Goal: Task Accomplishment & Management: Use online tool/utility

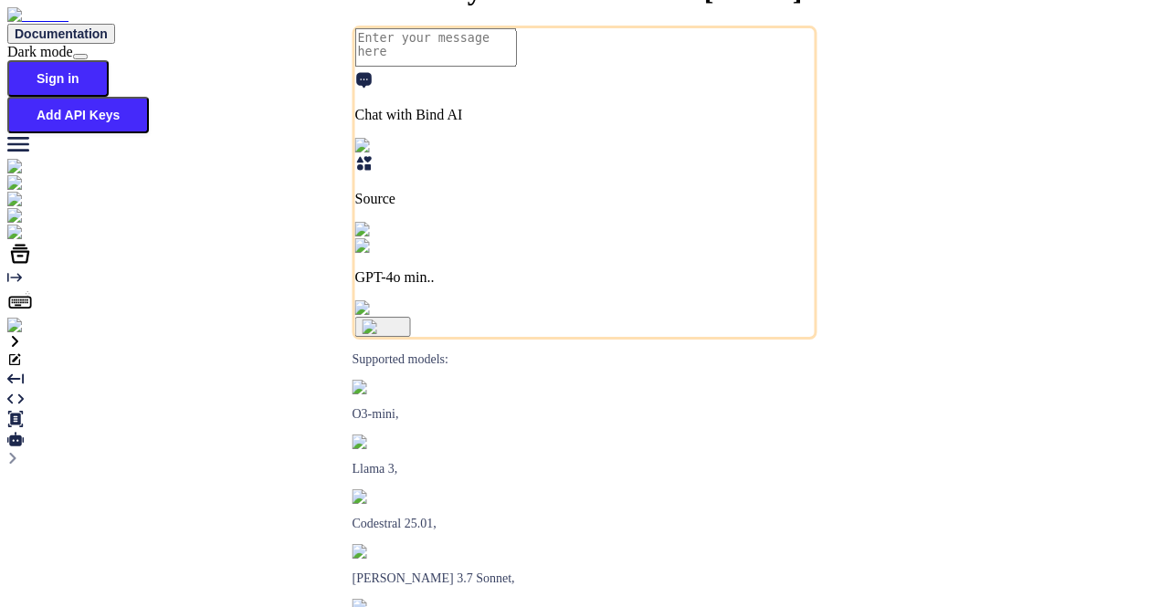
type textarea "x"
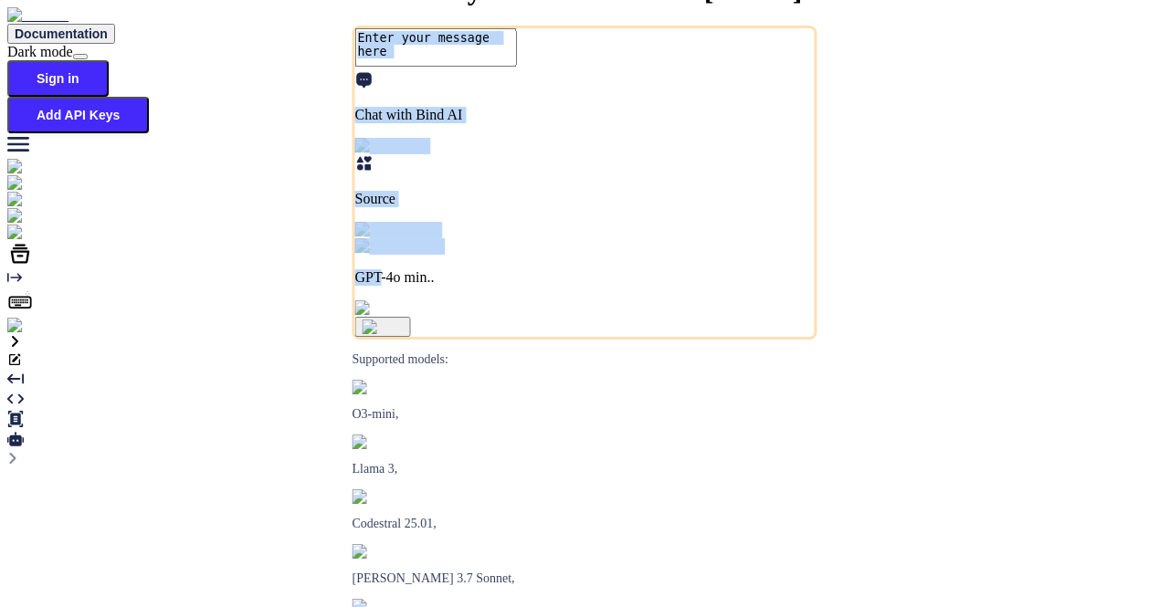
drag, startPoint x: 546, startPoint y: 383, endPoint x: 579, endPoint y: 412, distance: 44.0
click at [579, 340] on div "Chat with Bind AI Source GPT-4o min.." at bounding box center [584, 183] width 465 height 314
click at [579, 286] on p "GPT-4o min.." at bounding box center [584, 277] width 459 height 16
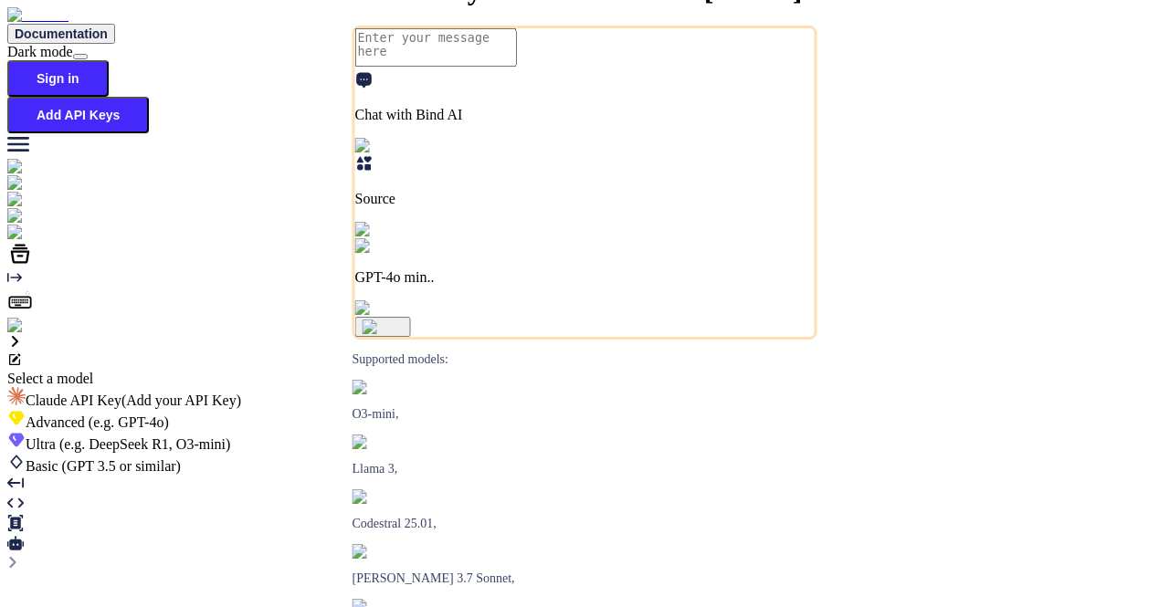
click at [541, 453] on div "Basic (GPT 3.5 or similar)" at bounding box center [584, 464] width 1154 height 22
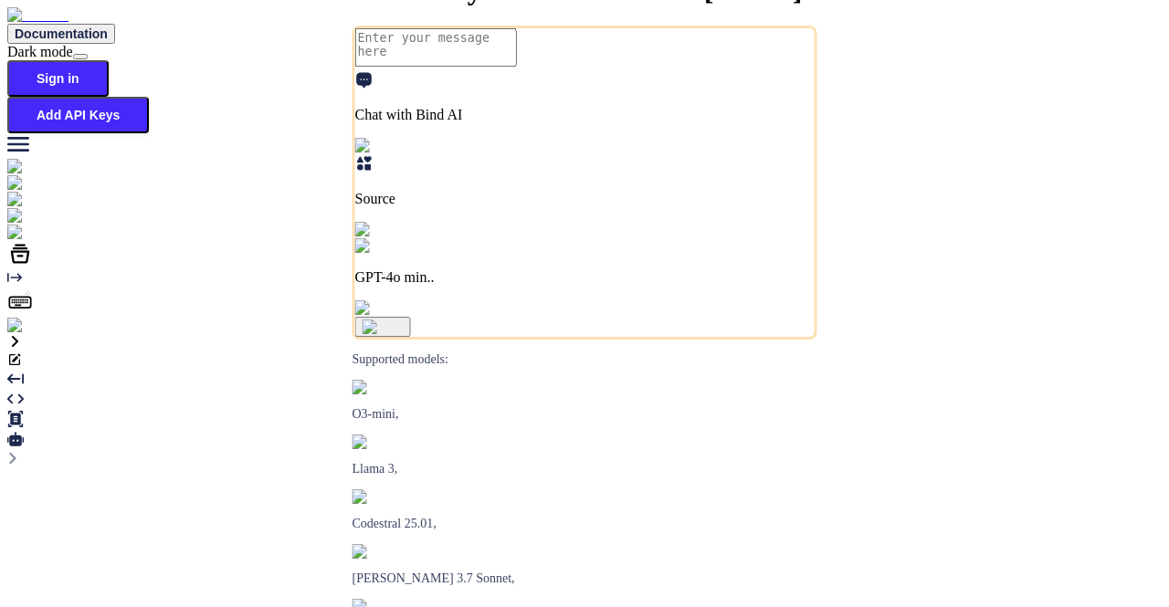
click at [564, 286] on p "GPT-4o min.." at bounding box center [584, 277] width 459 height 16
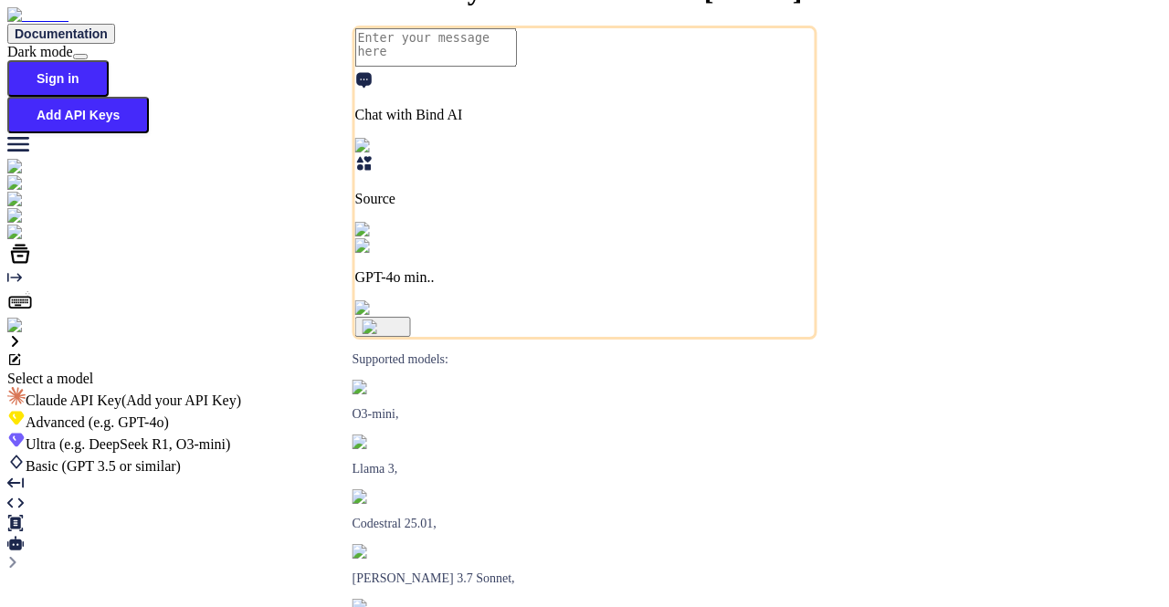
click at [169, 415] on span "(e.g. GPT-4o)" at bounding box center [127, 423] width 84 height 16
type textarea "x"
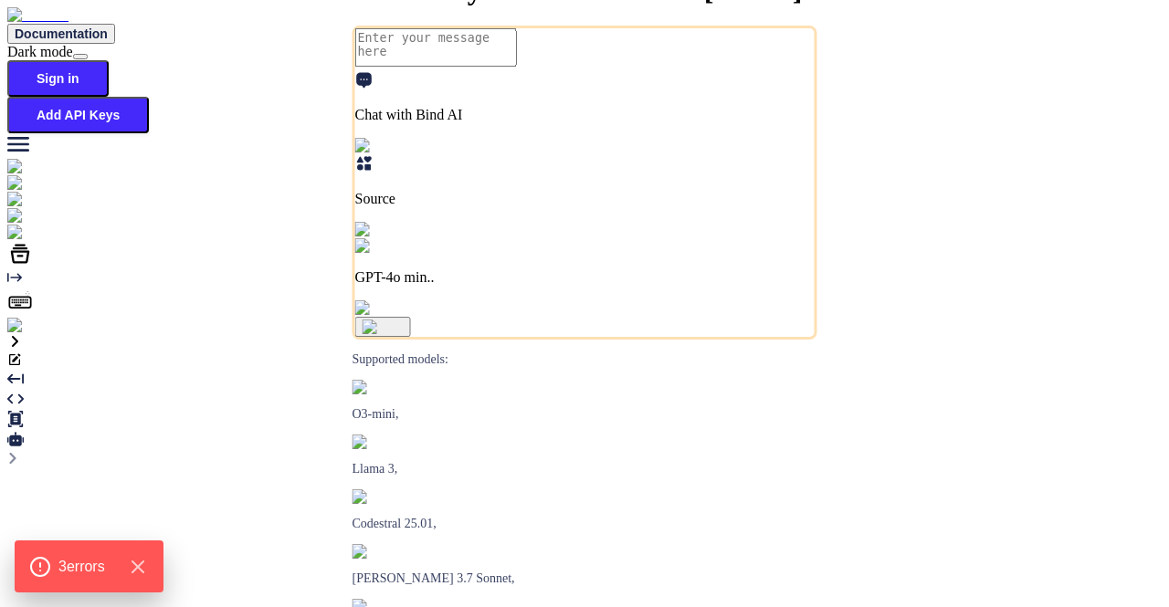
click at [586, 286] on p "GPT-4o min.." at bounding box center [584, 277] width 459 height 16
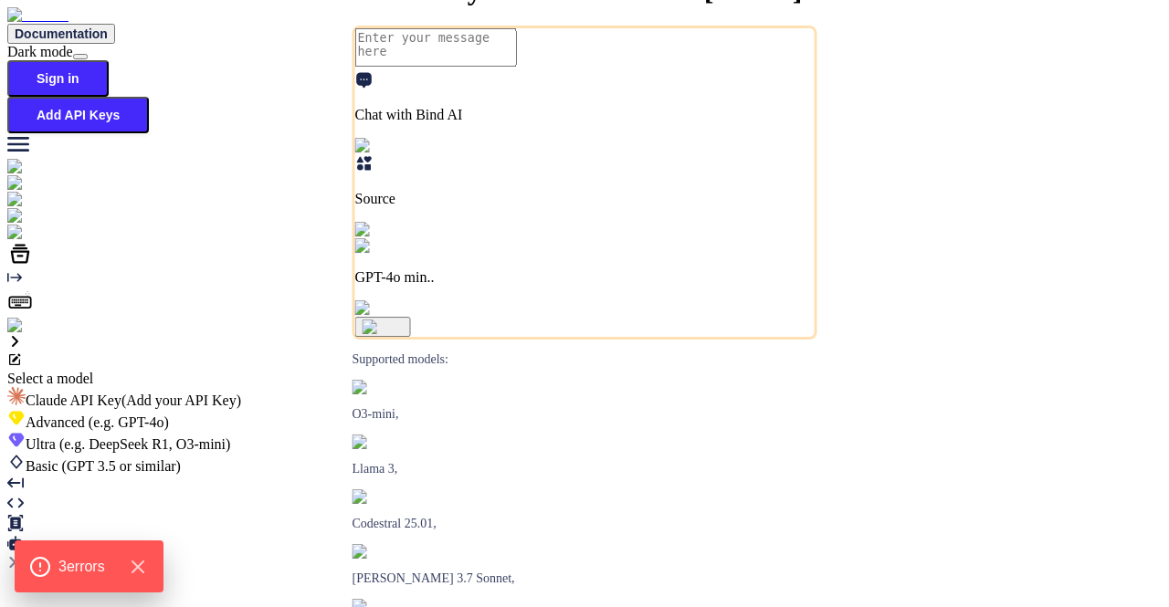
click at [231, 437] on span "(e.g. DeepSeek R1, O3-mini)" at bounding box center [143, 445] width 175 height 16
type textarea "x"
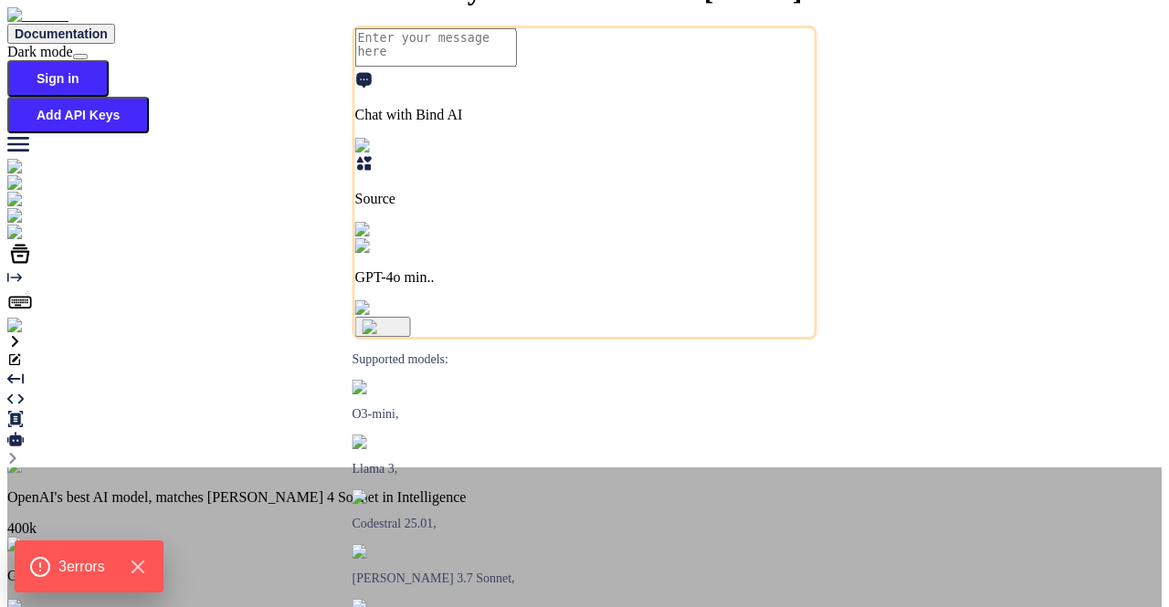
scroll to position [274, 0]
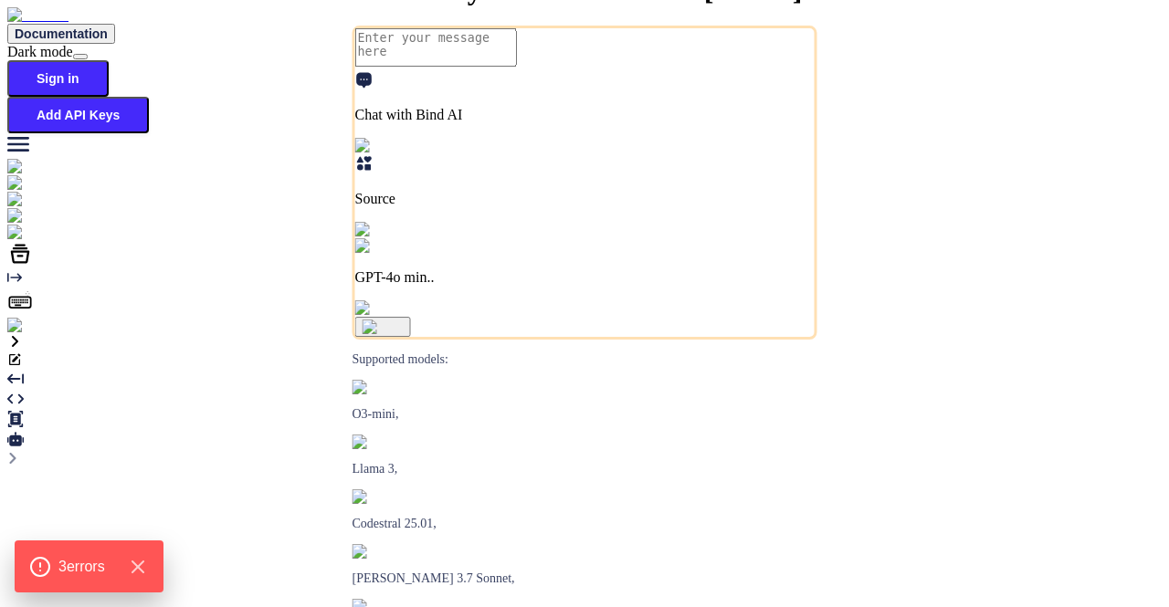
click at [563, 286] on p "GPT-4o min.." at bounding box center [584, 277] width 459 height 16
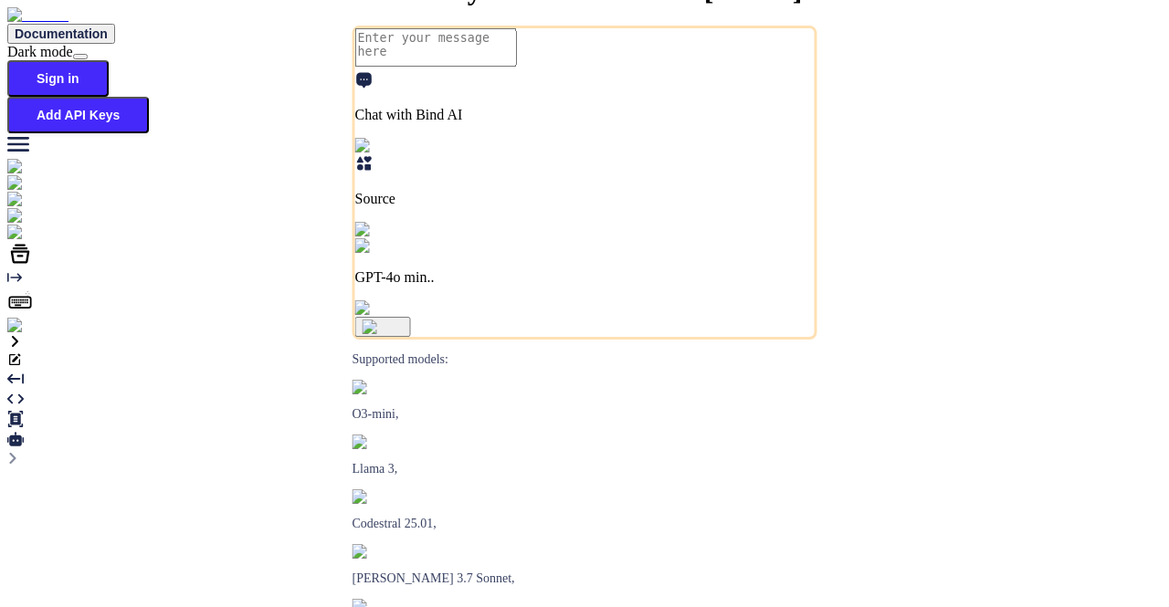
click at [561, 286] on div "GPT-4o min.." at bounding box center [584, 261] width 459 height 47
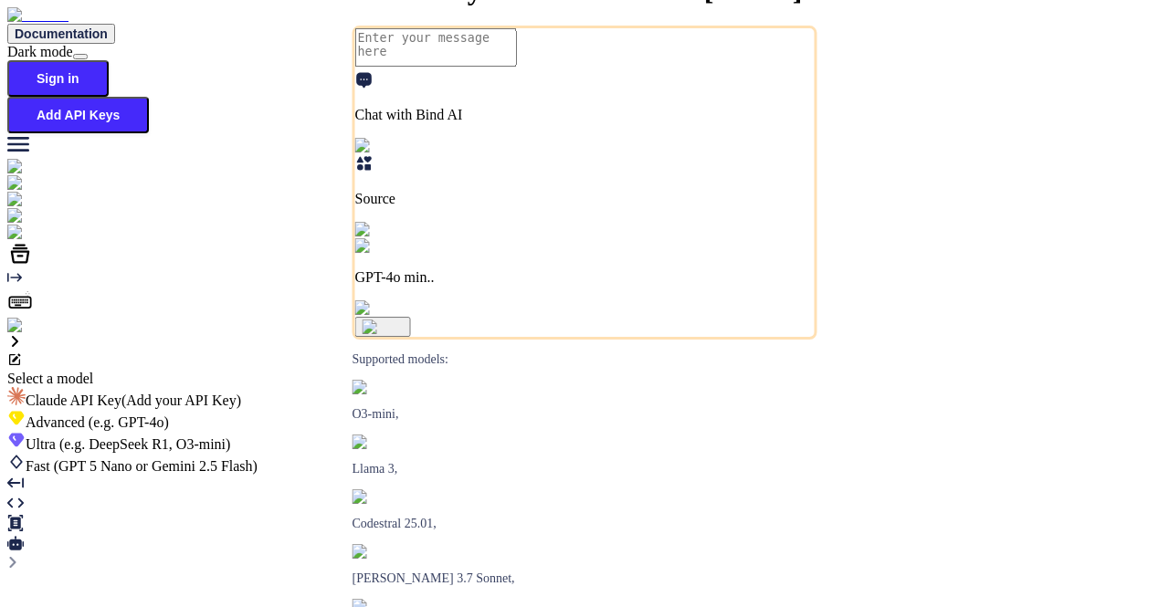
click at [258, 458] on span "(GPT 5 Nano or Gemini 2.5 Flash)" at bounding box center [156, 466] width 204 height 16
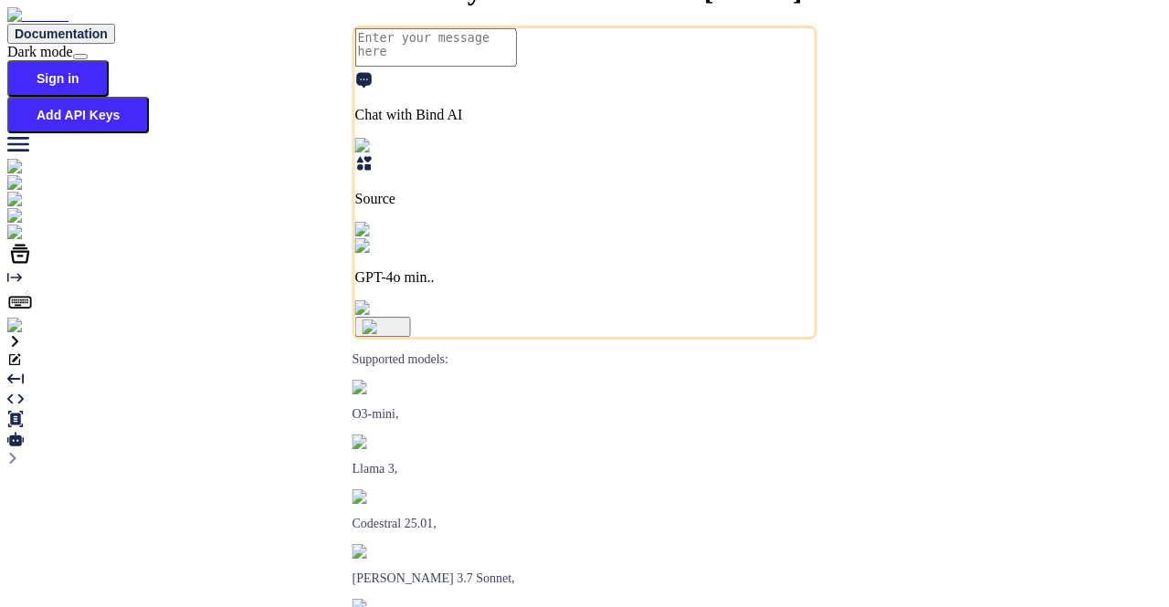
click at [572, 286] on div "GPT-4o min.." at bounding box center [584, 261] width 459 height 47
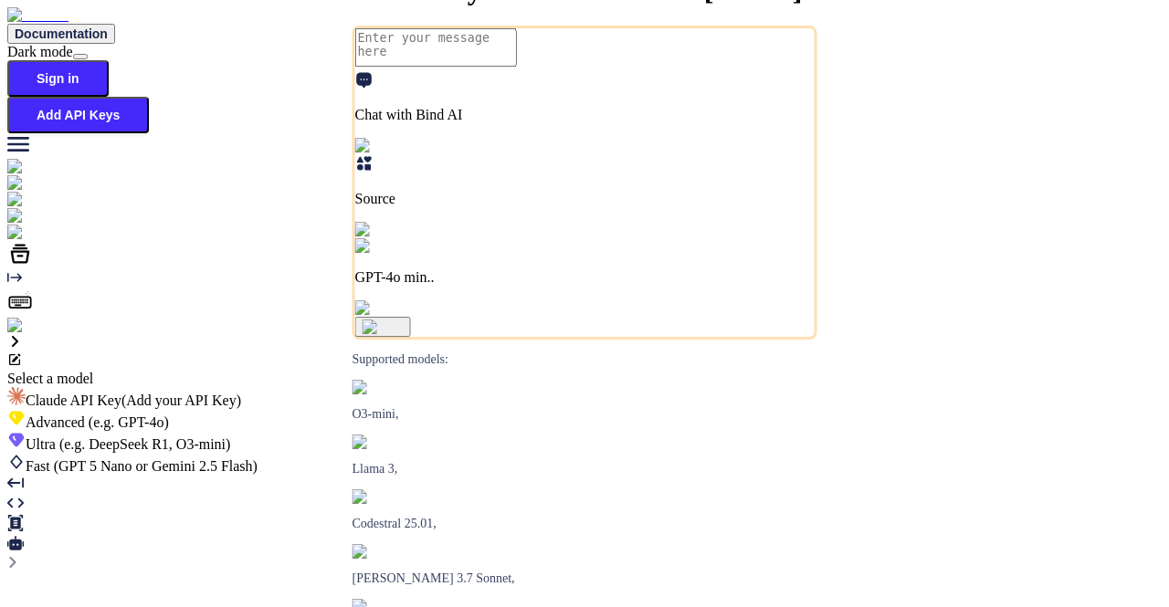
click at [231, 437] on span "(e.g. DeepSeek R1, O3-mini)" at bounding box center [143, 445] width 175 height 16
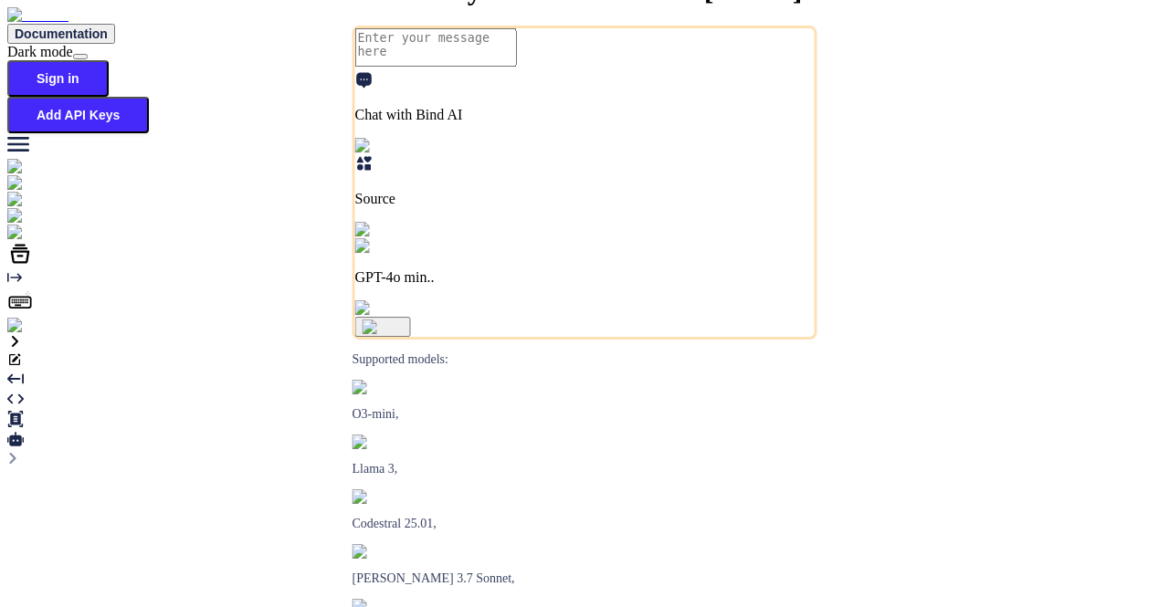
click at [573, 286] on div "GPT-4o min.." at bounding box center [584, 261] width 459 height 47
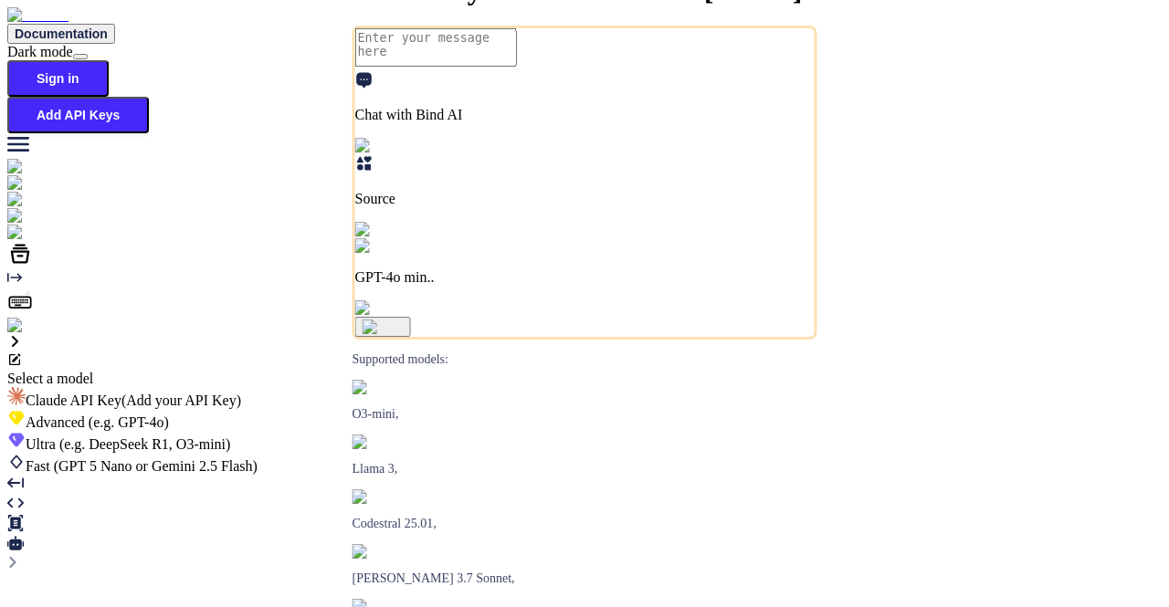
click at [169, 415] on span "Advanced (e.g. GPT-4o)" at bounding box center [97, 423] width 143 height 16
type textarea "x"
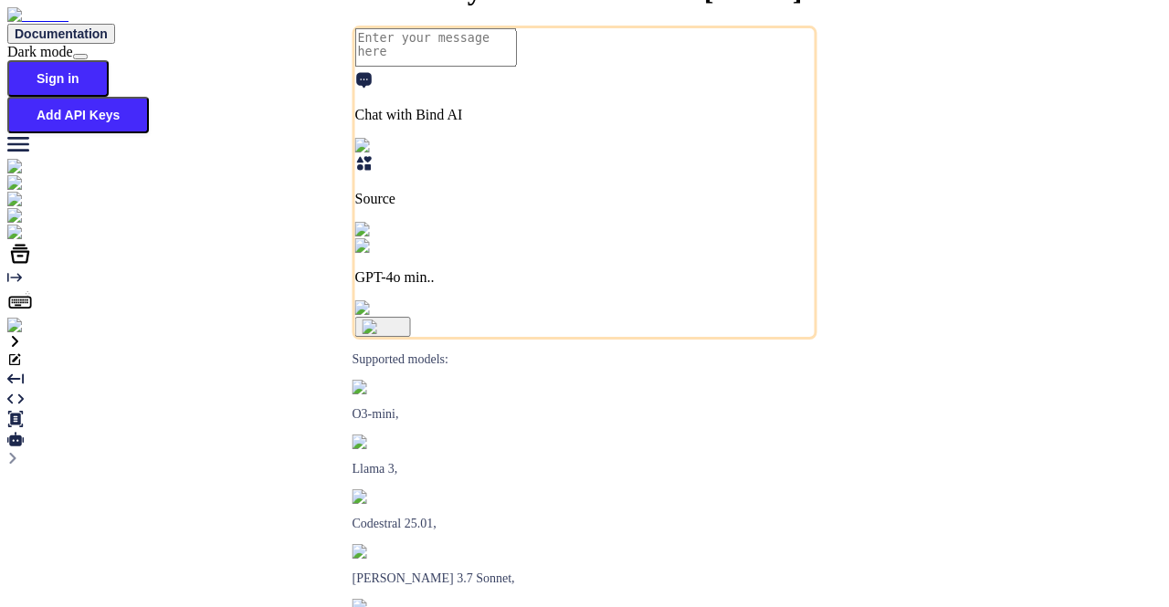
click at [44, 334] on div at bounding box center [584, 326] width 1154 height 16
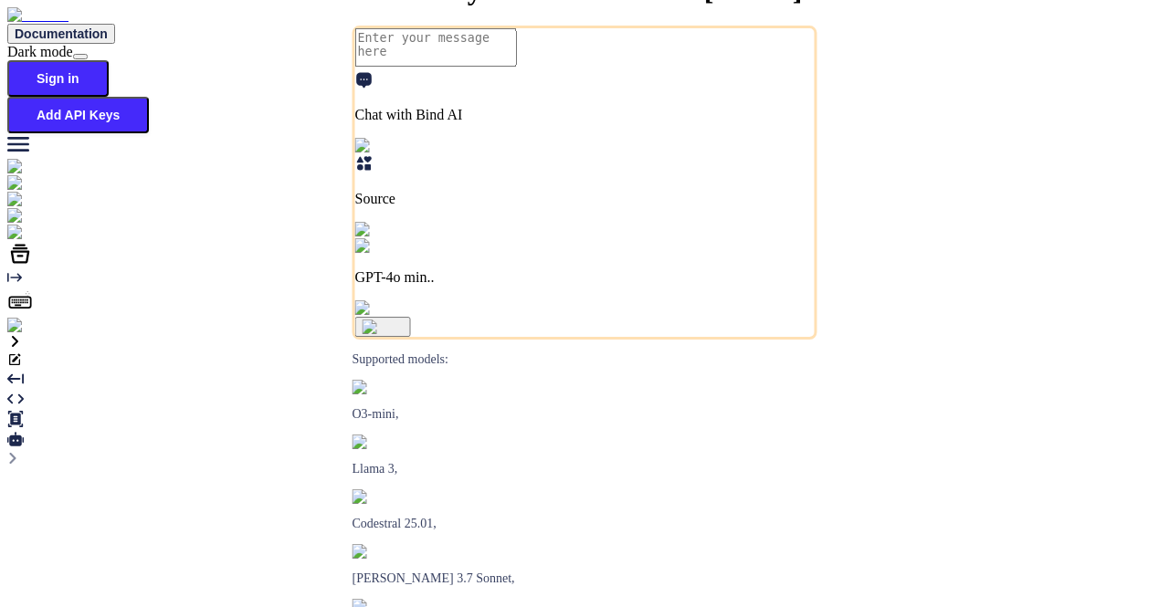
click at [23, 334] on img at bounding box center [32, 326] width 50 height 16
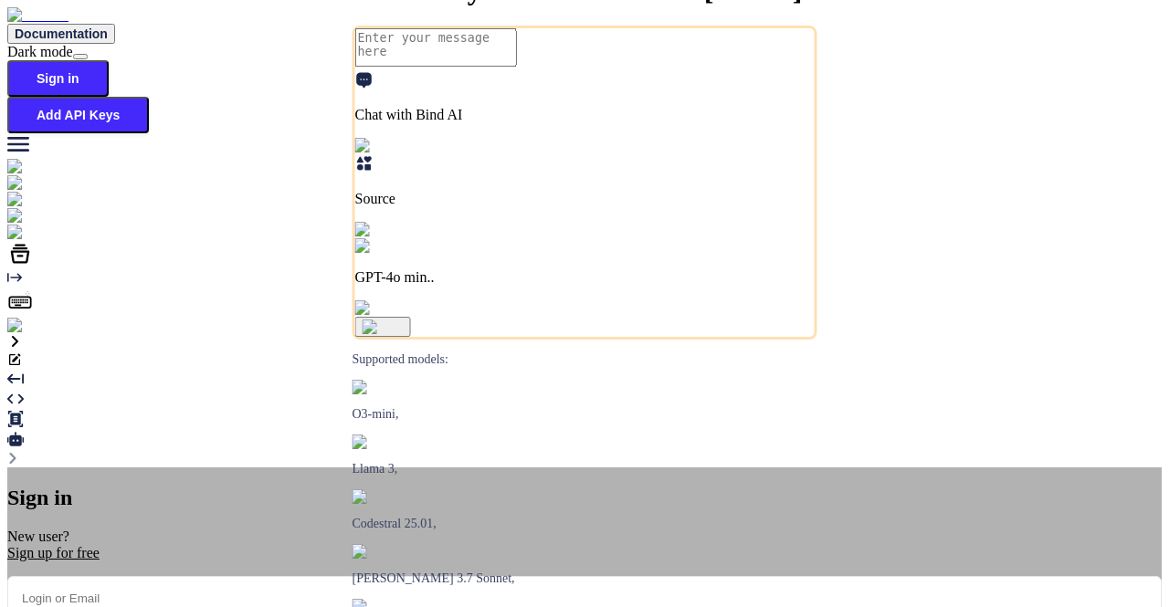
click at [462, 576] on input "email" at bounding box center [584, 598] width 1154 height 45
type input "app16@yopmail.com"
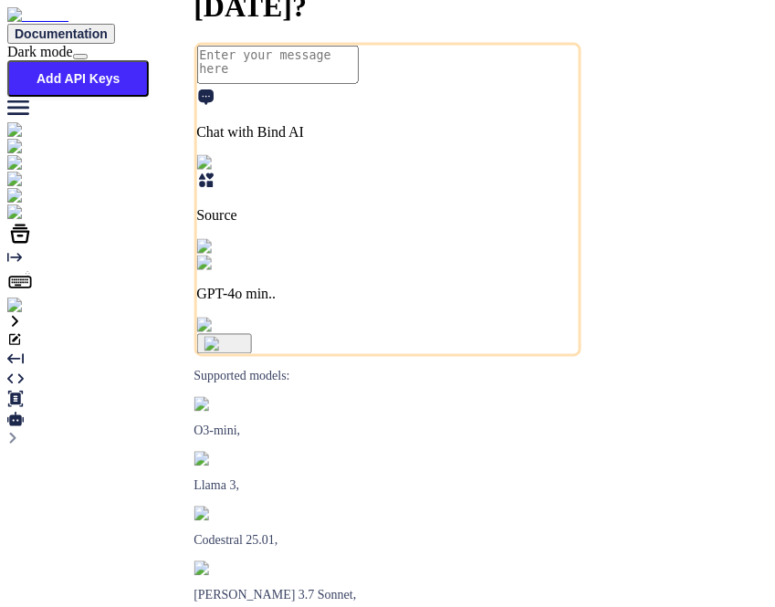
click at [538, 303] on p "GPT-4o min.." at bounding box center [387, 295] width 383 height 16
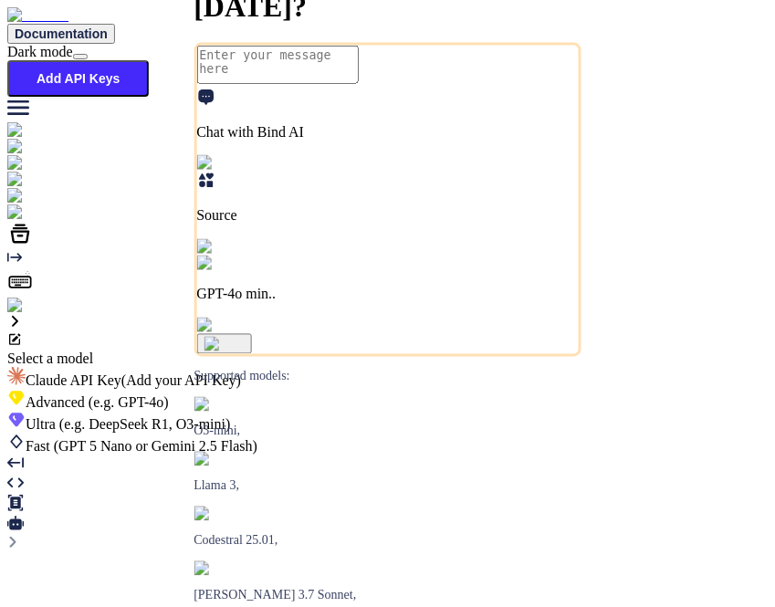
click at [258, 438] on span "(GPT 5 Nano or Gemini 2.5 Flash)" at bounding box center [156, 446] width 204 height 16
type textarea "x"
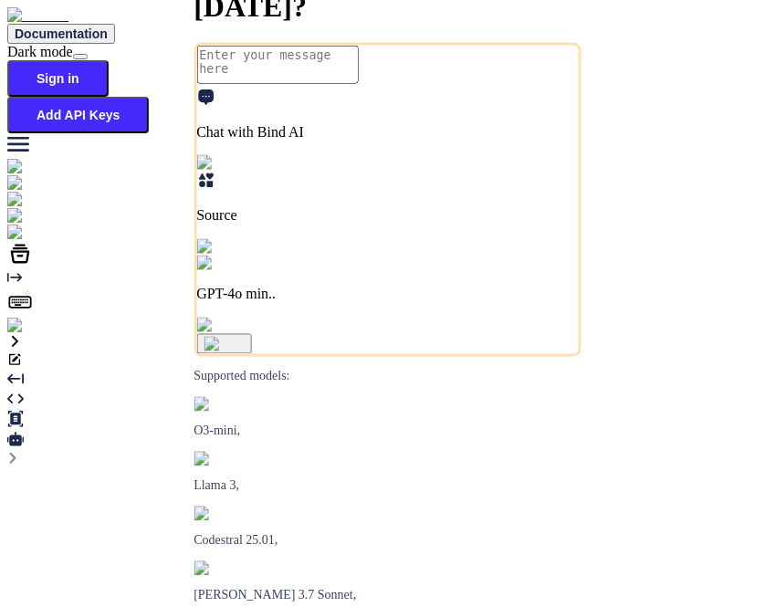
click at [514, 303] on p "GPT-4o min.." at bounding box center [387, 295] width 383 height 16
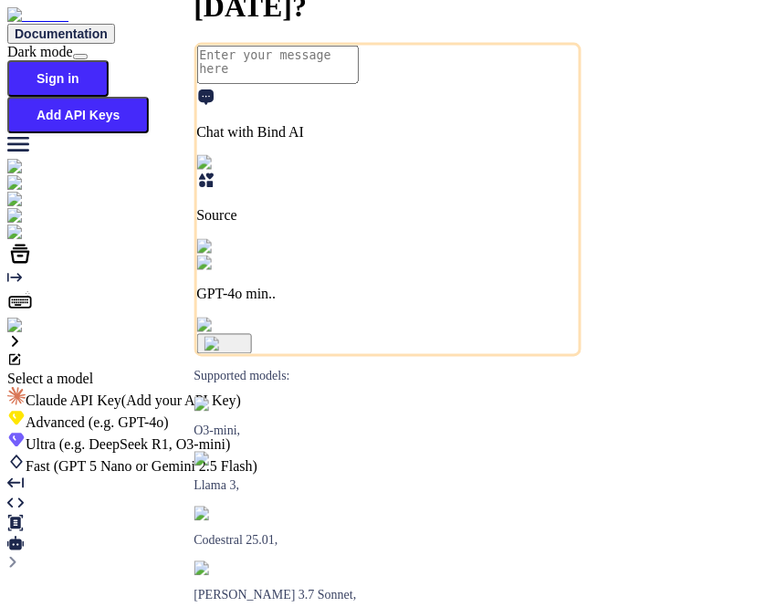
click at [435, 453] on div "Fast (GPT 5 Nano or Gemini 2.5 Flash)" at bounding box center [387, 464] width 761 height 22
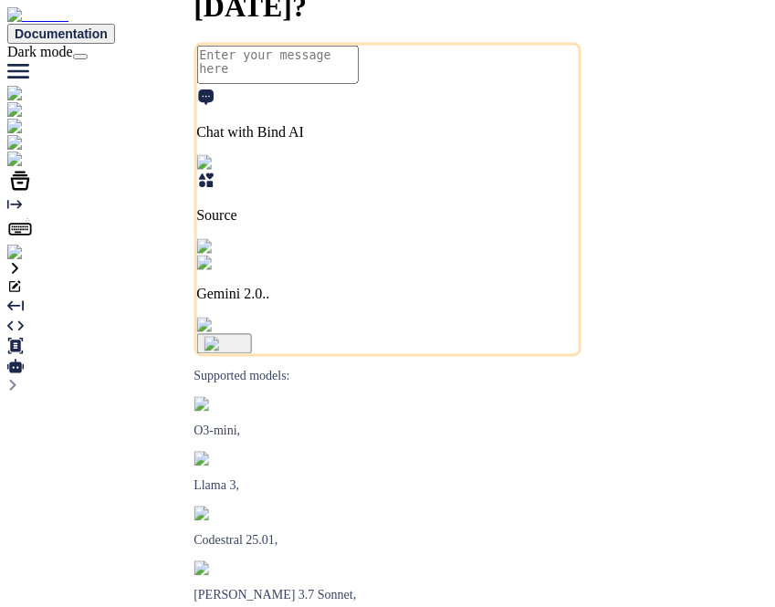
click at [358, 84] on textarea at bounding box center [277, 65] width 162 height 38
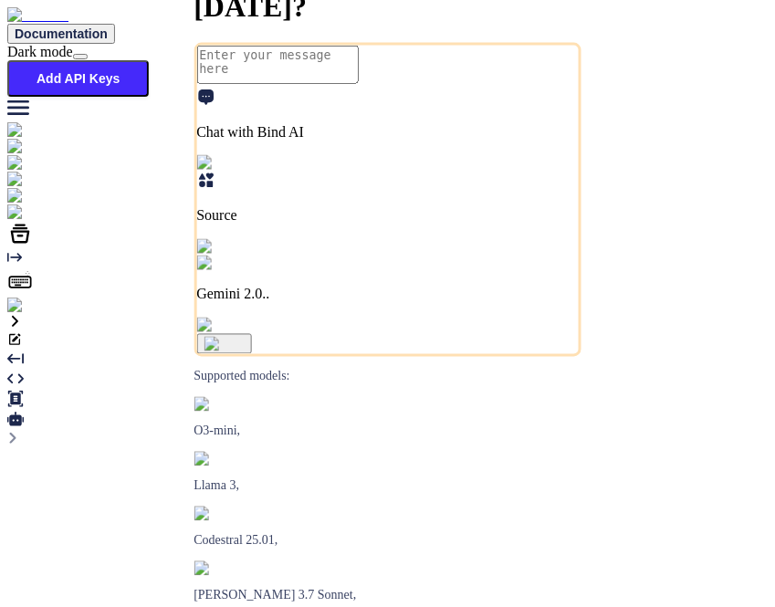
type textarea "x"
click at [346, 84] on textarea at bounding box center [277, 65] width 162 height 38
type textarea "h"
type textarea "x"
type textarea "hi"
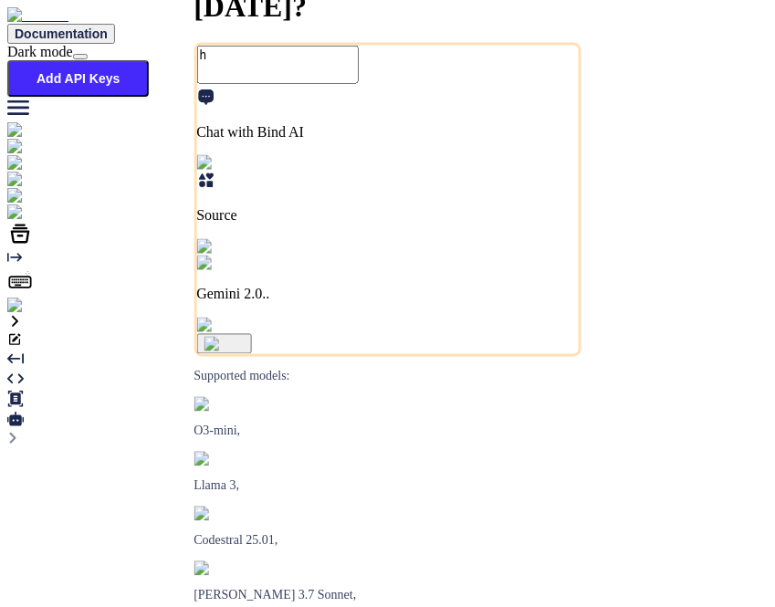
type textarea "x"
type textarea "hi"
click at [245, 352] on img "button" at bounding box center [224, 344] width 41 height 15
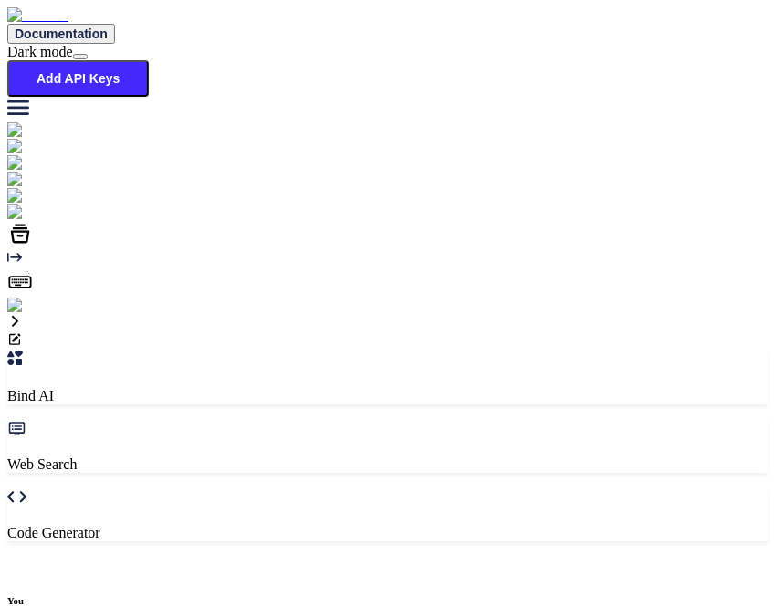
scroll to position [6, 0]
type textarea "x"
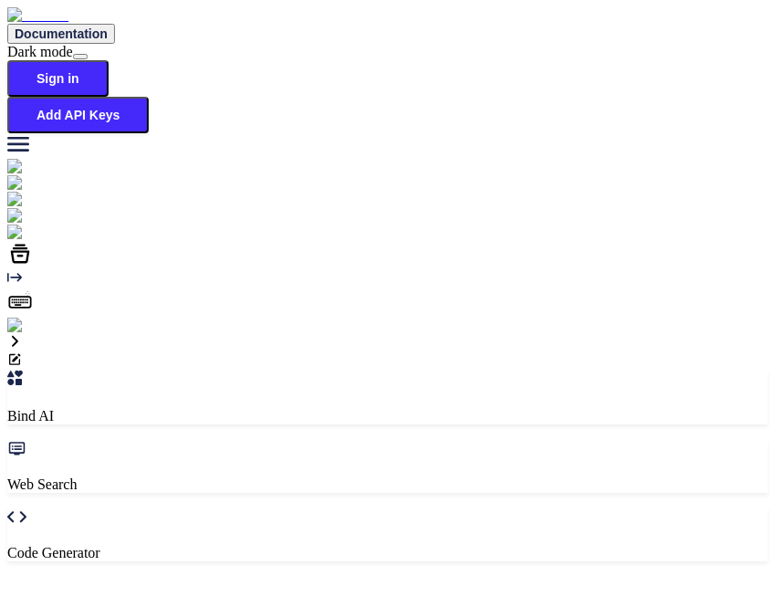
type textarea "x"
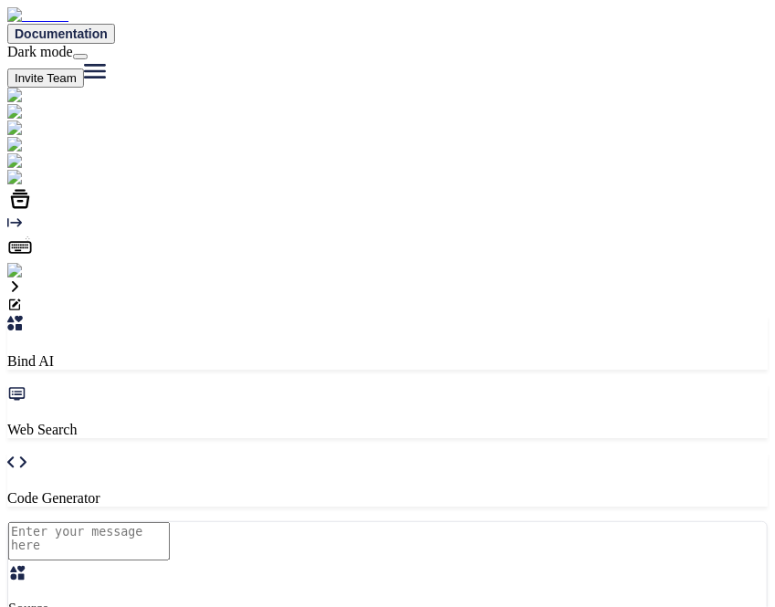
click at [88, 54] on button at bounding box center [80, 56] width 15 height 5
type textarea "x"
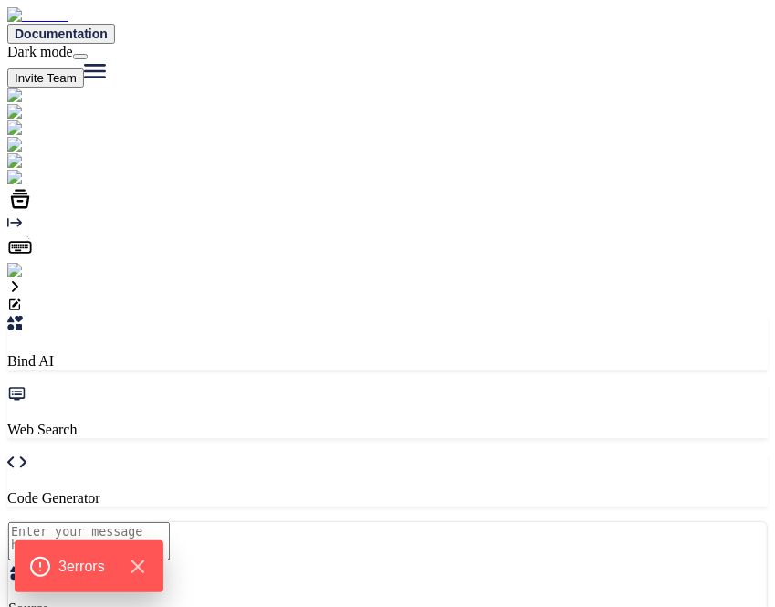
type textarea "x"
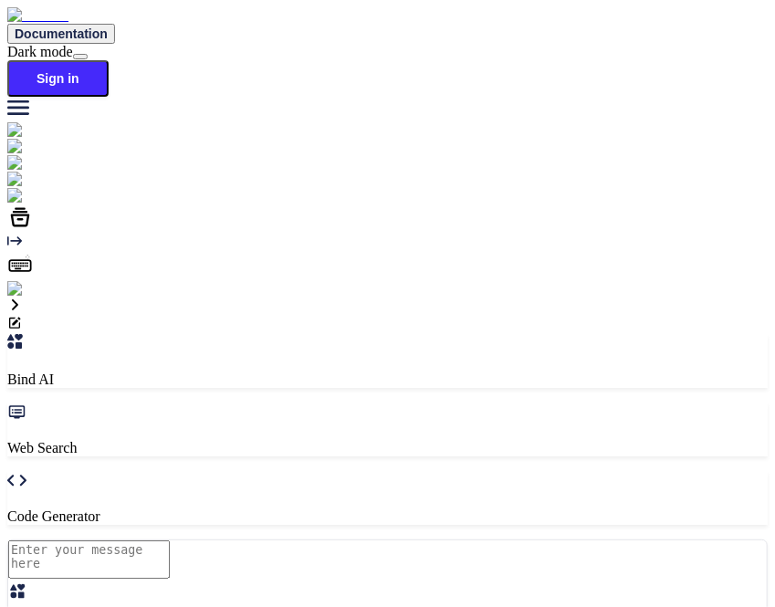
type textarea "x"
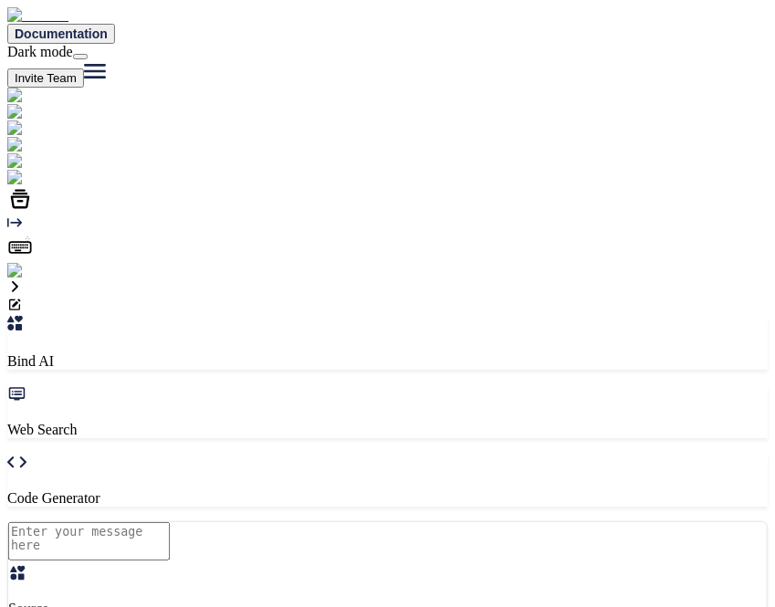
click at [84, 68] on button "Invite Team" at bounding box center [45, 77] width 77 height 19
click at [24, 279] on img at bounding box center [36, 271] width 59 height 16
click at [84, 68] on button "Invite Team" at bounding box center [45, 77] width 77 height 19
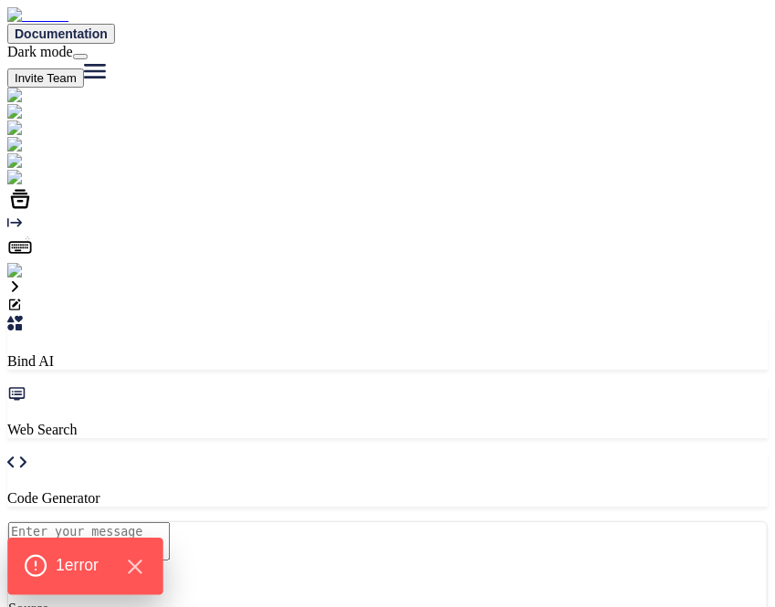
click at [82, 577] on span "1 error" at bounding box center [77, 566] width 43 height 24
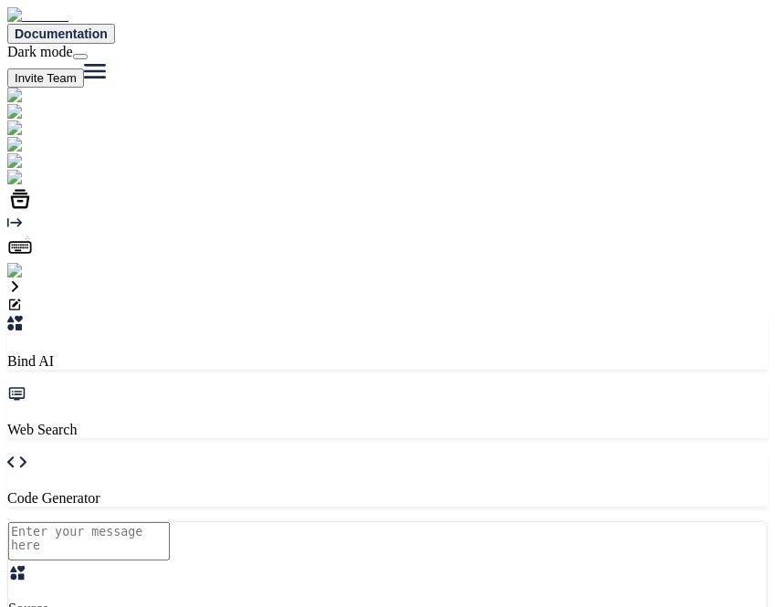
click at [84, 68] on button "Invite Team" at bounding box center [45, 77] width 77 height 19
type textarea "x"
click at [170, 522] on textarea "x" at bounding box center [89, 541] width 162 height 38
type textarea "h"
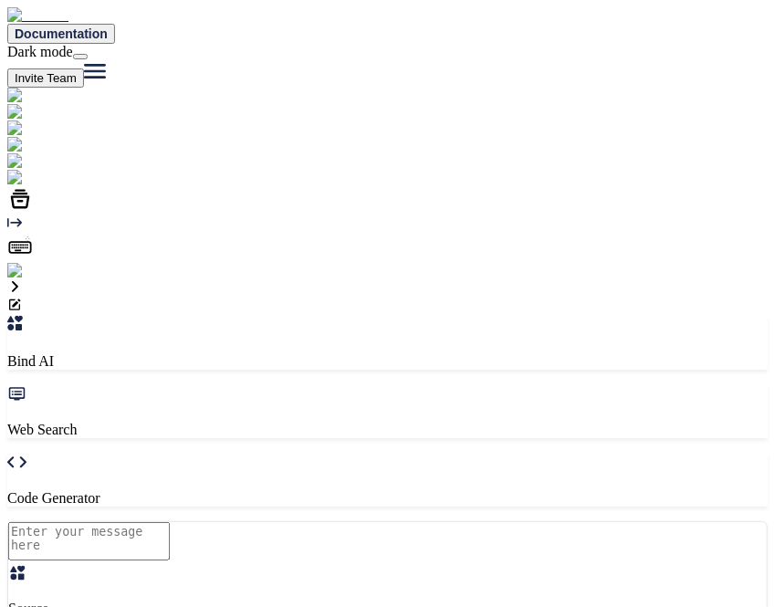
type textarea "x"
type textarea "hi"
type textarea "x"
click at [84, 68] on button "Invite Team" at bounding box center [45, 77] width 77 height 19
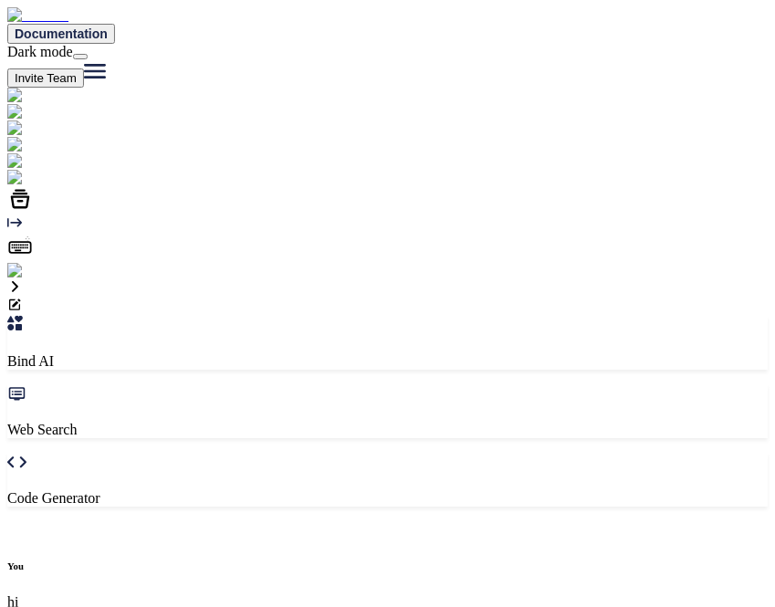
type textarea "x"
click at [84, 68] on button "Invite Team" at bounding box center [45, 77] width 77 height 19
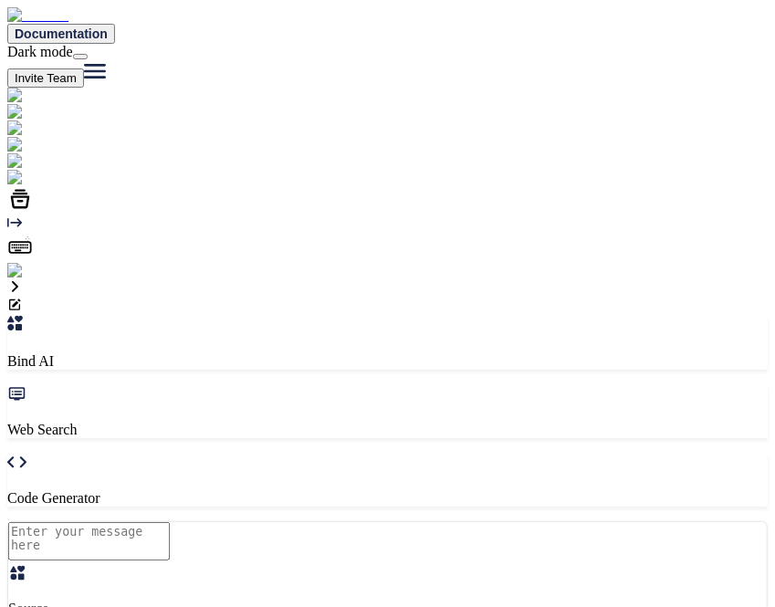
click at [17, 279] on img at bounding box center [36, 271] width 59 height 16
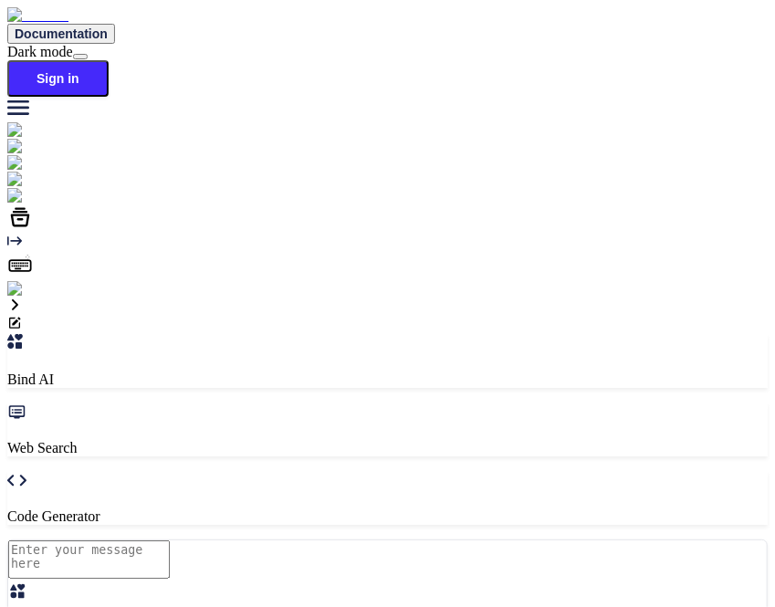
click at [30, 298] on img at bounding box center [32, 289] width 50 height 16
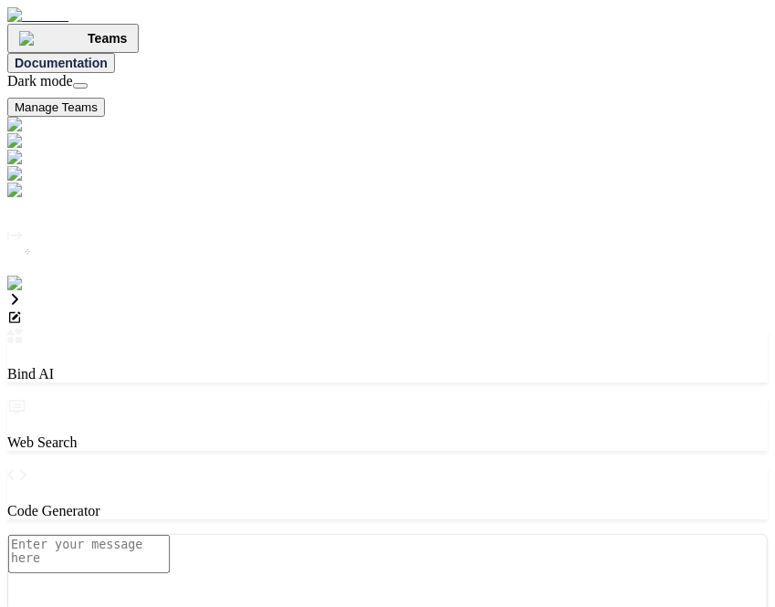
click at [105, 98] on button "Manage Teams" at bounding box center [56, 107] width 98 height 19
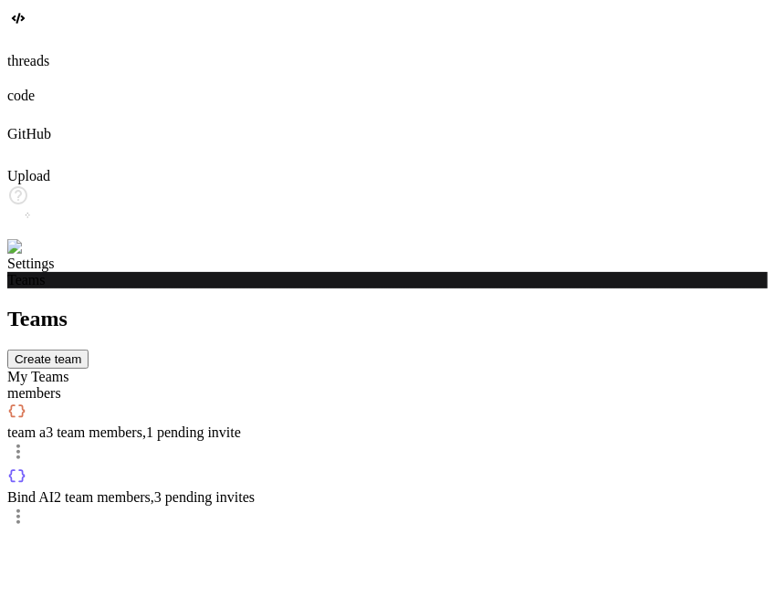
click at [89, 350] on button "Create team" at bounding box center [47, 359] width 81 height 19
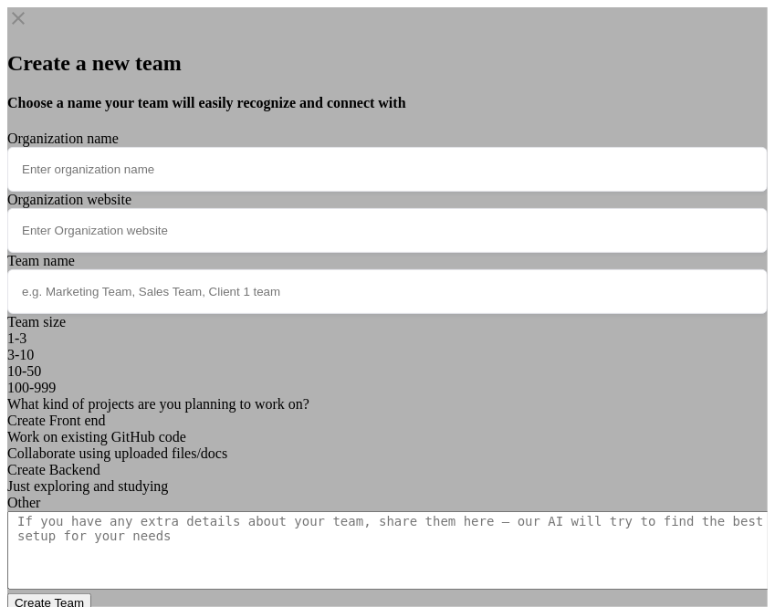
click at [647, 58] on h2 "Create a new team" at bounding box center [387, 63] width 761 height 25
click at [29, 29] on icon at bounding box center [18, 18] width 22 height 22
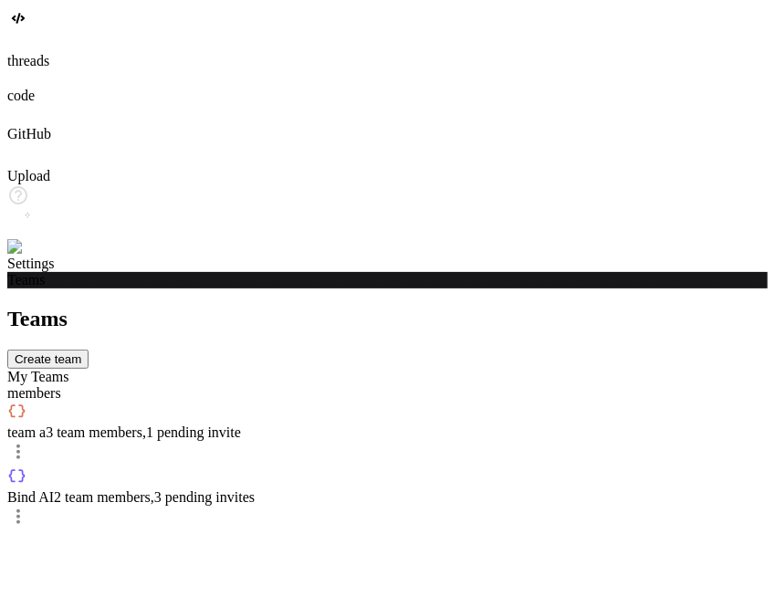
click at [761, 531] on div "Teams Create team My Teams members team a 3 team members , 1 pending invite Bin…" at bounding box center [387, 419] width 761 height 225
click at [27, 104] on div "code" at bounding box center [387, 86] width 761 height 35
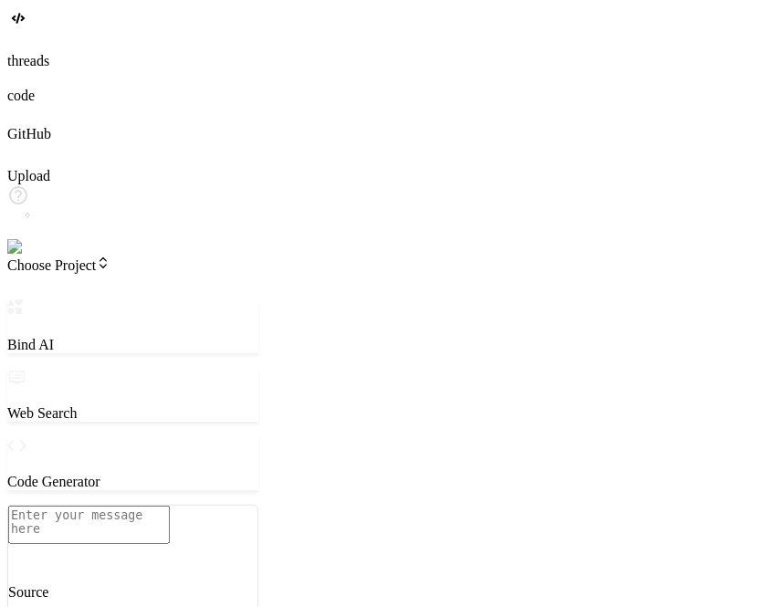
drag, startPoint x: 774, startPoint y: 118, endPoint x: 961, endPoint y: 112, distance: 186.4
type textarea "x"
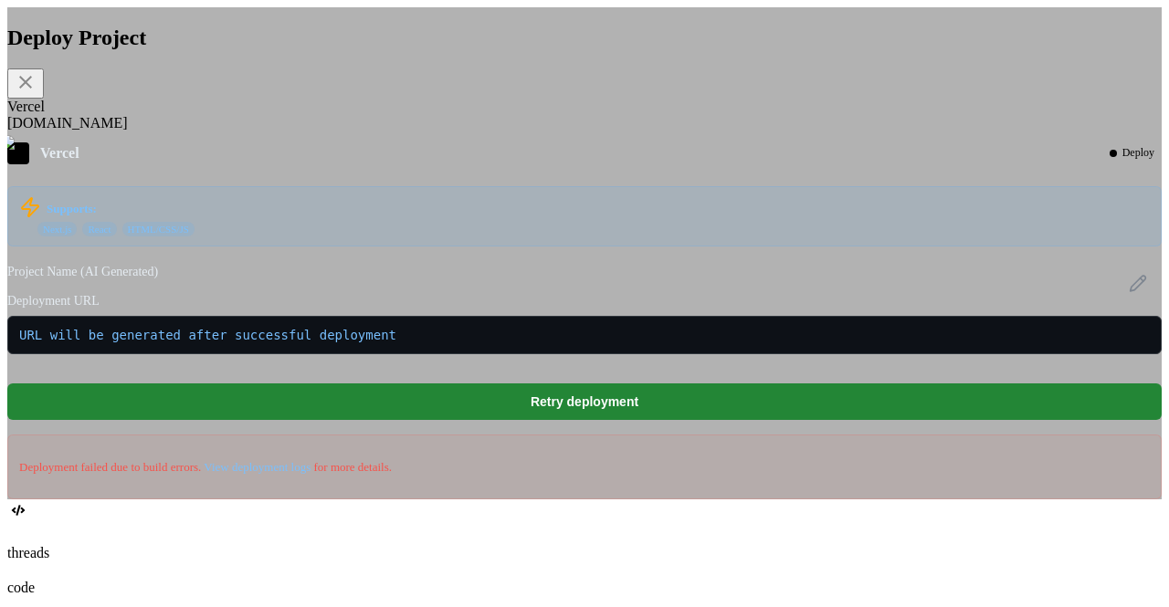
click at [358, 115] on div "Vercel" at bounding box center [584, 107] width 1154 height 16
click at [407, 132] on div "[DOMAIN_NAME]" at bounding box center [584, 123] width 1154 height 16
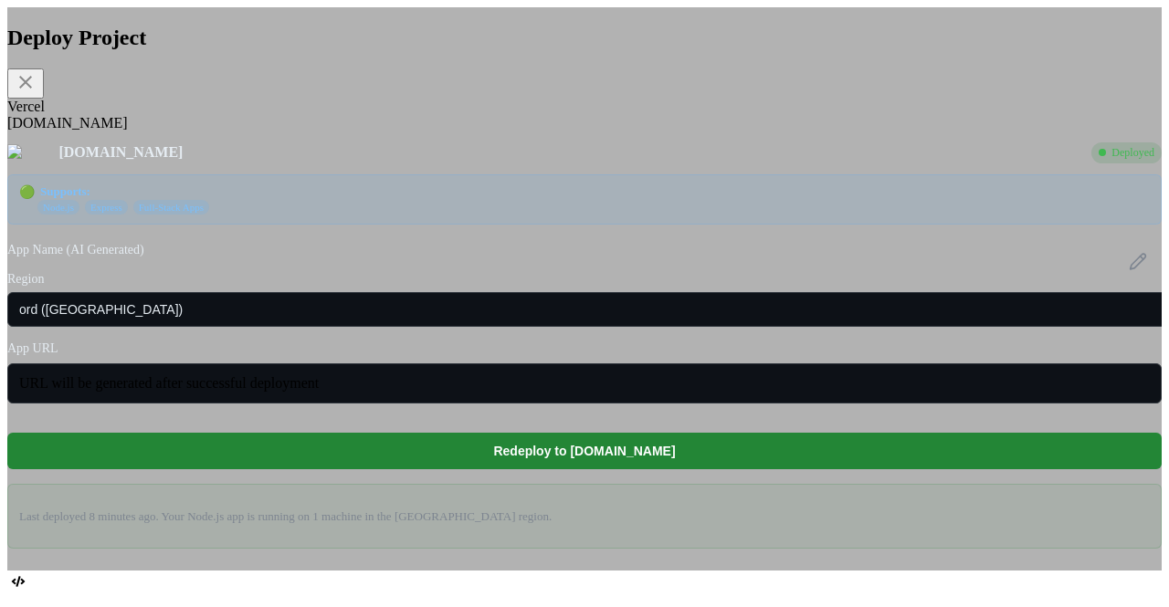
click at [350, 107] on div "Vercel" at bounding box center [584, 107] width 1154 height 16
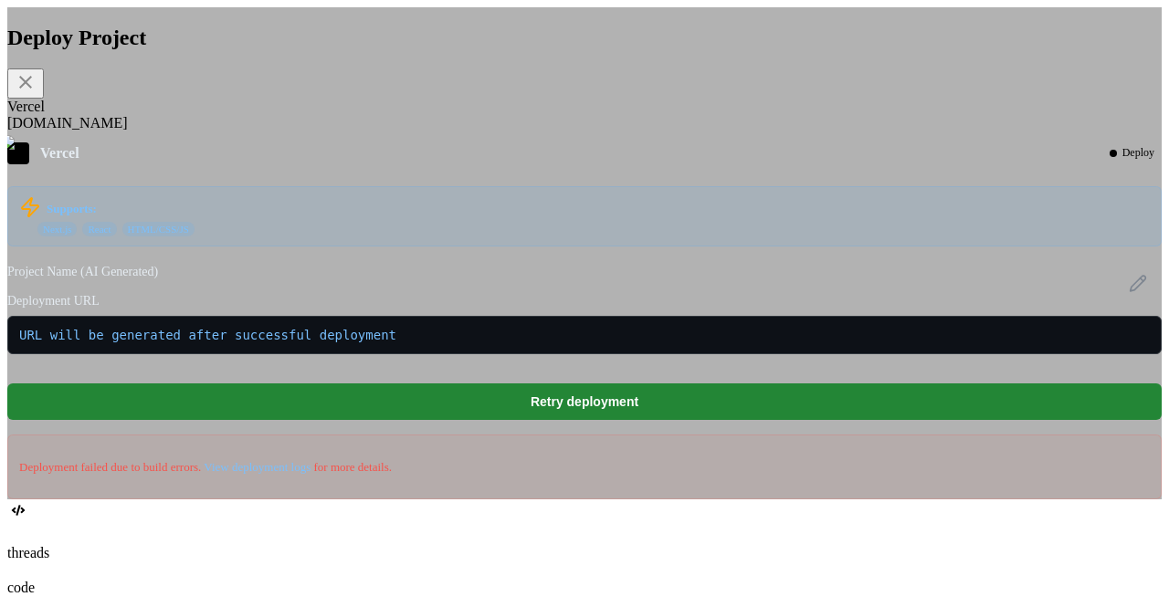
click at [418, 132] on div "[DOMAIN_NAME]" at bounding box center [584, 123] width 1154 height 16
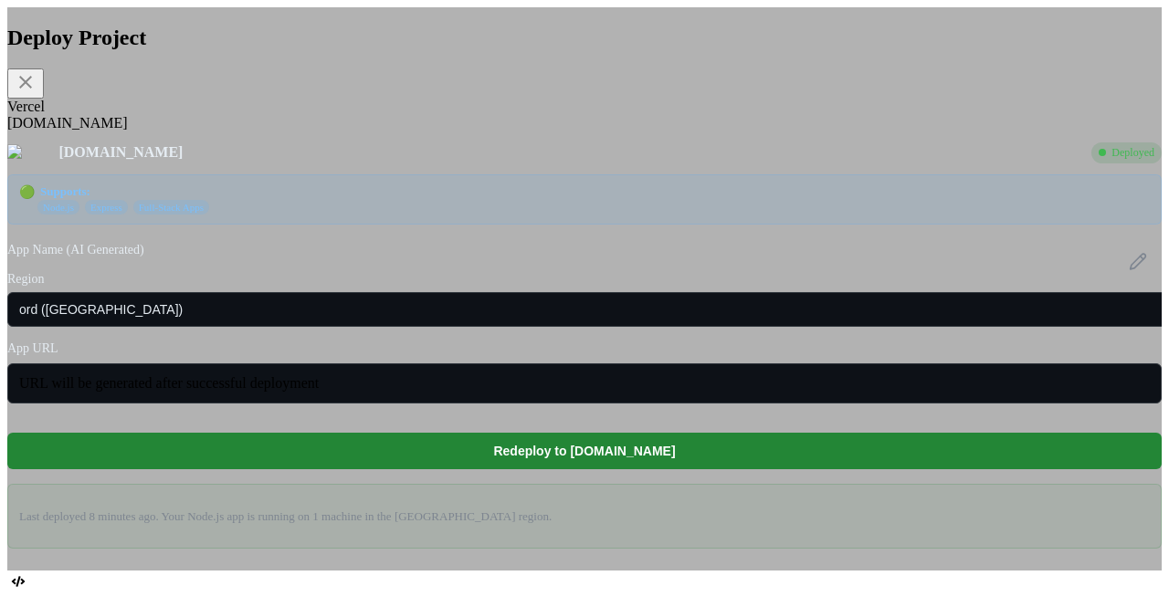
click at [355, 105] on div "Vercel" at bounding box center [584, 107] width 1154 height 16
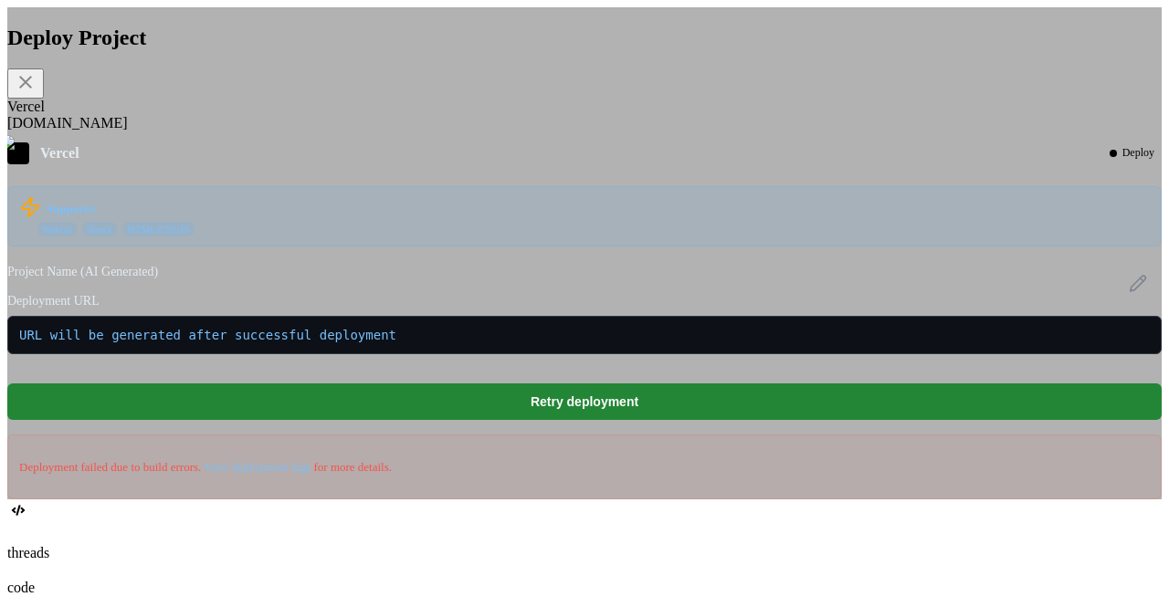
click at [774, 96] on div "Deploy Project" at bounding box center [584, 62] width 1154 height 73
click at [37, 93] on icon at bounding box center [26, 82] width 22 height 22
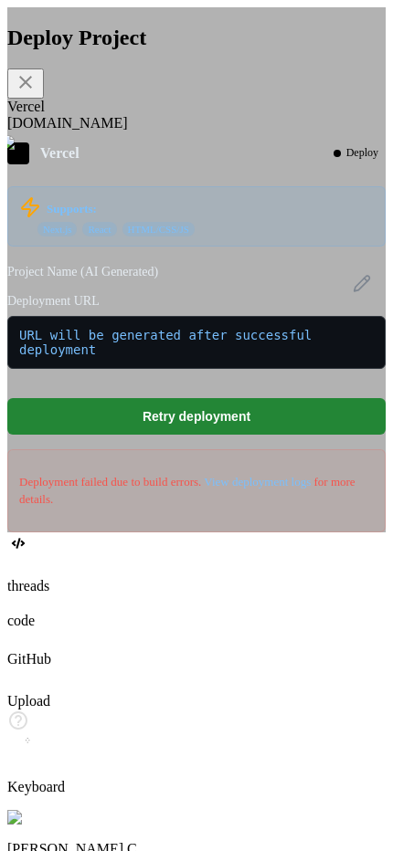
type textarea "x"
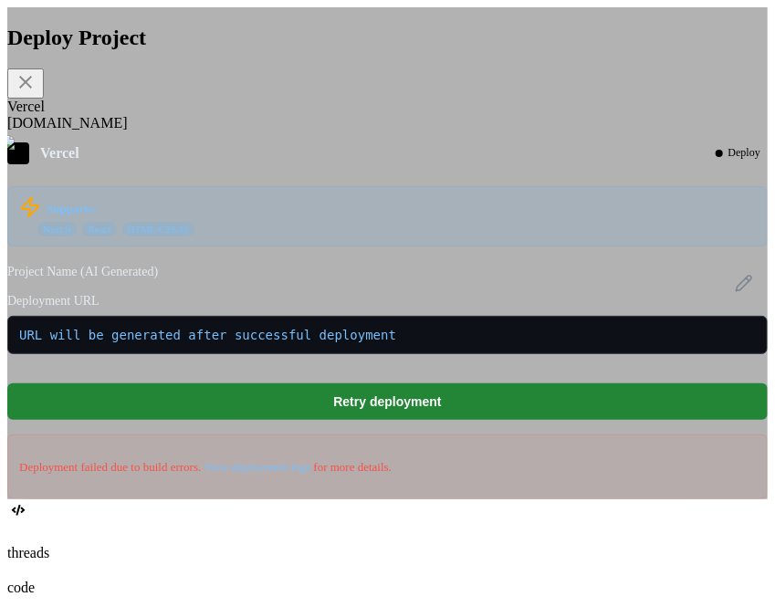
click at [242, 132] on div "[DOMAIN_NAME]" at bounding box center [387, 123] width 761 height 16
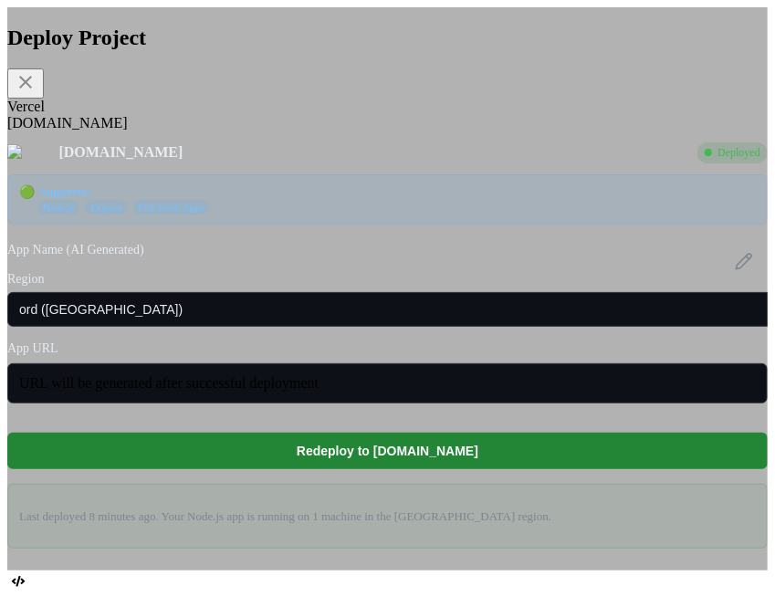
click at [153, 106] on div "Vercel" at bounding box center [387, 107] width 761 height 16
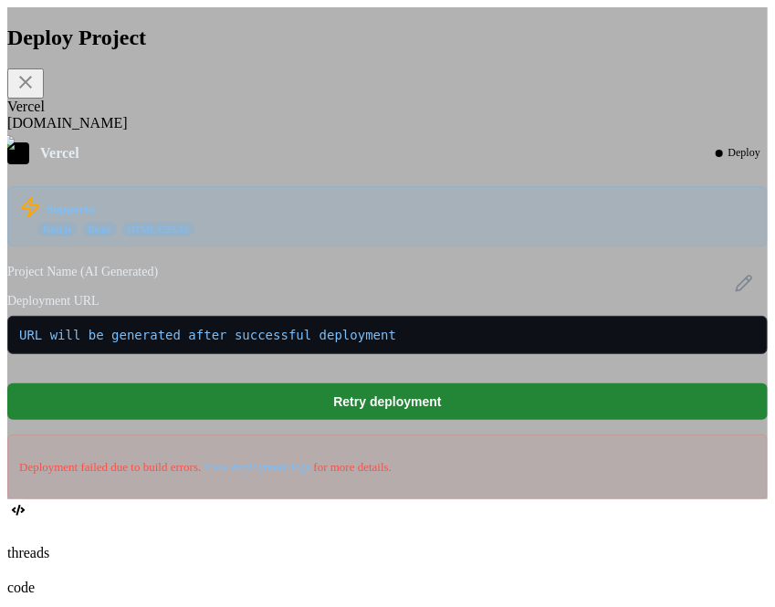
click at [225, 132] on div "[DOMAIN_NAME]" at bounding box center [387, 123] width 761 height 16
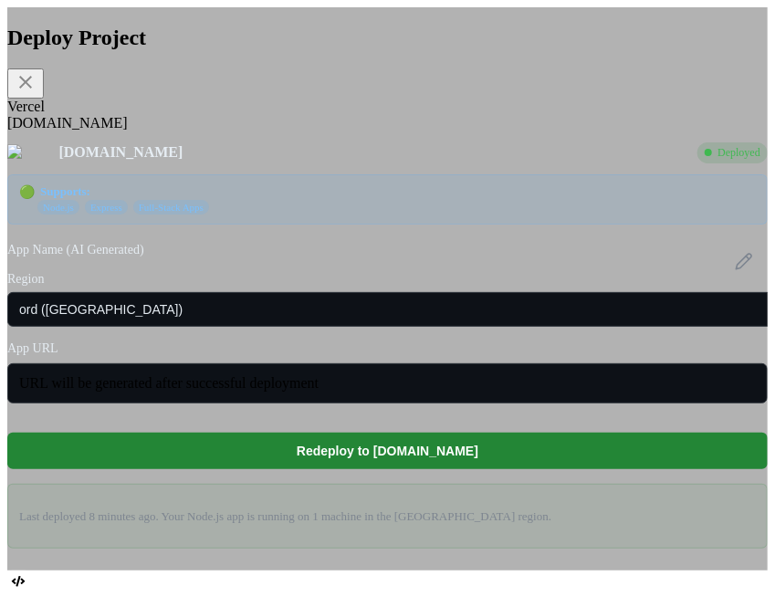
click at [184, 115] on div "Vercel" at bounding box center [387, 107] width 761 height 16
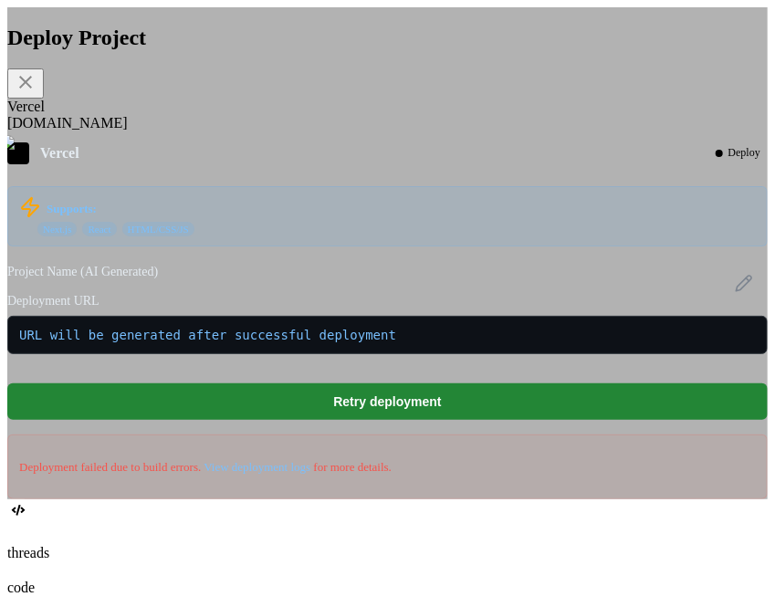
click at [225, 130] on div "[DOMAIN_NAME]" at bounding box center [387, 123] width 761 height 16
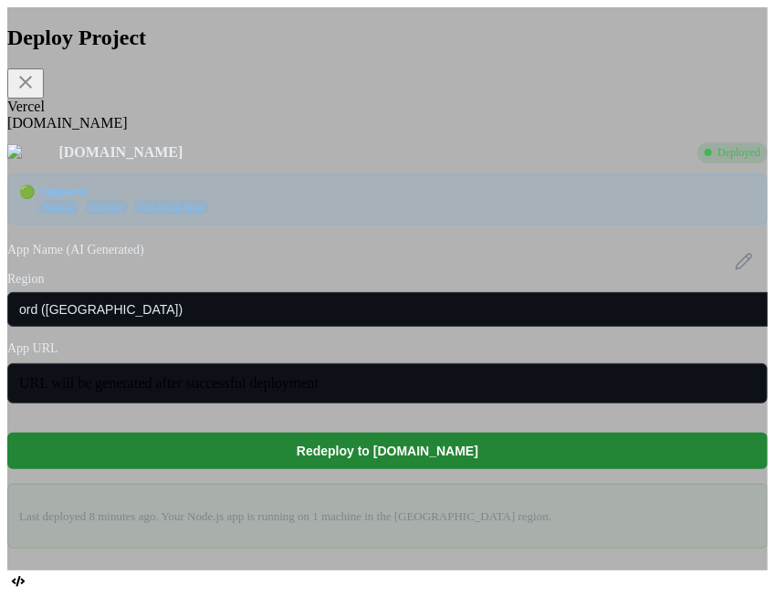
click at [160, 143] on div "Deploy Project Vercel [DOMAIN_NAME] [DOMAIN_NAME] Deployed 🟢 Supports: Node.js …" at bounding box center [387, 287] width 761 height 523
click at [156, 115] on div "Vercel" at bounding box center [387, 107] width 761 height 16
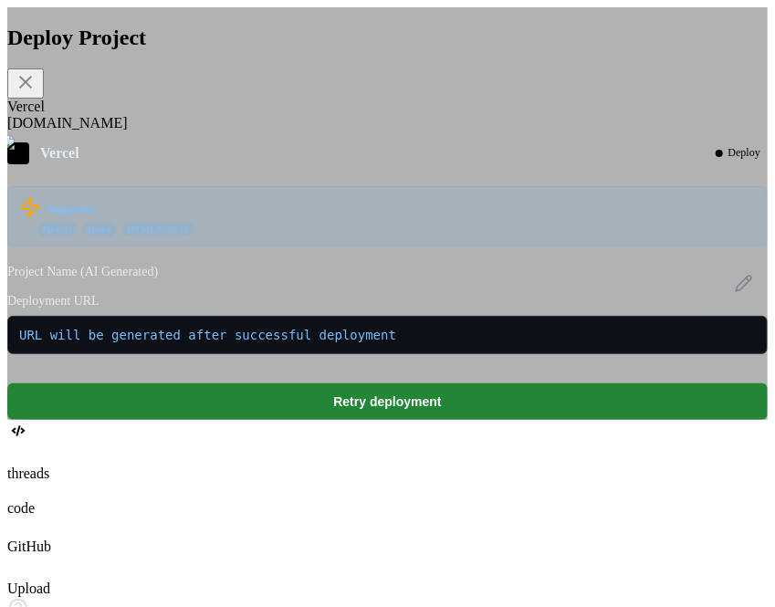
click at [232, 132] on div "[DOMAIN_NAME]" at bounding box center [387, 123] width 761 height 16
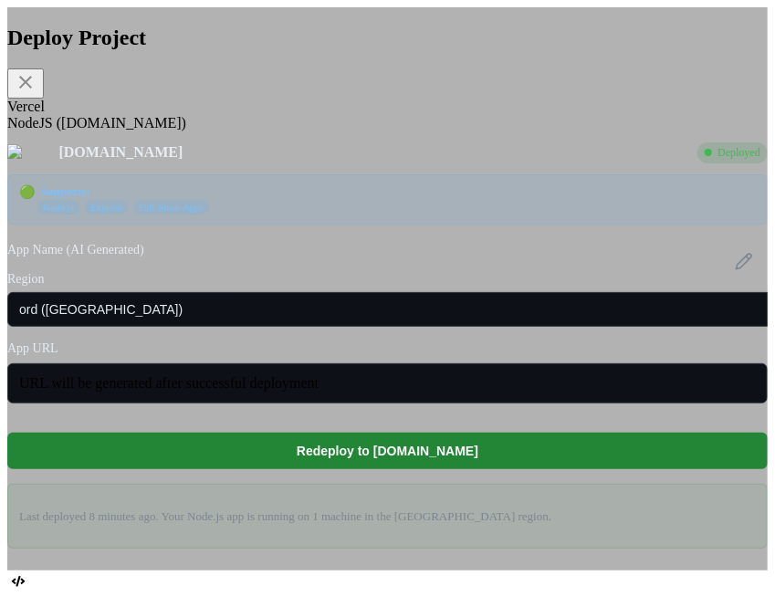
click at [160, 115] on div "Vercel" at bounding box center [387, 107] width 761 height 16
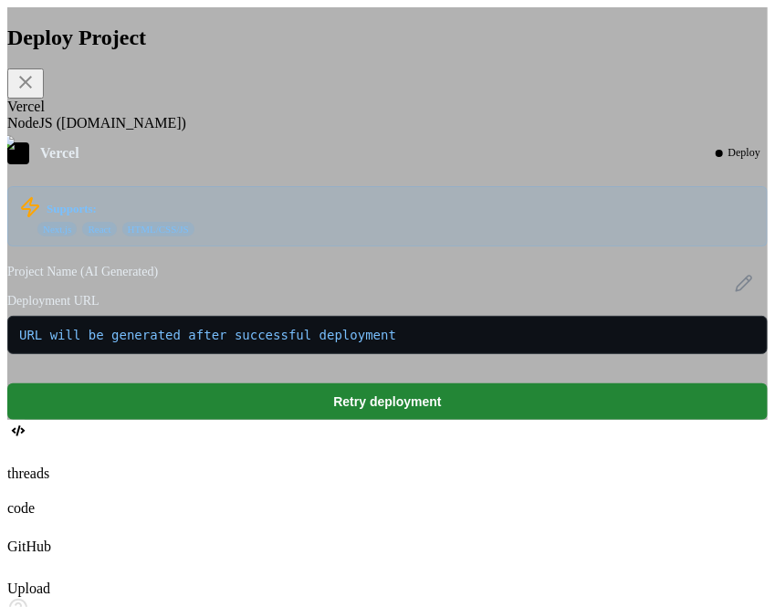
click at [256, 132] on div "NodeJS ([DOMAIN_NAME])" at bounding box center [387, 123] width 761 height 16
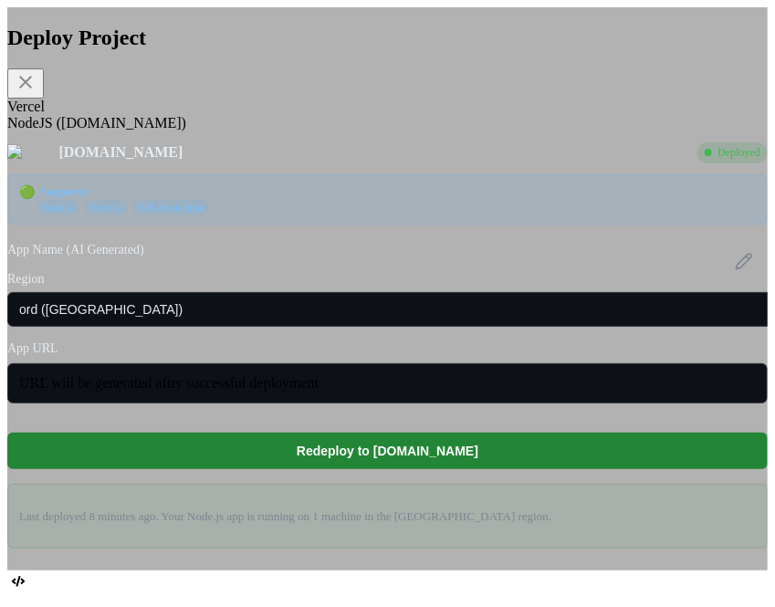
click at [37, 76] on icon at bounding box center [26, 82] width 22 height 22
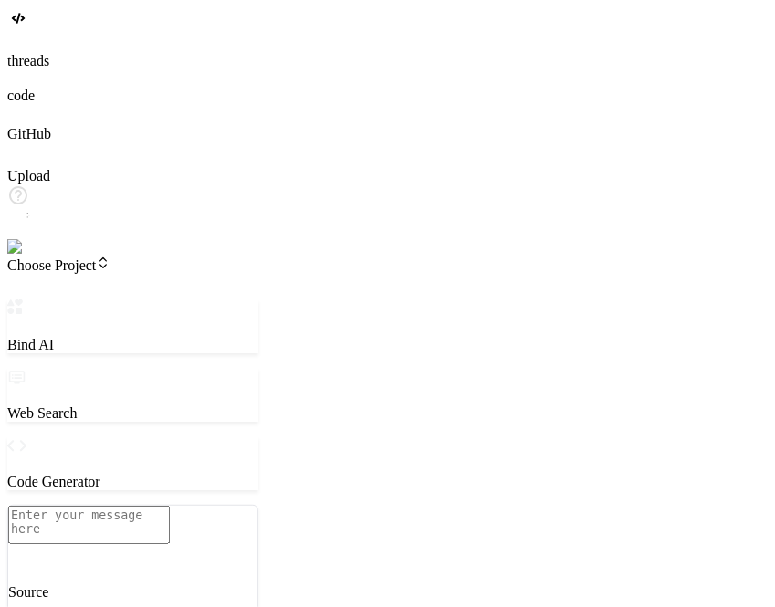
click at [110, 258] on span "Choose Project" at bounding box center [58, 266] width 103 height 16
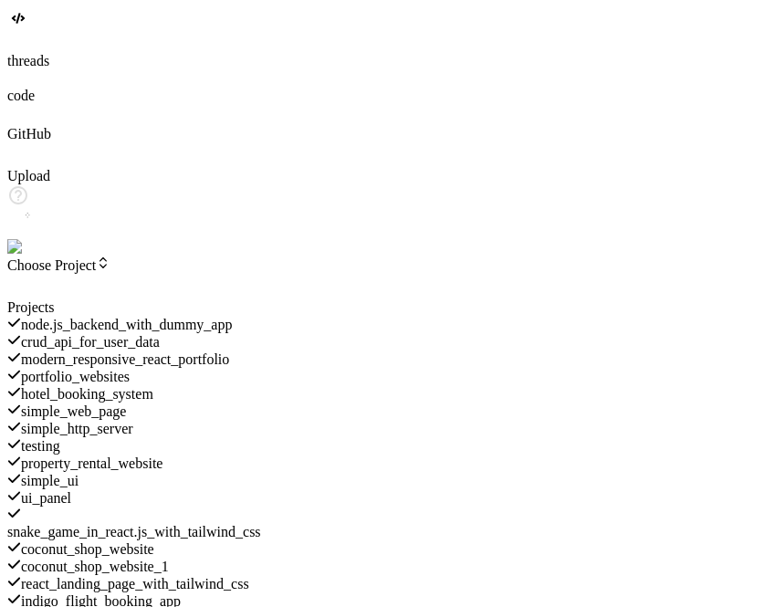
click at [160, 334] on span "crud_api_for_user_data" at bounding box center [90, 342] width 139 height 16
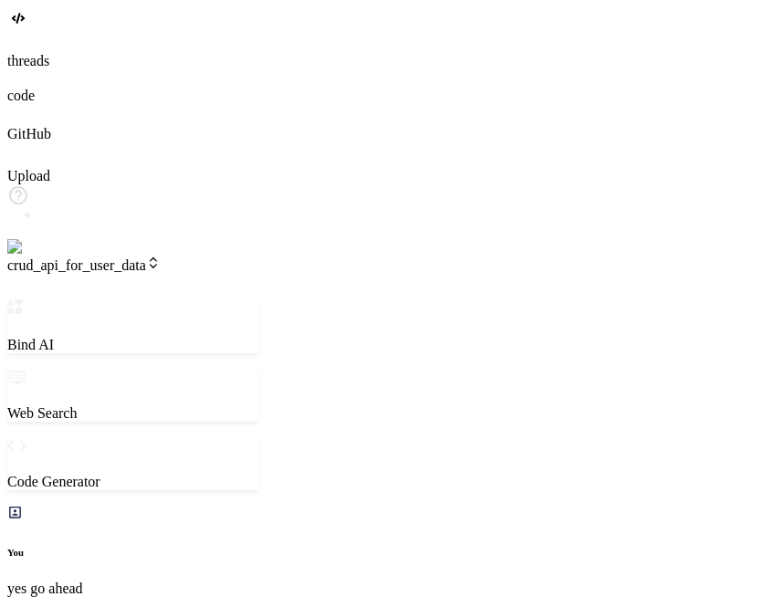
scroll to position [102, 0]
type textarea "x"
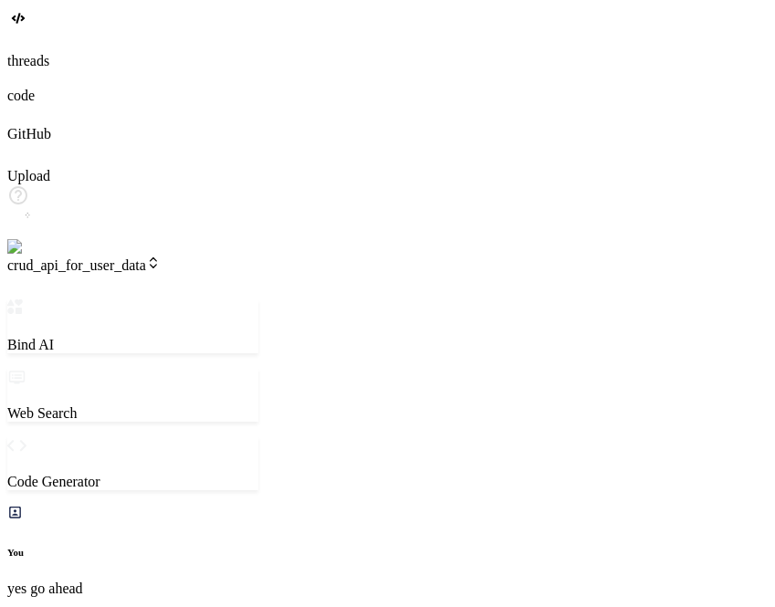
type textarea "} else { console.error("Element with ID 'result' not found."); }"
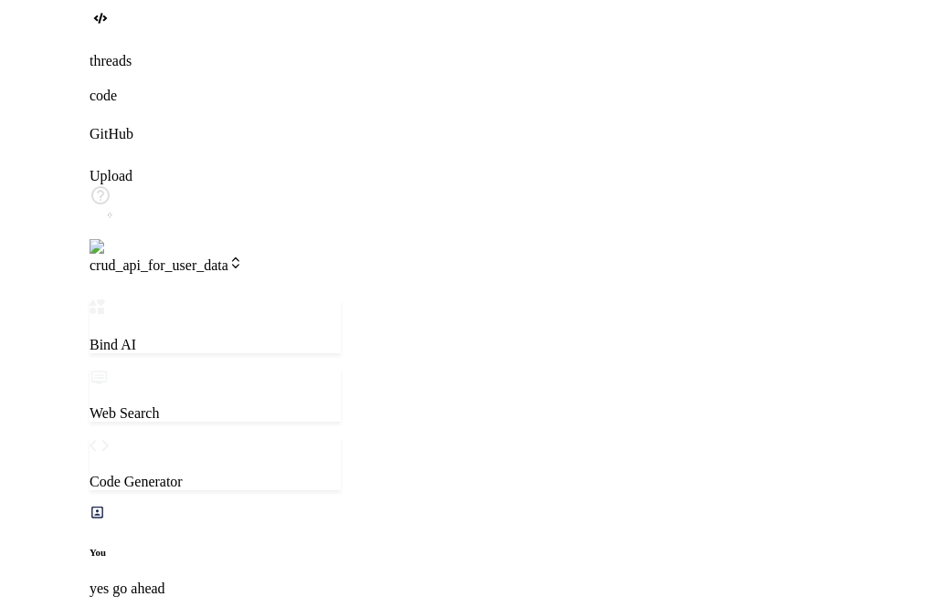
scroll to position [307, 0]
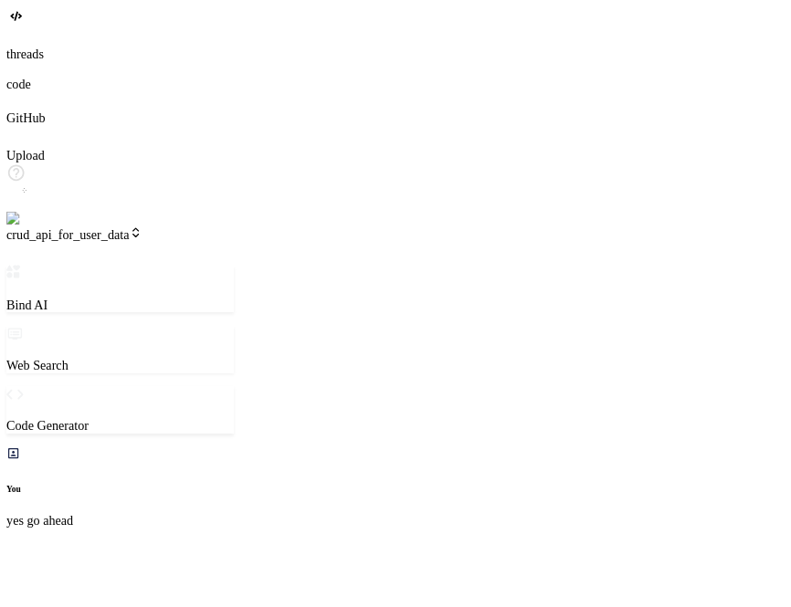
type textarea "x"
type textarea "'result' not found."); }"
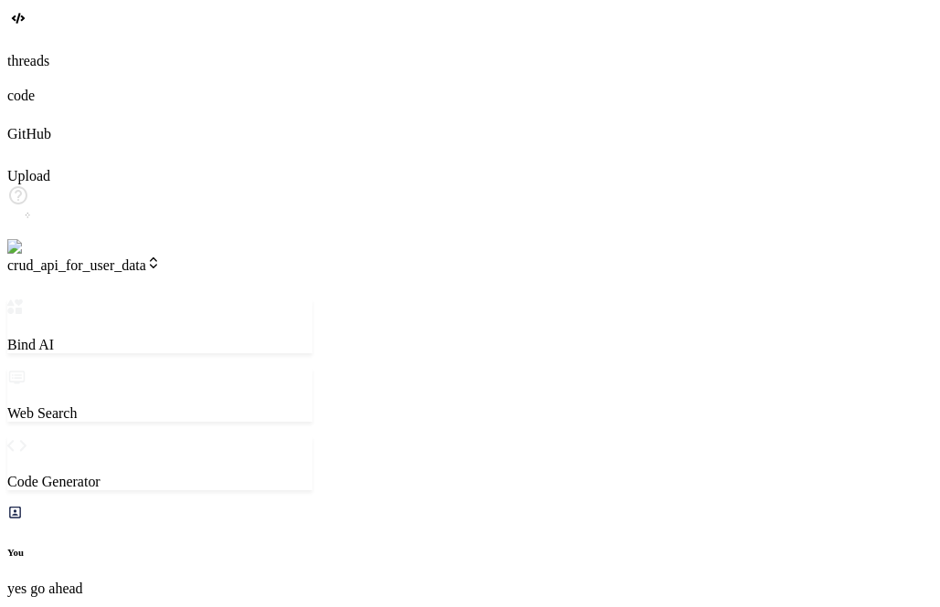
scroll to position [784, 0]
click at [137, 258] on span "crud_api_for_user_data" at bounding box center [83, 266] width 153 height 16
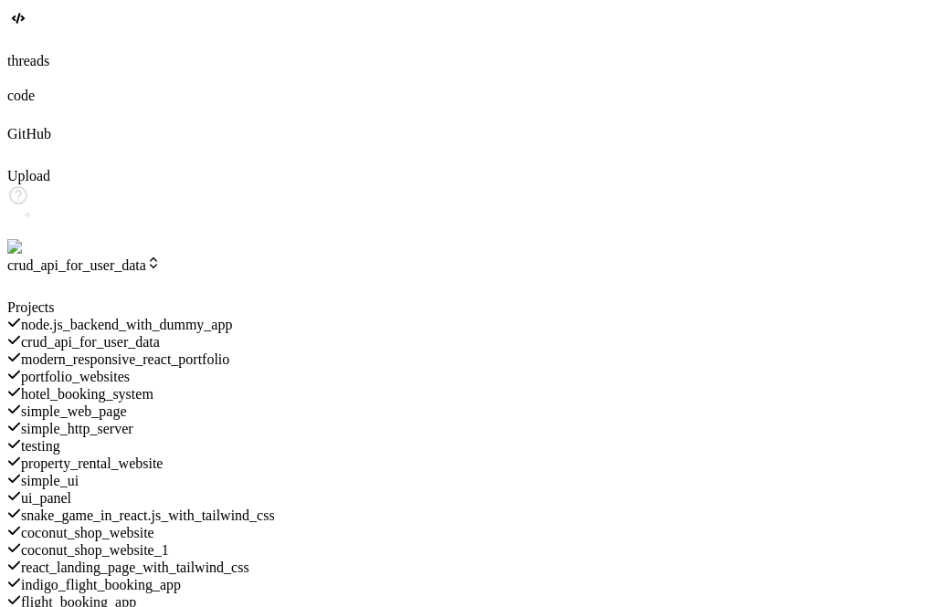
click at [207, 317] on span "node.js_backend_with_dummy_app" at bounding box center [127, 325] width 212 height 16
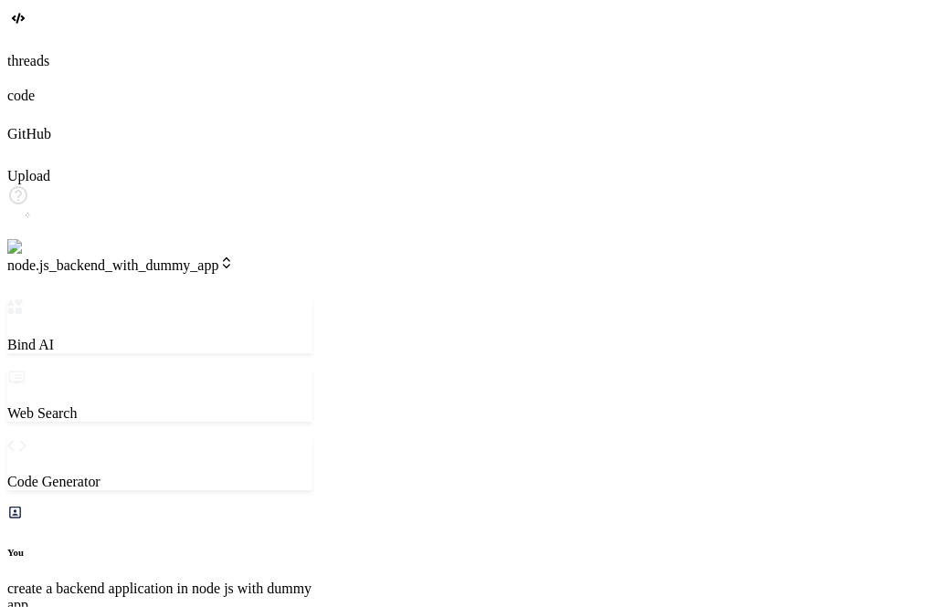
scroll to position [954, 0]
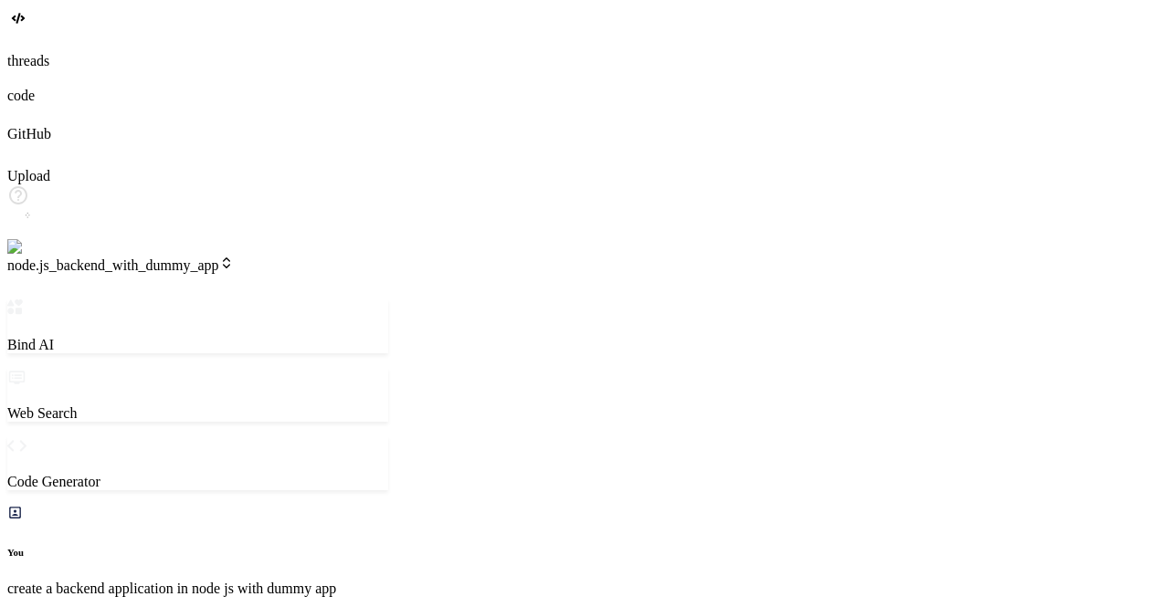
scroll to position [1159, 0]
click at [210, 256] on header "node.js_backend_with_dummy_app Created with Pixso." at bounding box center [197, 278] width 381 height 44
click at [182, 258] on span "node.js_backend_with_dummy_app" at bounding box center [120, 266] width 226 height 16
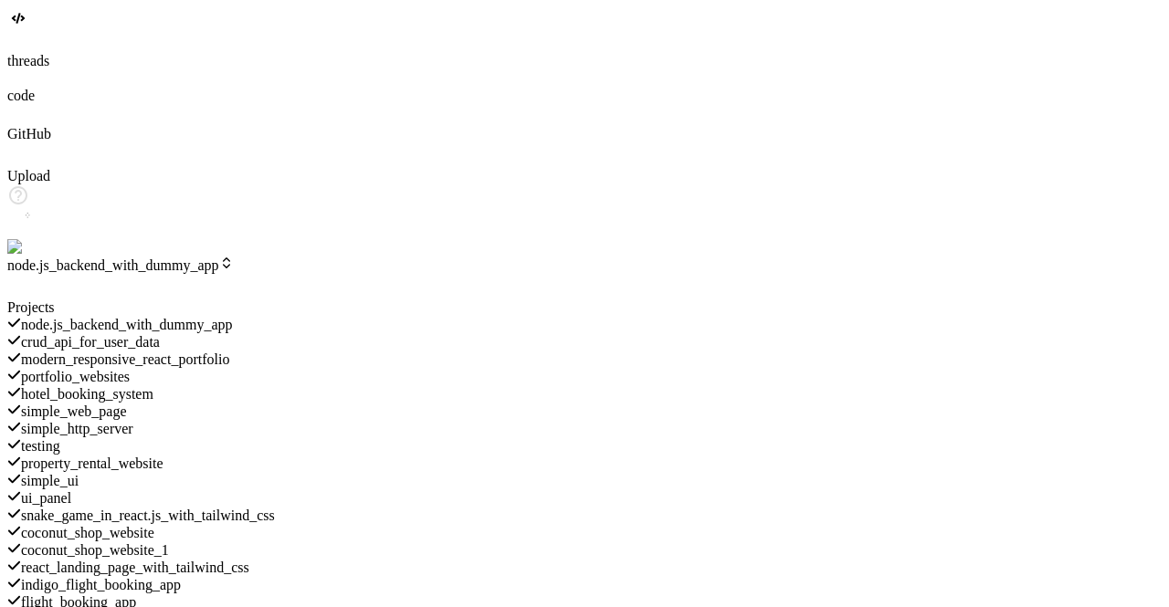
scroll to position [773, 0]
click at [24, 40] on icon at bounding box center [19, 36] width 7 height 7
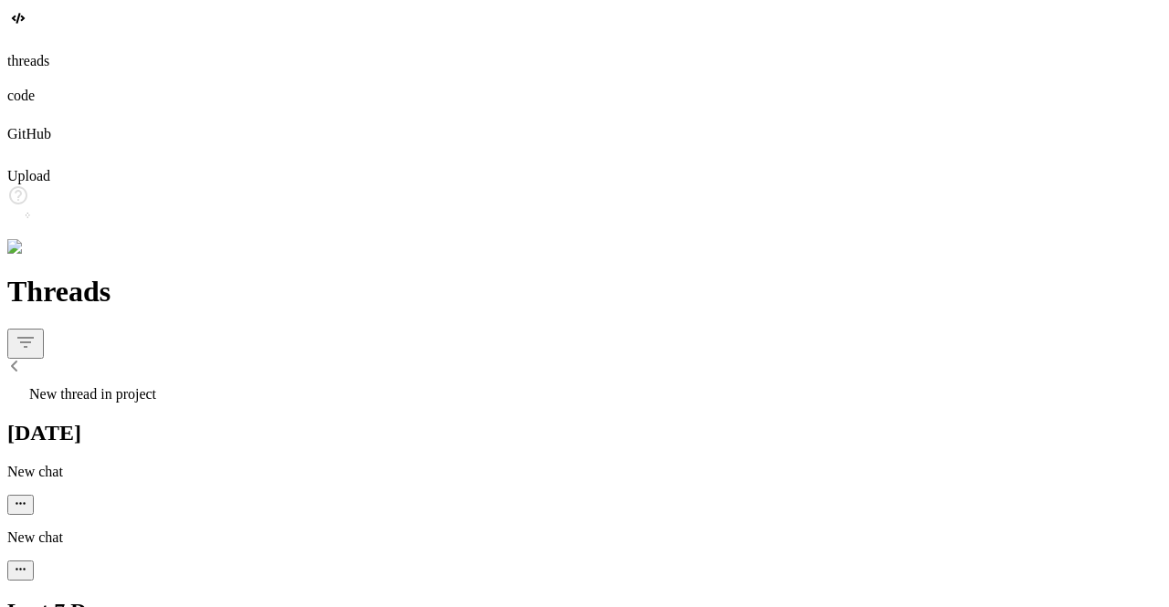
click at [24, 40] on icon at bounding box center [19, 36] width 7 height 7
click at [141, 386] on span "New thread in project" at bounding box center [92, 394] width 127 height 16
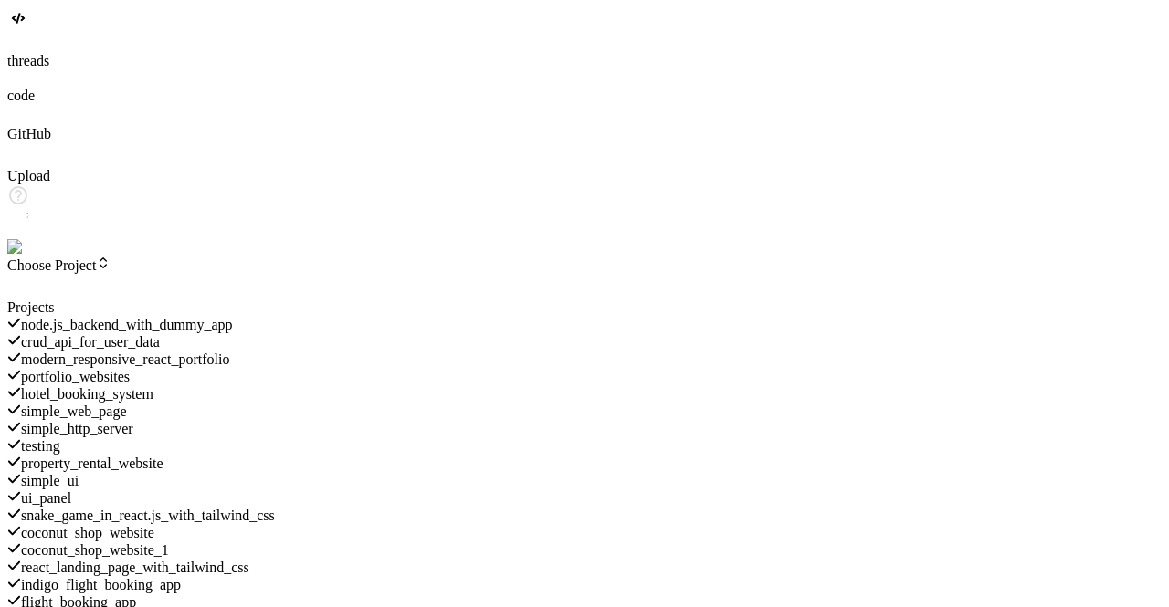
scroll to position [1227, 0]
click at [388, 300] on div at bounding box center [197, 300] width 381 height 0
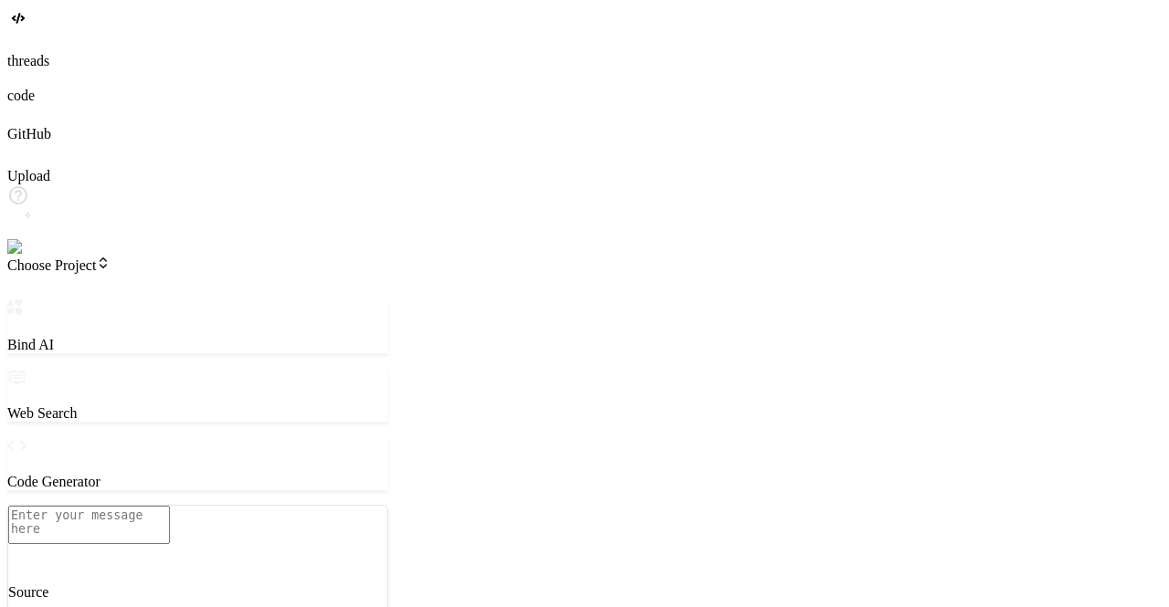
type textarea "x"
type textarea "c"
click at [156, 506] on textarea "c" at bounding box center [89, 525] width 162 height 38
type textarea "x"
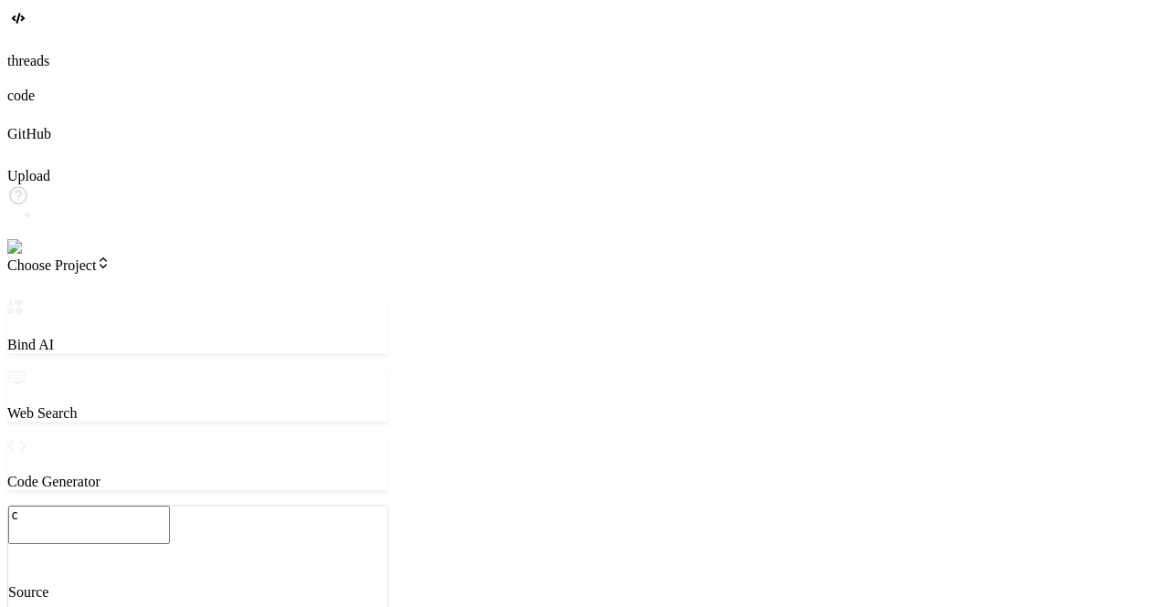
type textarea "cr"
type textarea "x"
type textarea "cre"
type textarea "x"
type textarea "crea"
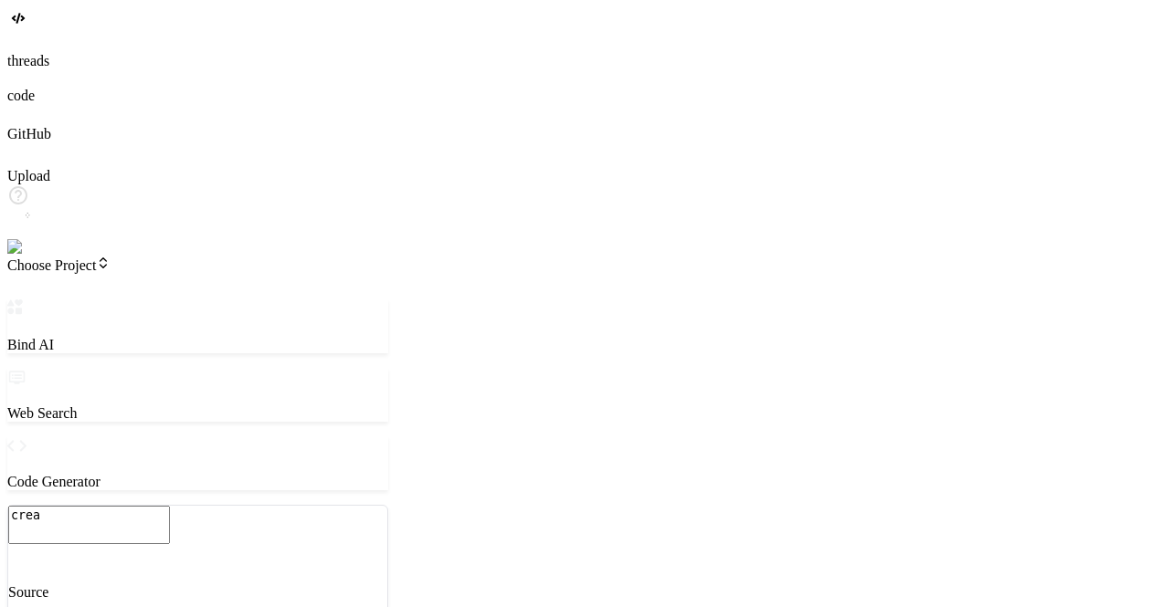
type textarea "x"
type textarea "creat"
type textarea "x"
type textarea "create"
type textarea "x"
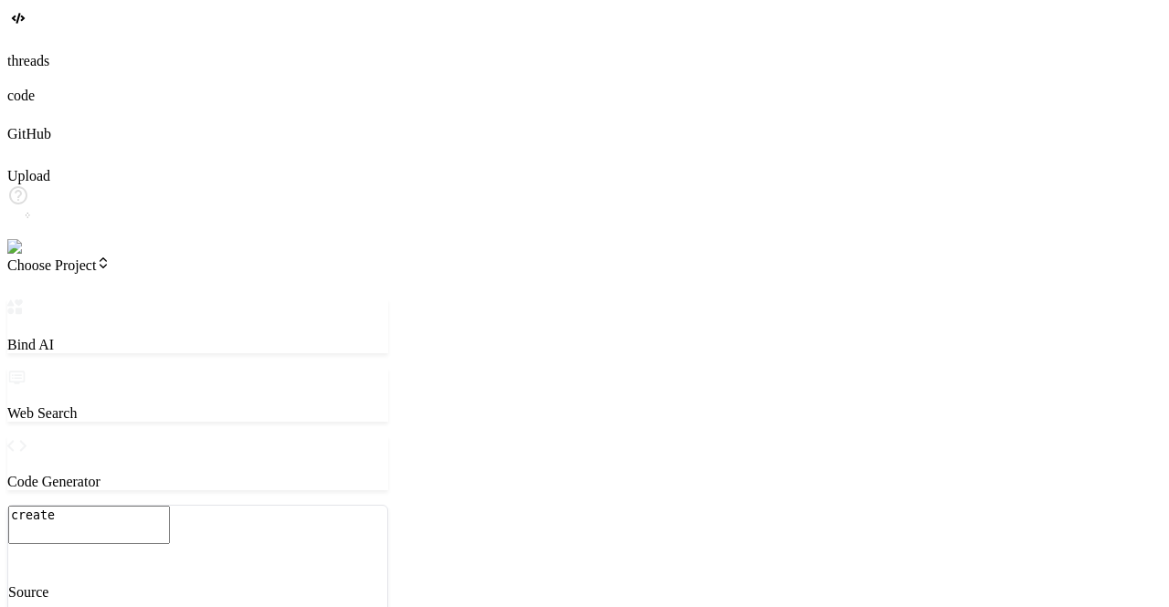
type textarea "create"
type textarea "x"
type textarea "create a"
type textarea "x"
type textarea "create a"
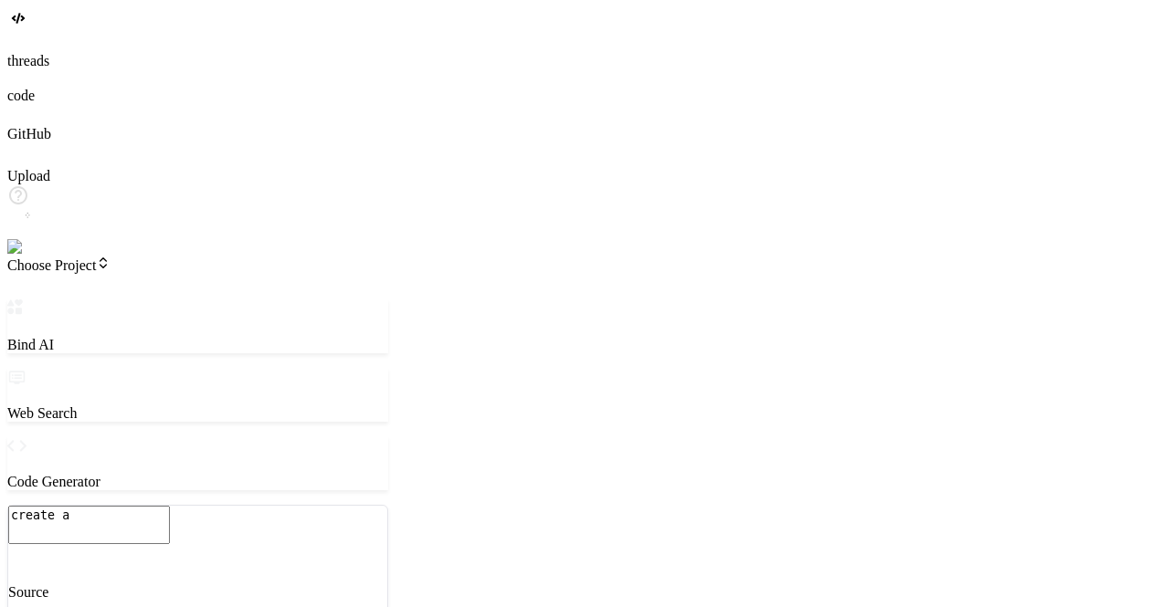
type textarea "x"
type textarea "create a s"
type textarea "x"
type textarea "create a si"
type textarea "x"
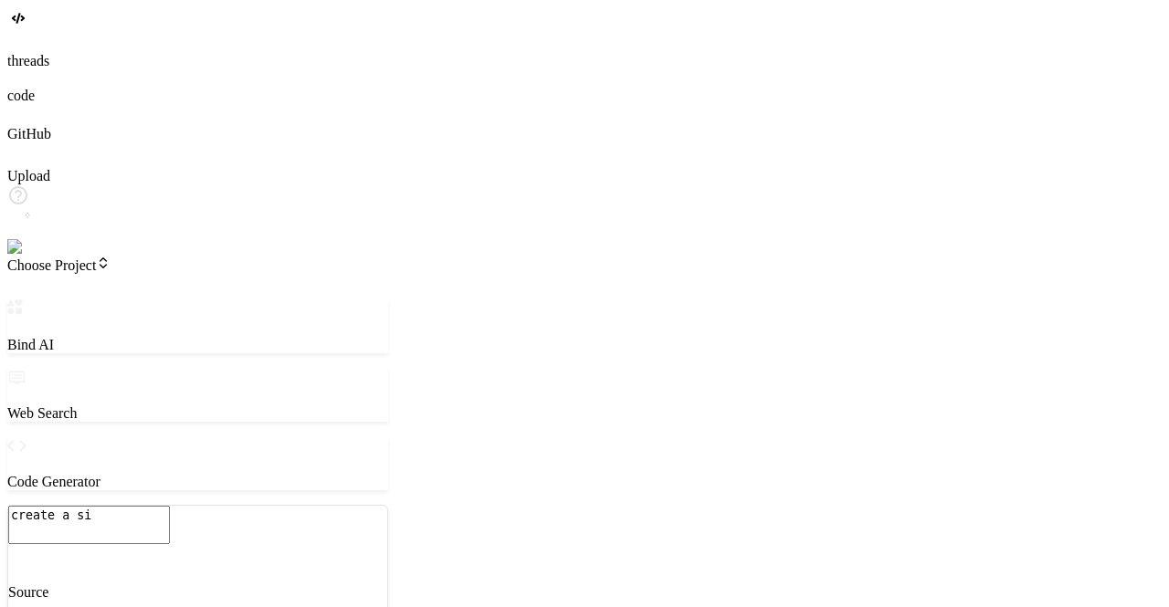
type textarea "create a sim"
type textarea "x"
type textarea "create a sim["
type textarea "x"
type textarea "create a sim[;"
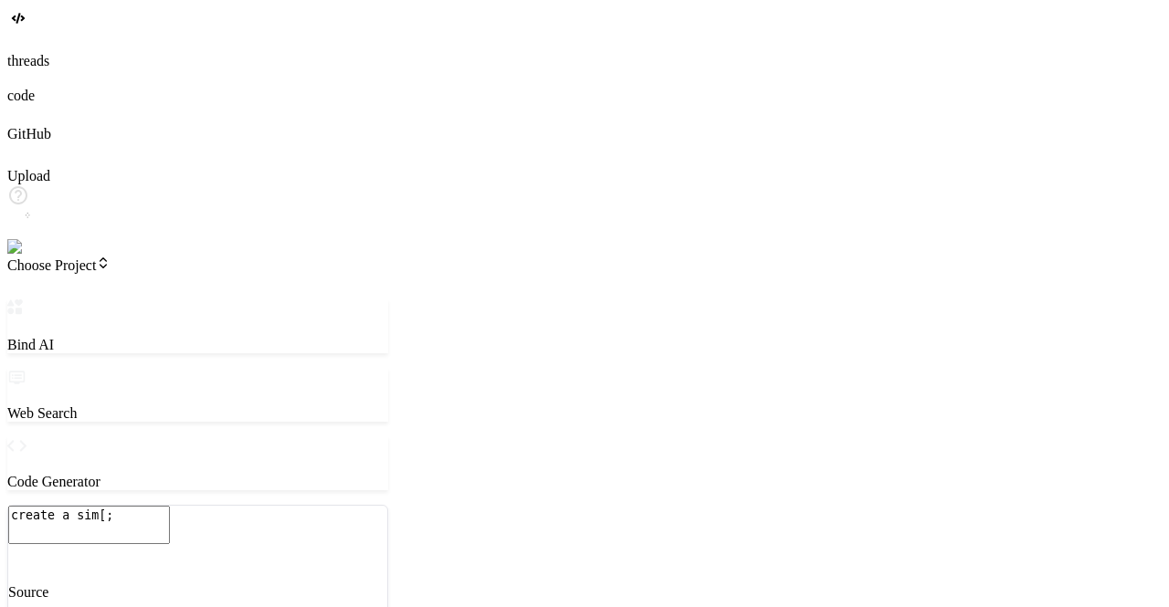
type textarea "x"
type textarea "create a sim["
type textarea "x"
type textarea "create a sim"
type textarea "x"
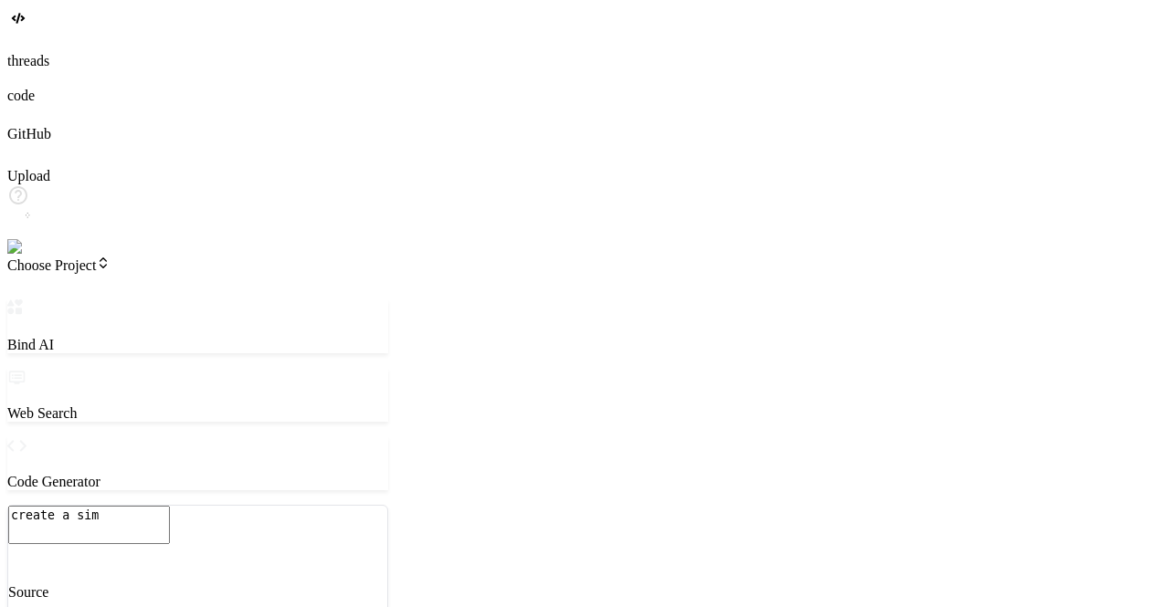
type textarea "create a simp"
type textarea "x"
type textarea "create a simpl"
type textarea "x"
type textarea "create a simple"
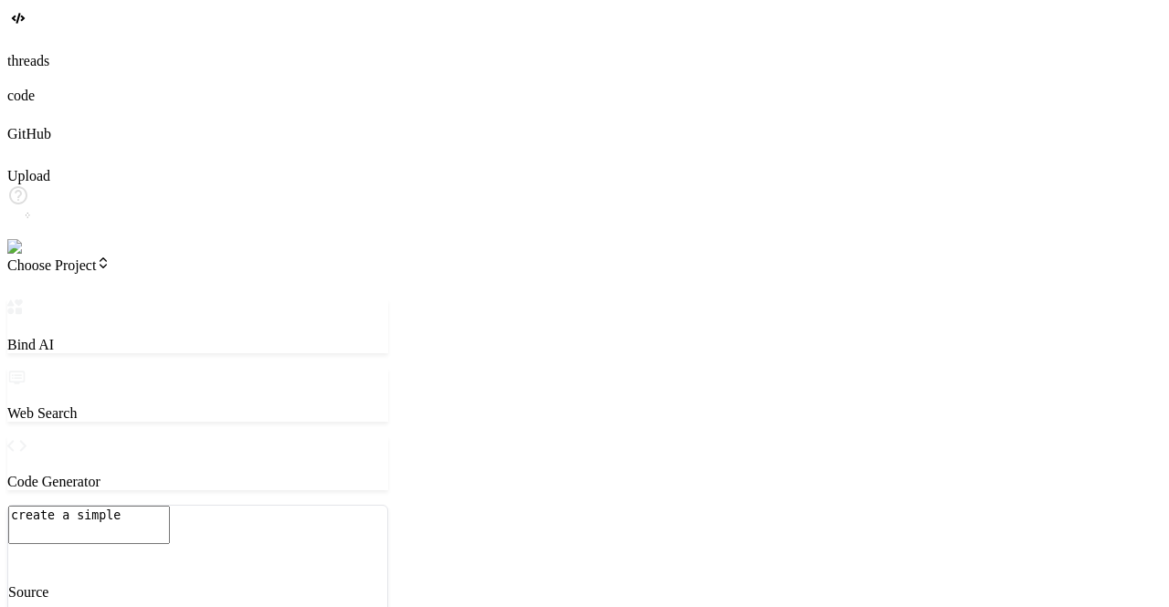
type textarea "x"
type textarea "create a simple"
type textarea "x"
type textarea "create a simple n"
type textarea "x"
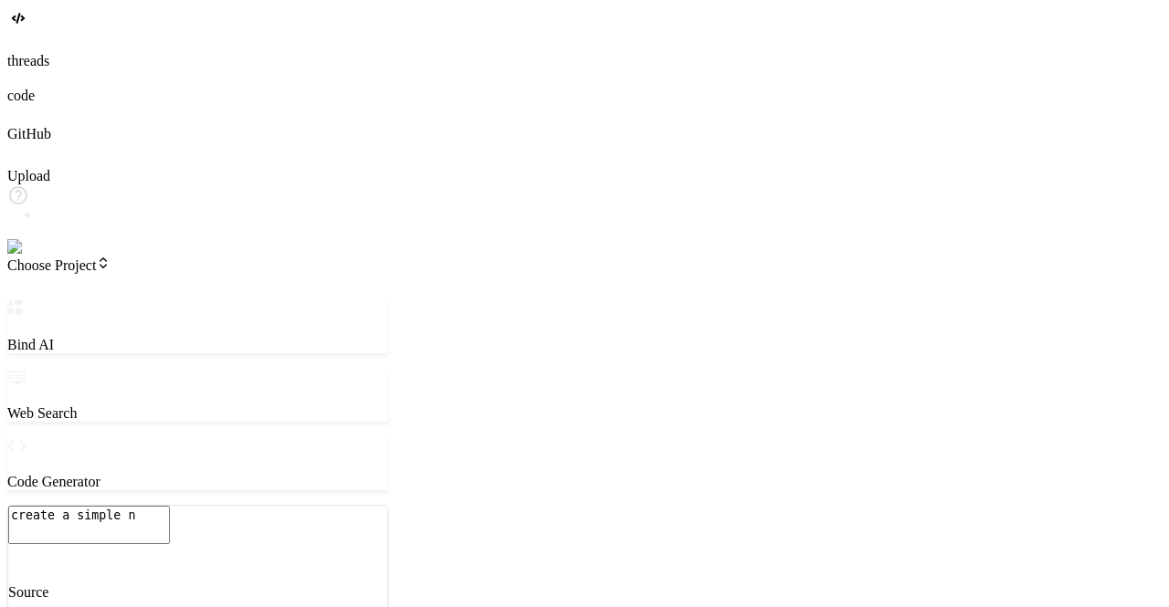
type textarea "create a simple no"
type textarea "x"
type textarea "create a simple nod"
type textarea "x"
type textarea "create a simple node"
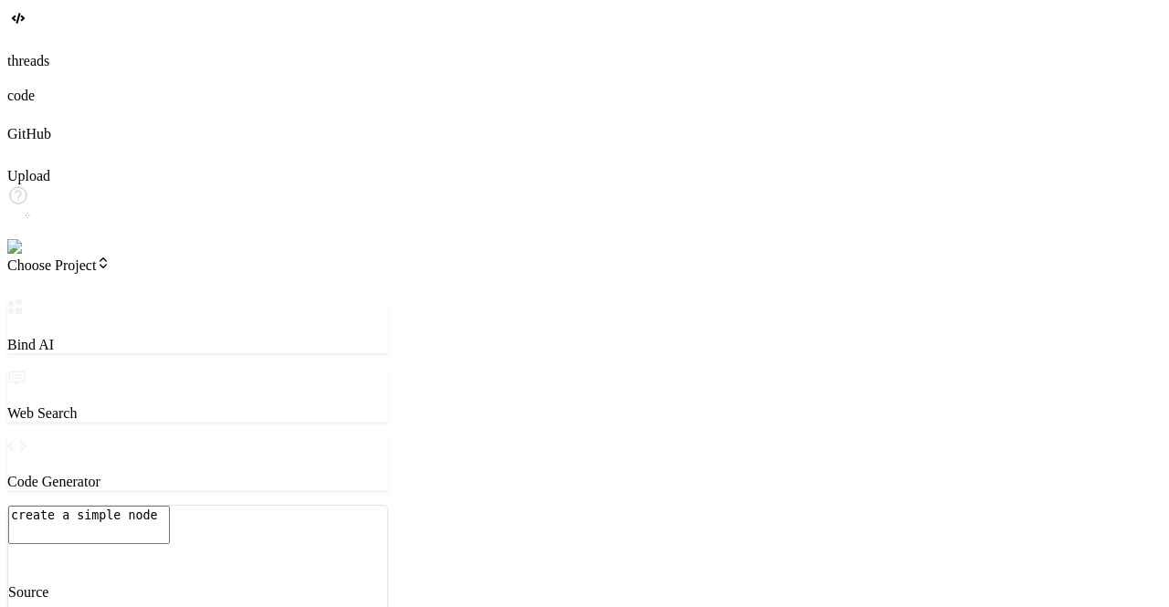
type textarea "x"
type textarea "create a simple node"
type textarea "x"
type textarea "create a simple node j"
type textarea "x"
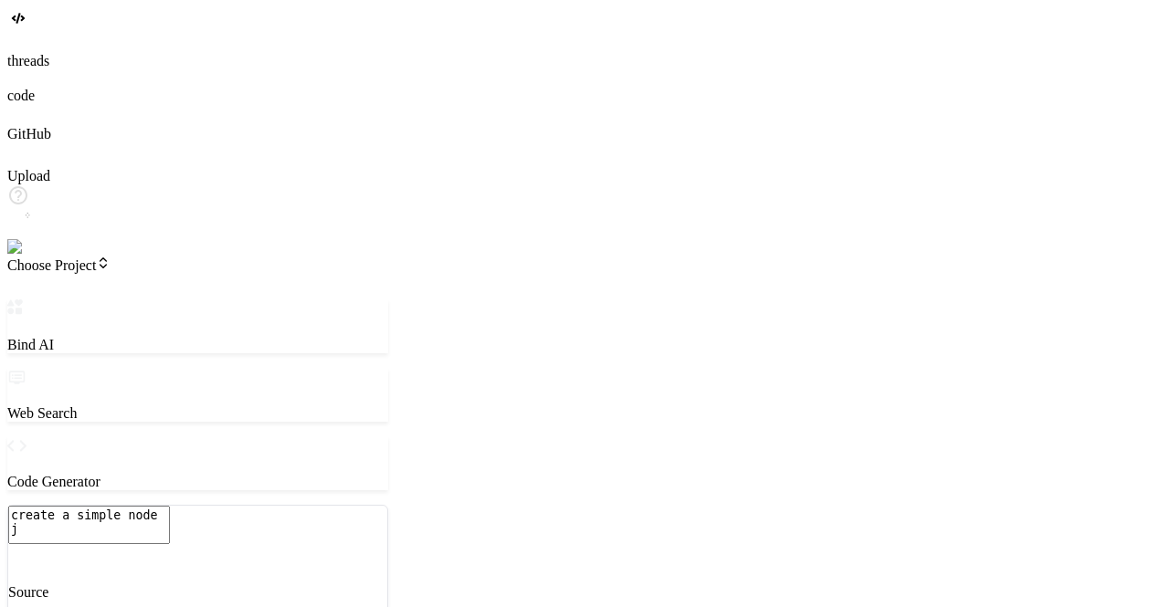
type textarea "create a simple node js"
type textarea "x"
type textarea "create a simple node js"
type textarea "x"
type textarea "create a simple node js a"
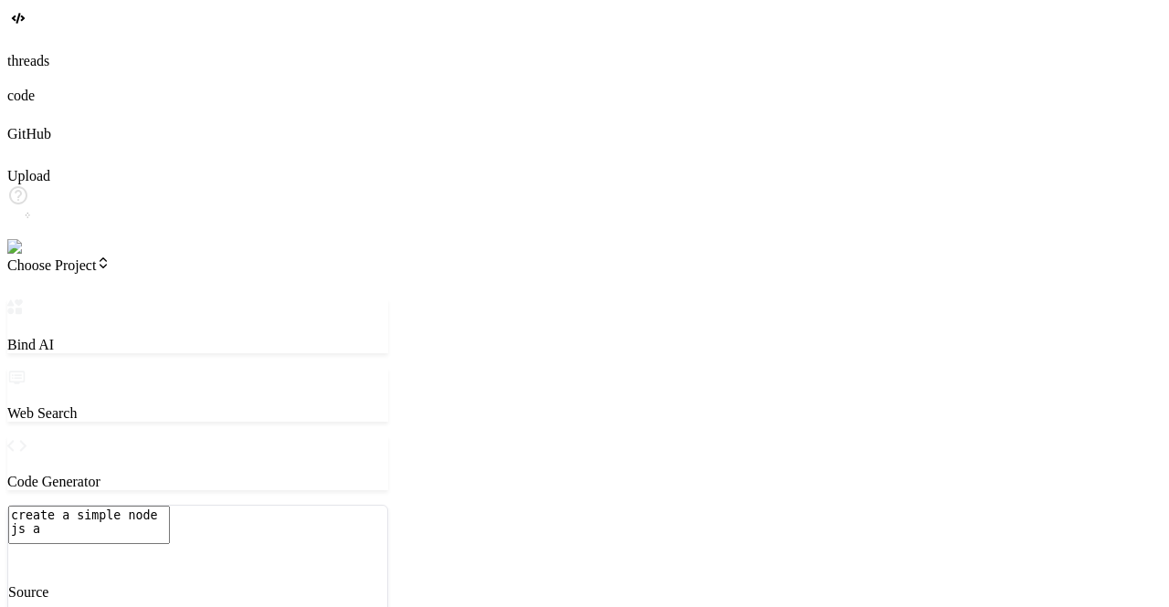
type textarea "x"
type textarea "create a simple node js ap"
type textarea "x"
type textarea "create a simple node js app"
type textarea "x"
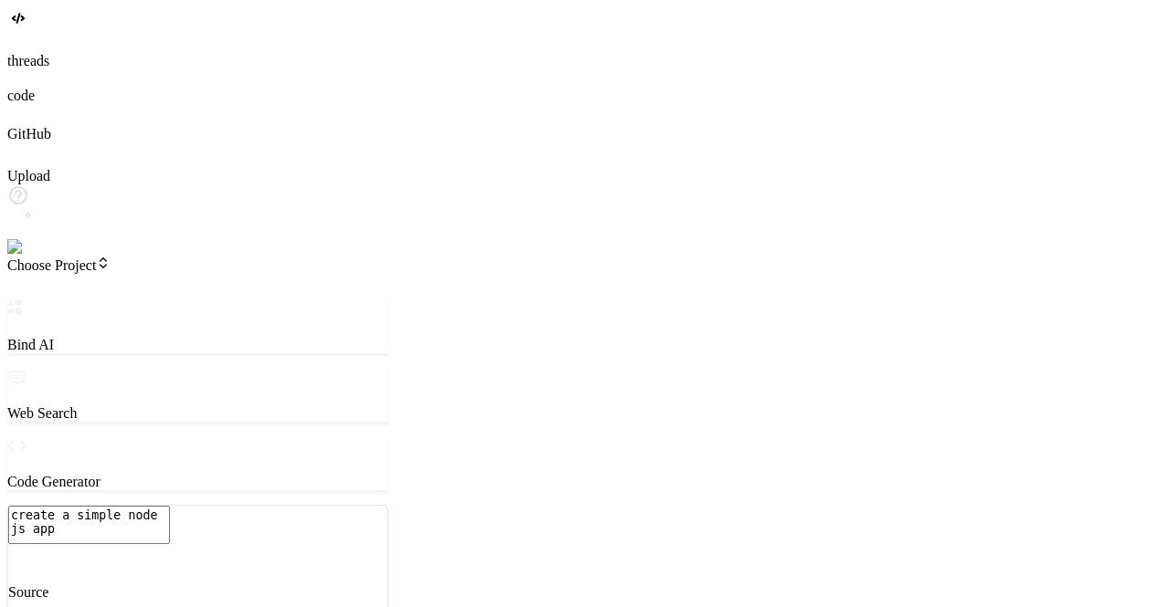
type textarea "create a simple node js appl"
type textarea "x"
type textarea "create a simple node js appli"
type textarea "x"
type textarea "create a simple node js applic"
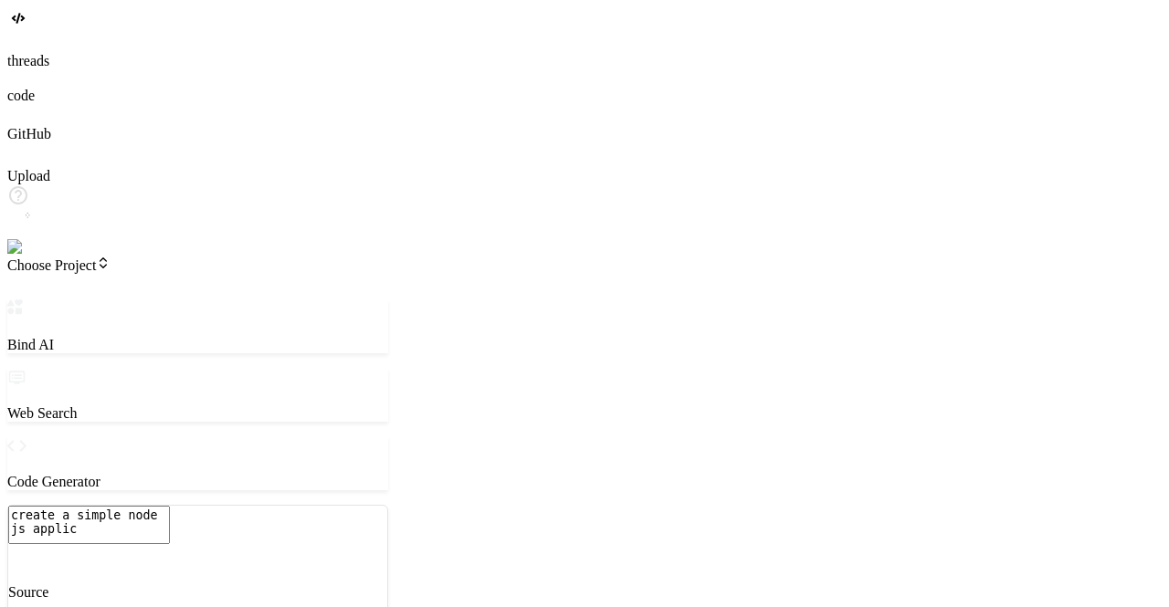
type textarea "x"
type textarea "create a simple node js applica"
type textarea "x"
type textarea "create a simple node js applicat"
type textarea "x"
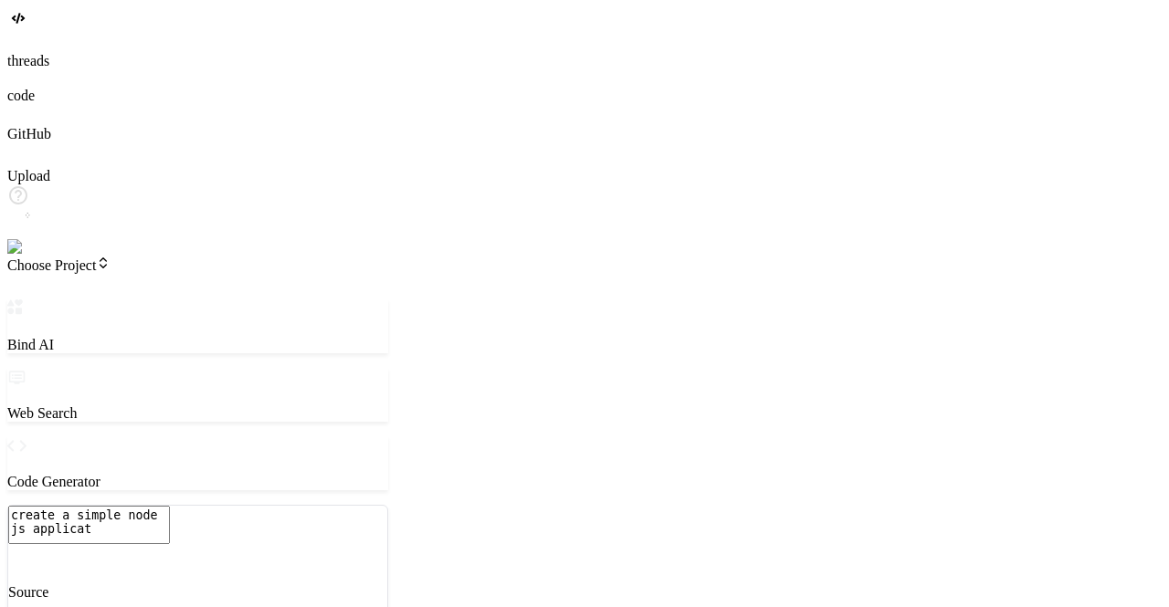
type textarea "create a simple node js applicati"
type textarea "x"
type textarea "create a simple node js applicatio"
type textarea "x"
type textarea "create a simple node js application"
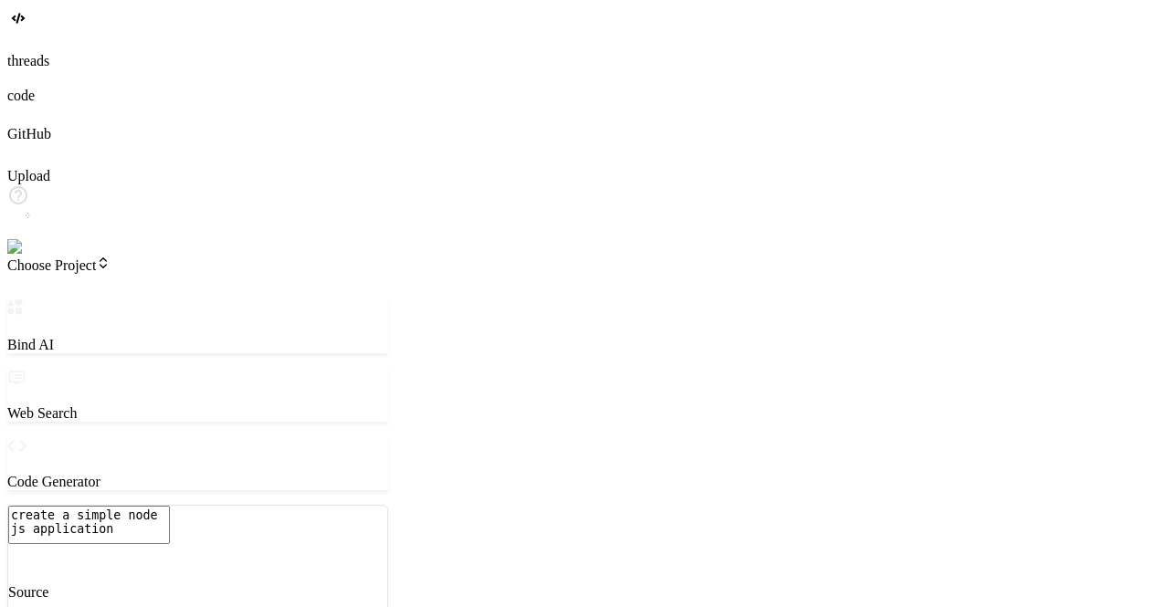
type textarea "x"
type textarea "create a simple node js application"
type textarea "x"
type textarea "create a simple node js application s"
type textarea "x"
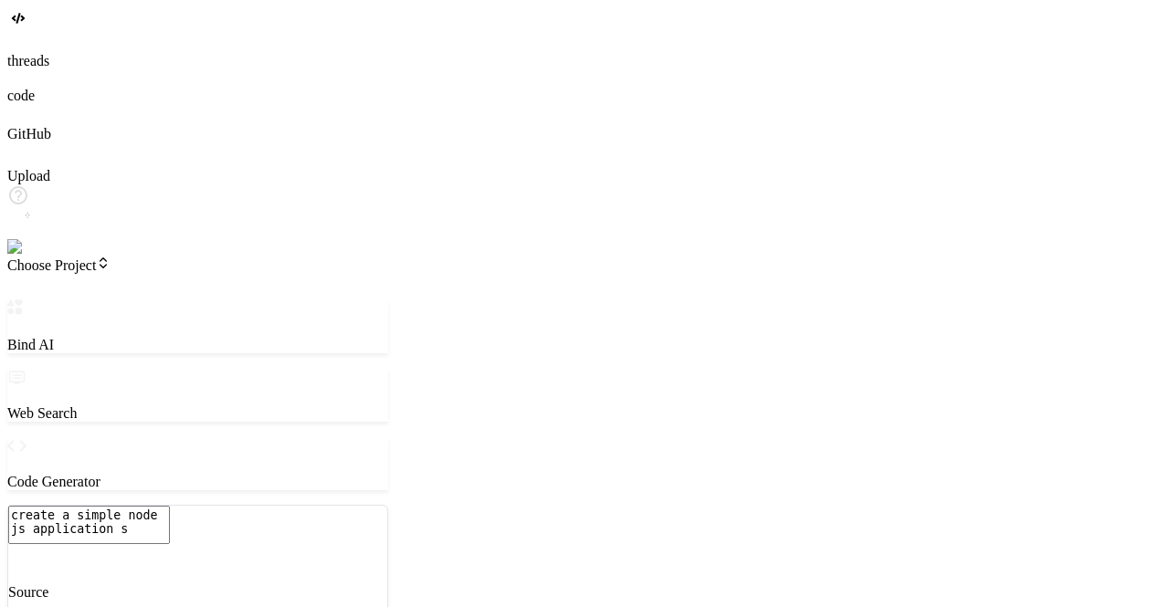
type textarea "create a simple node js application se"
type textarea "x"
type textarea "create a simple node js application set"
type textarea "x"
type textarea "create a simple node js application setu"
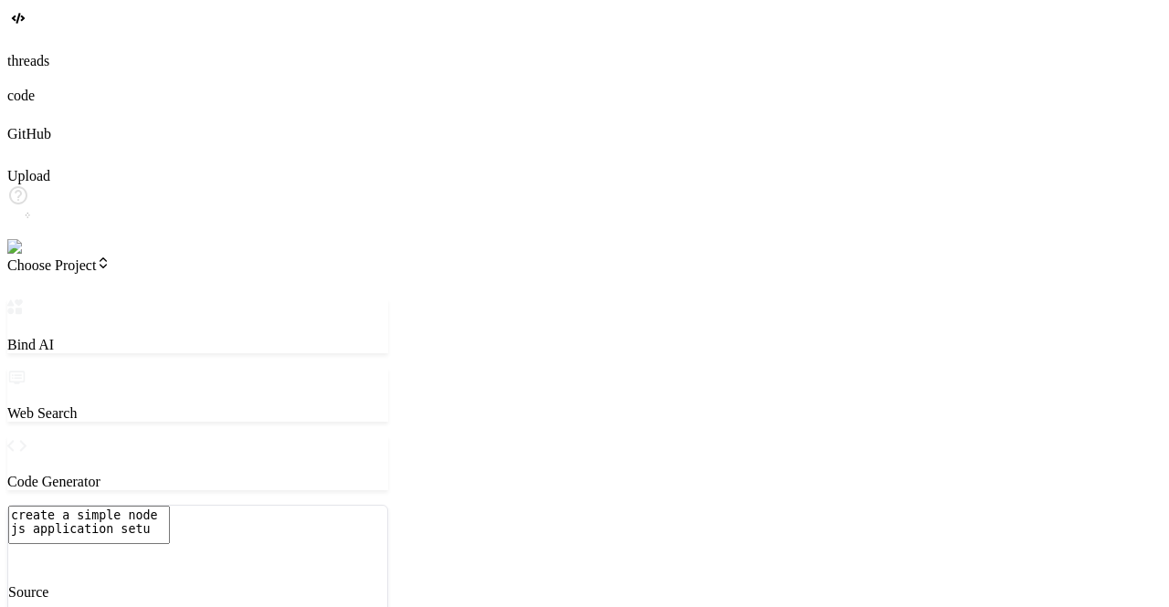
type textarea "x"
type textarea "create a simple node js application setup"
type textarea "x"
type textarea "create a simple node js application setup"
type textarea "x"
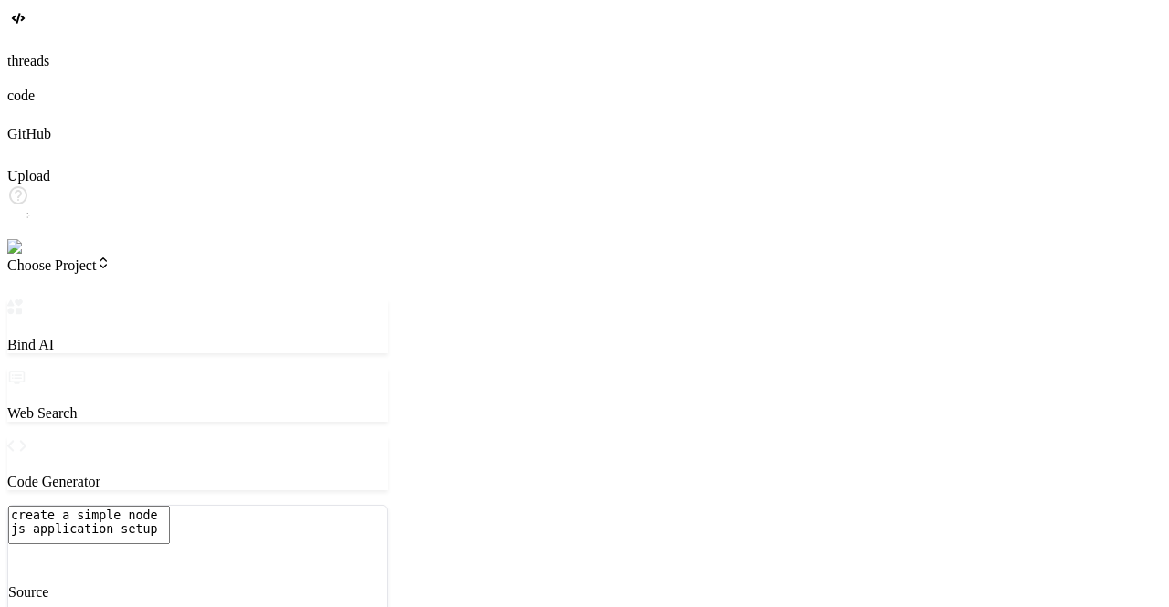
type textarea "create a simple node js application setup a"
type textarea "x"
type textarea "create a simple node js application setup al"
type textarea "x"
type textarea "create a simple node js application setup alo"
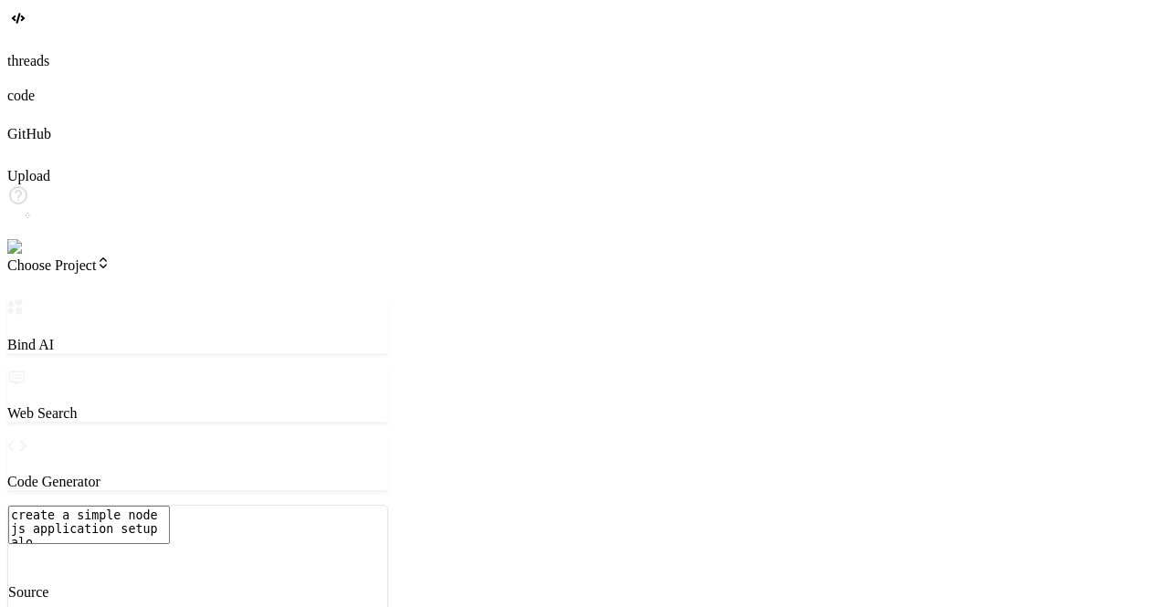
type textarea "x"
type textarea "create a simple node js application setup alon"
type textarea "x"
type textarea "create a simple node js application setup along"
type textarea "x"
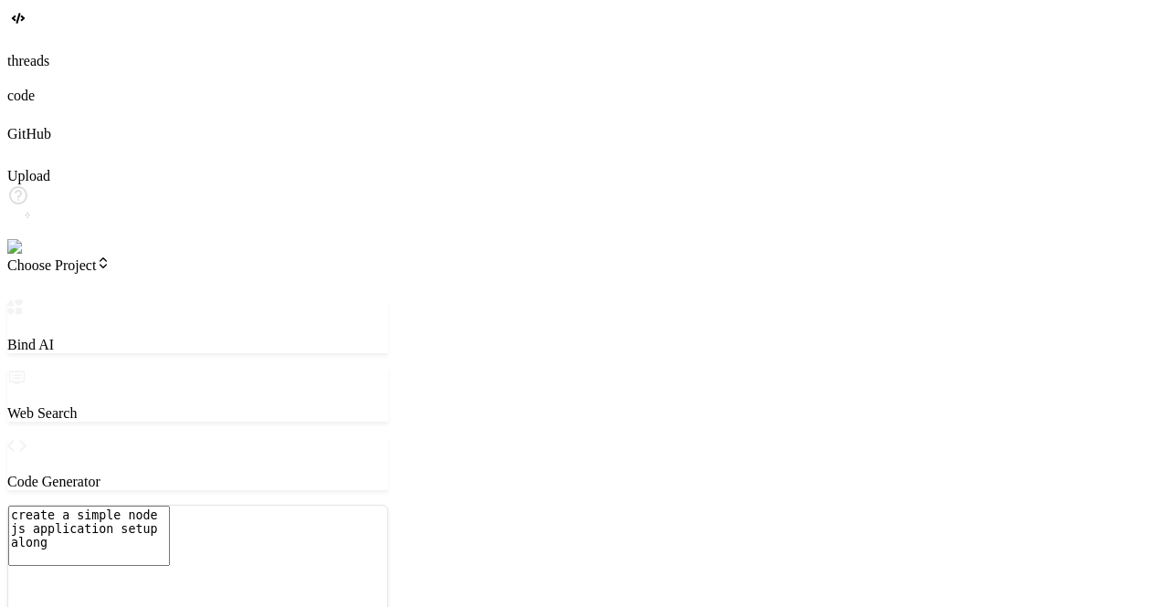
type textarea "create a simple node js application setup along"
type textarea "x"
type textarea "create a simple node js application setup along w"
type textarea "x"
type textarea "create a simple node js application setup along wi"
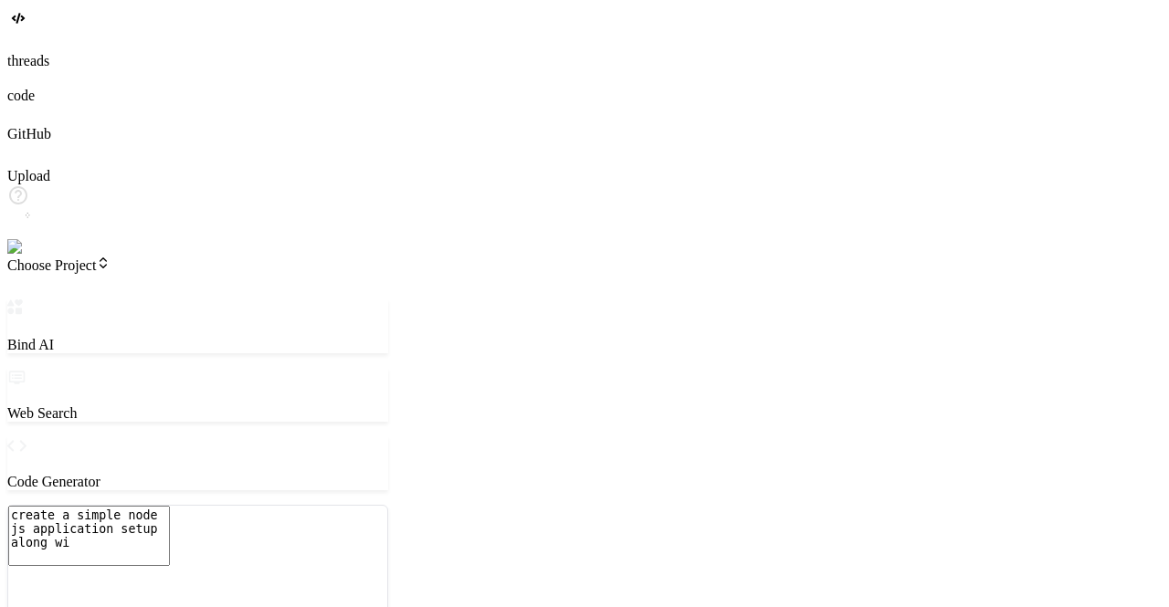
type textarea "x"
type textarea "create a simple node js application setup along wit"
type textarea "x"
type textarea "create a simple node js application setup along with"
type textarea "x"
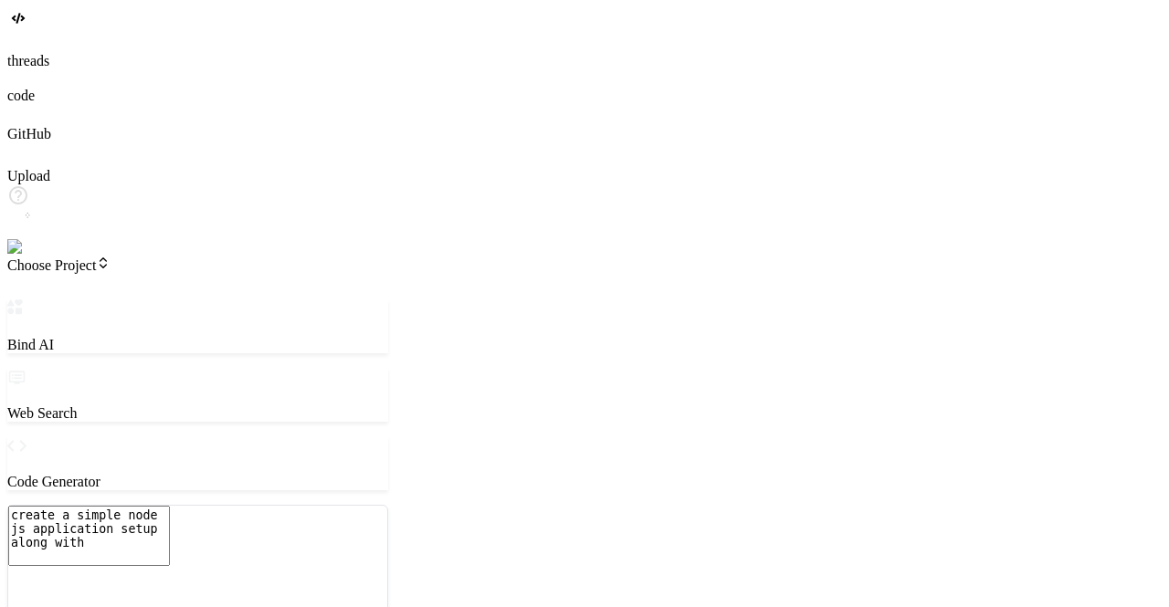
type textarea "create a simple node js application setup along with"
type textarea "x"
type textarea "create a simple node js application setup along with g"
type textarea "x"
type textarea "create a simple node js application setup along with ge"
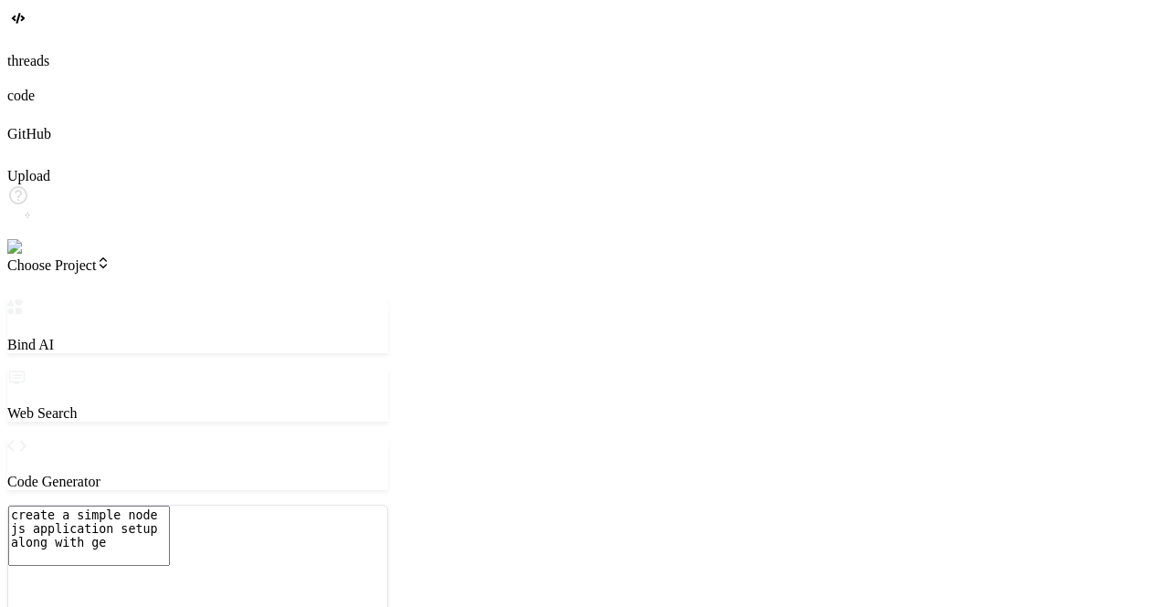
type textarea "x"
type textarea "create a simple node js application setup along with get"
type textarea "x"
type textarea "create a simple node js application setup along with get"
type textarea "x"
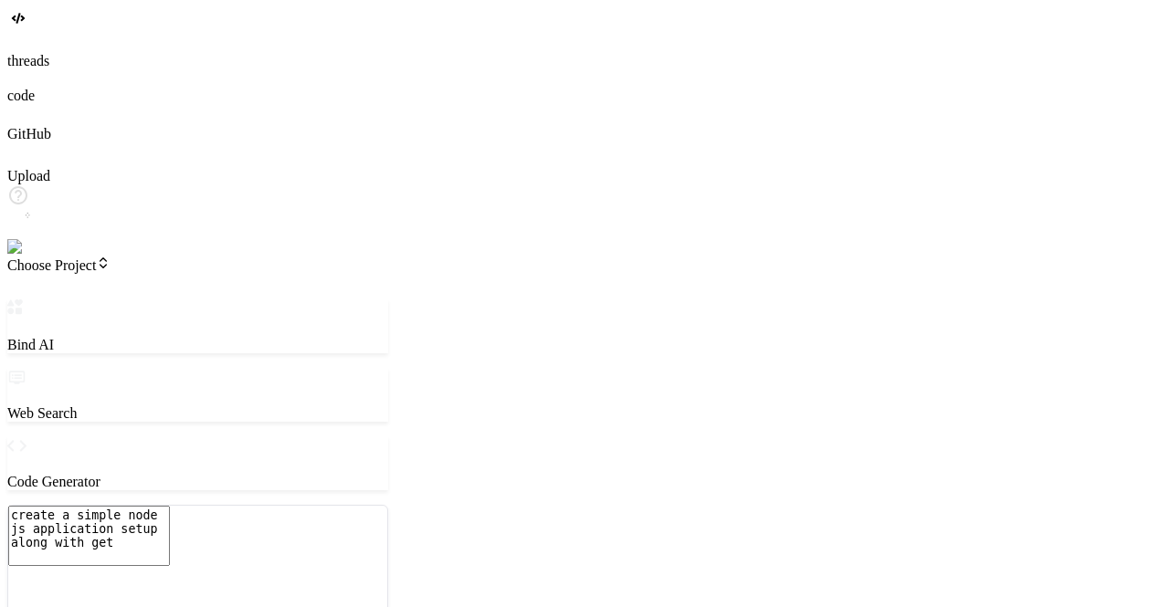
type textarea "create a simple node js application setup along with get a"
type textarea "x"
type textarea "create a simple node js application setup along with get ap"
type textarea "x"
type textarea "create a simple node js application setup along with get api"
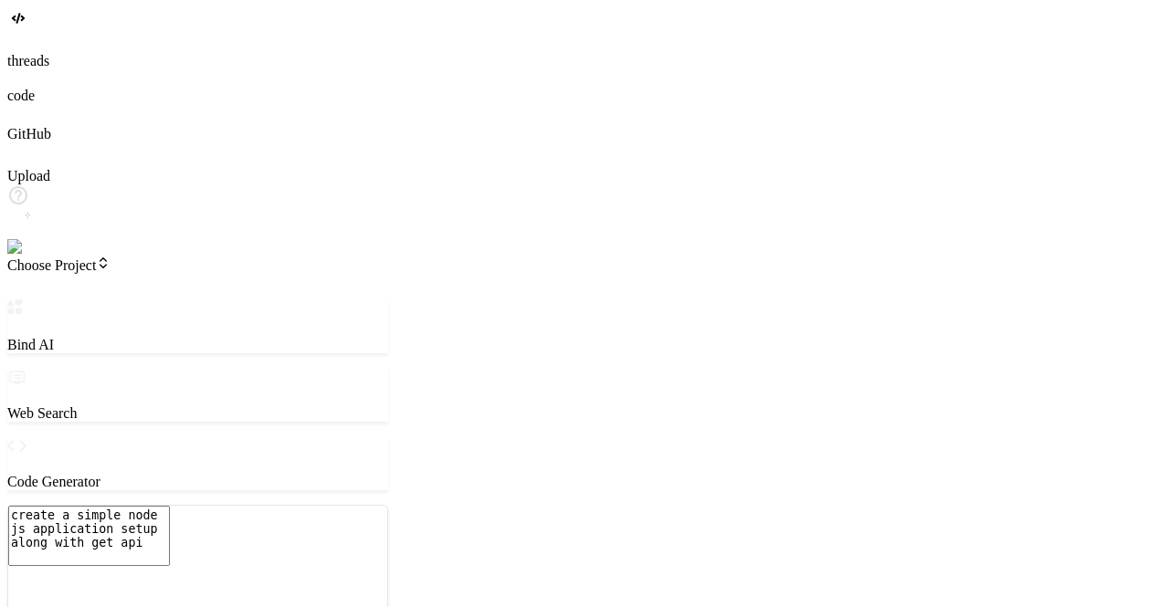
type textarea "x"
type textarea "create a simple node js application setup along with get api"
type textarea "x"
type textarea "create a simple node js application setup along with get api t"
type textarea "x"
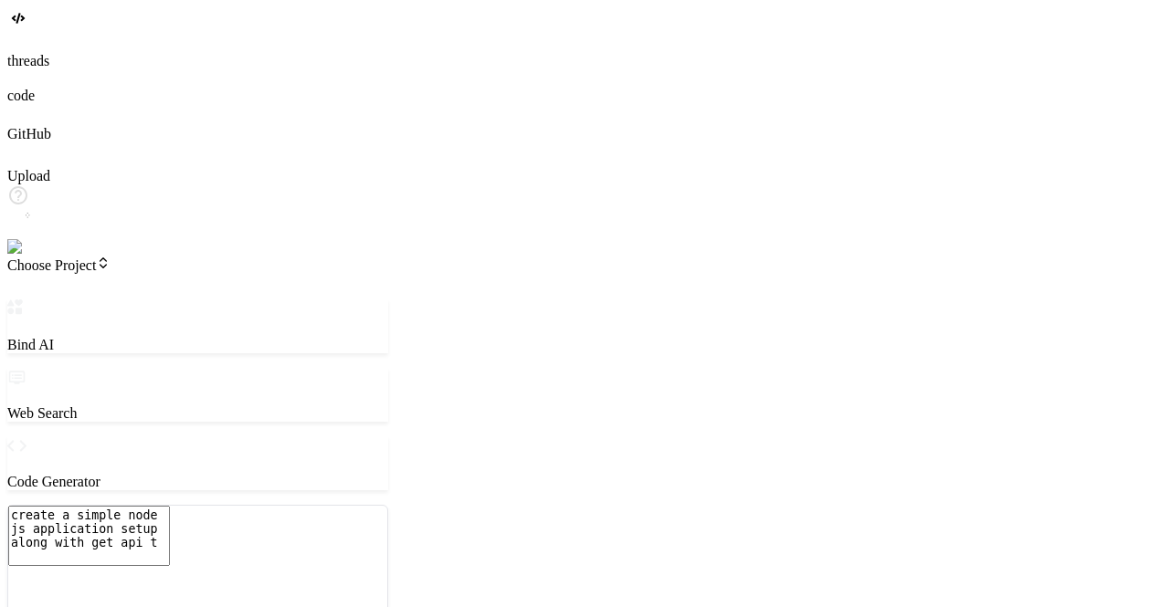
type textarea "create a simple node js application setup along with get api to"
type textarea "x"
type textarea "create a simple node js application setup along with get api to"
type textarea "x"
type textarea "create a simple node js application setup along with get api to g"
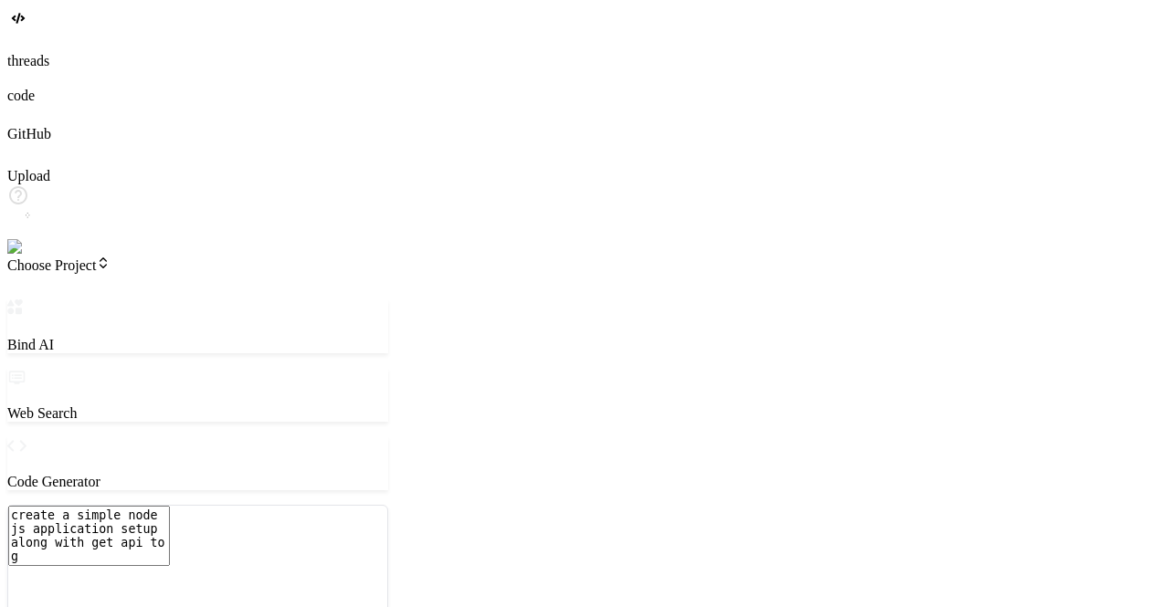
type textarea "x"
type textarea "create a simple node js application setup along with get api to ge"
type textarea "x"
type textarea "create a simple node js application setup along with get api to get"
type textarea "x"
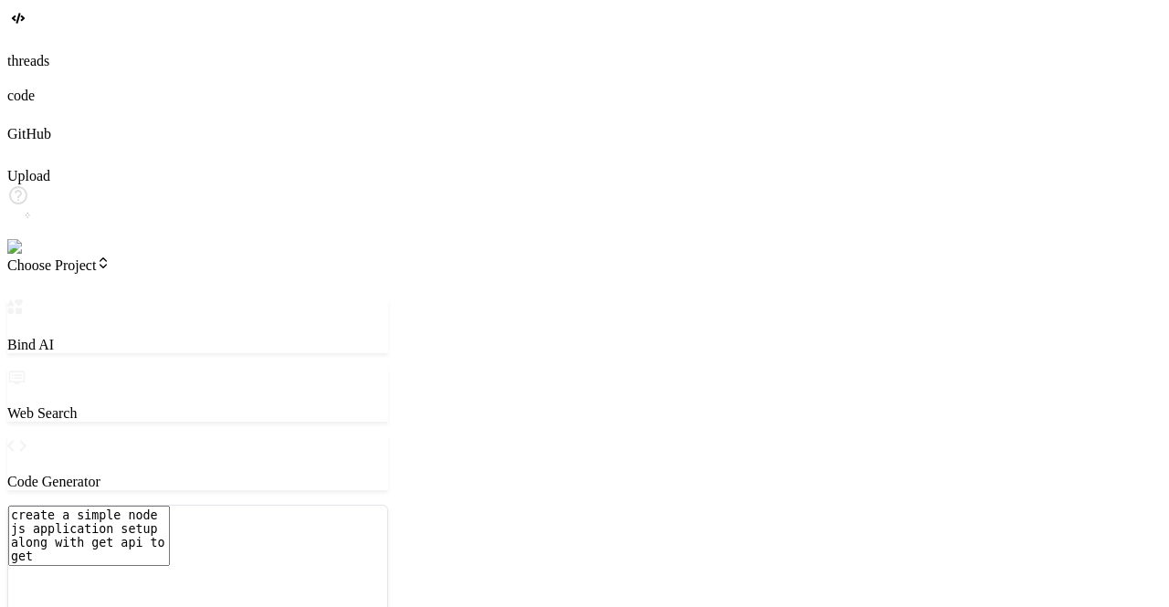
type textarea "create a simple node js application setup along with get api to get"
type textarea "x"
type textarea "create a simple node js application setup along with get api to get t"
type textarea "x"
type textarea "create a simple node js application setup along with get api to get th"
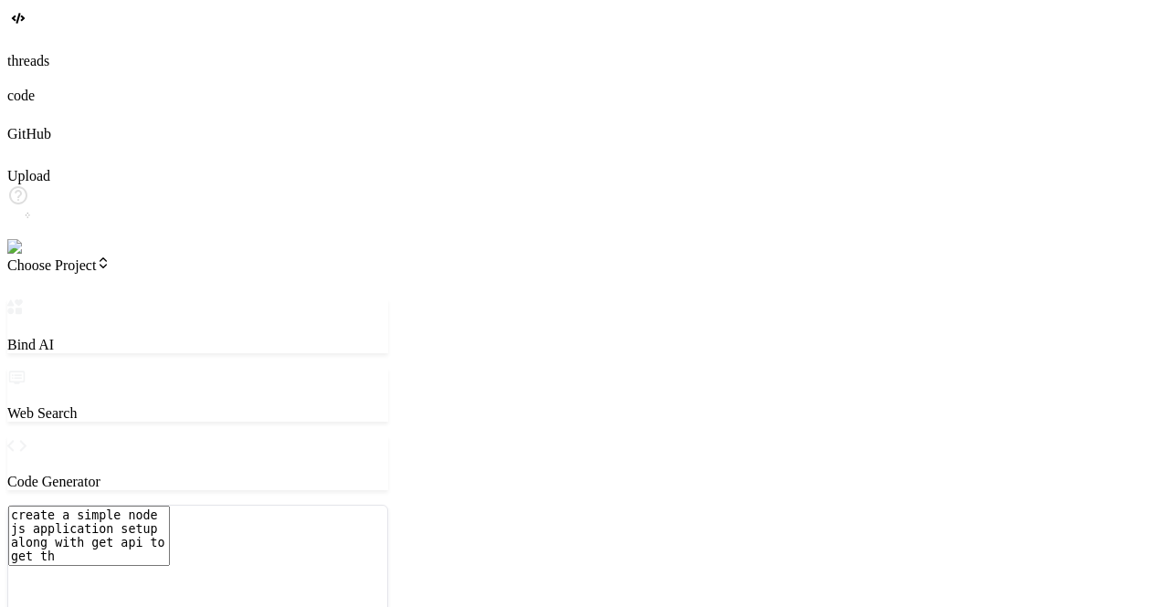
type textarea "x"
type textarea "create a simple node js application setup along with get api to get the"
type textarea "x"
type textarea "create a simple node js application setup along with get api to get the"
type textarea "x"
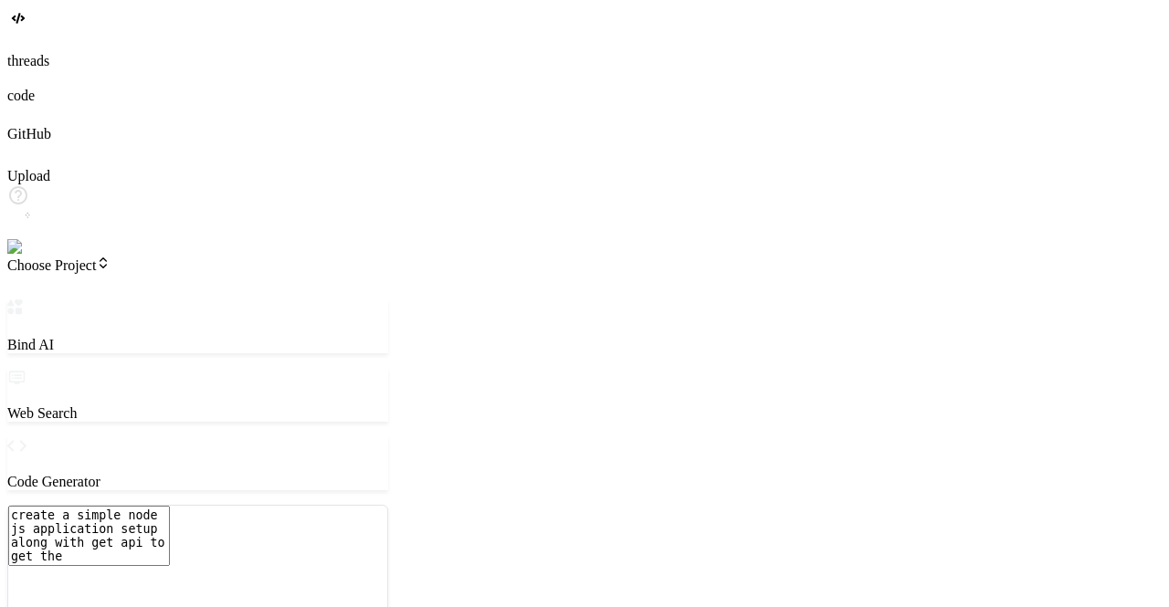
type textarea "create a simple node js application setup along with get api to get the s"
type textarea "x"
type textarea "create a simple node js application setup along with get api to get the st"
type textarea "x"
type textarea "create a simple node js application setup along with get api to get the sta"
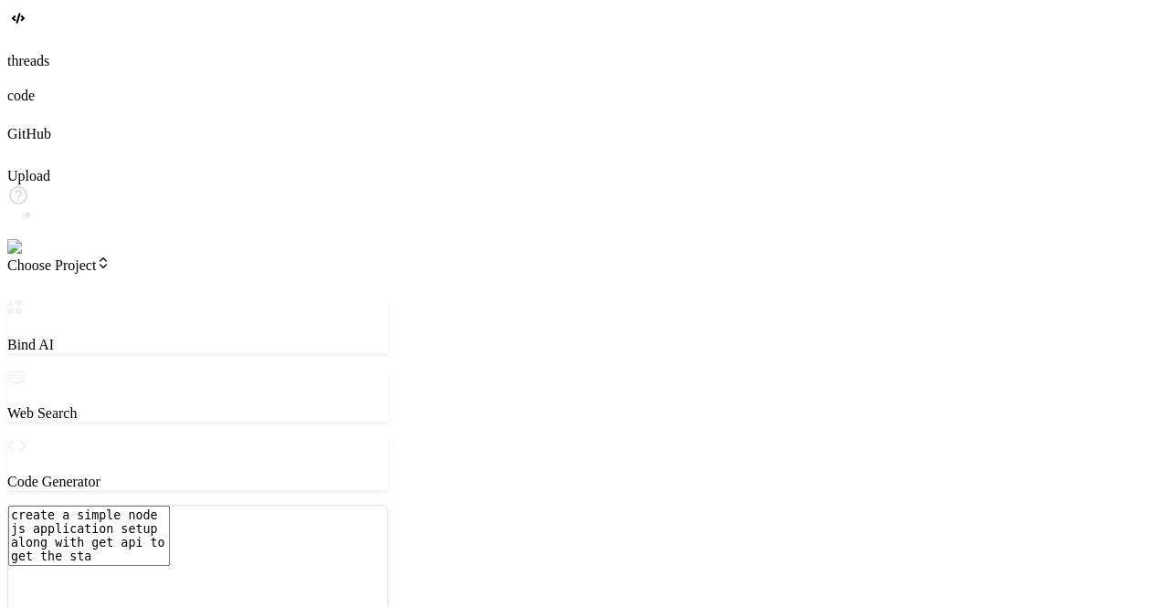
type textarea "x"
type textarea "create a simple node js application setup along with get api to get the stat"
type textarea "x"
type textarea "create a simple node js application setup along with get api to get the stati"
type textarea "x"
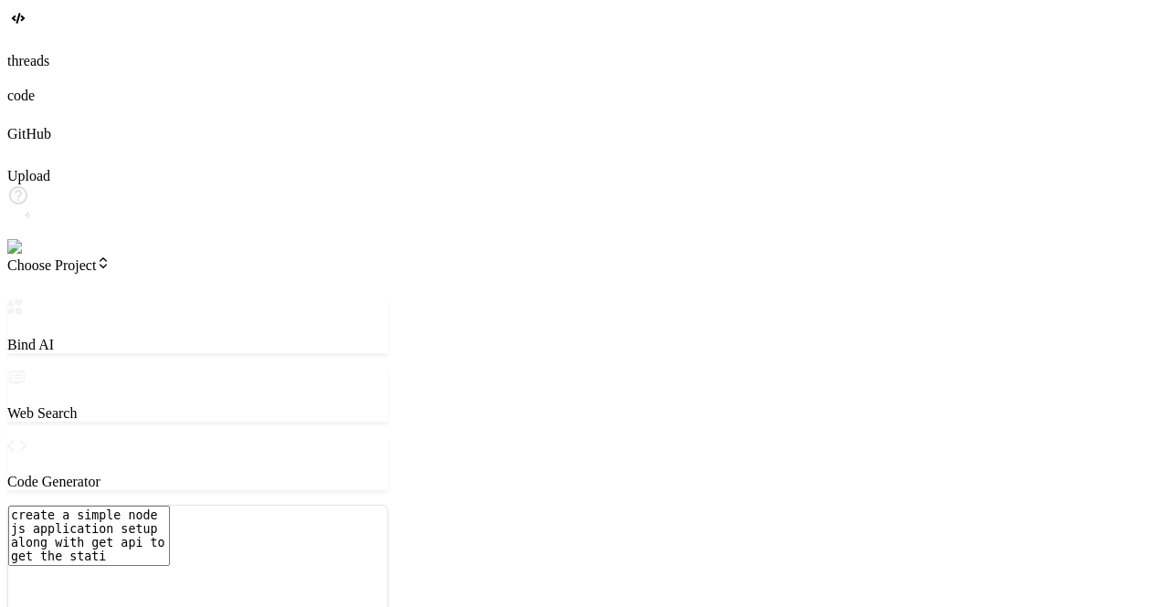
type textarea "create a simple node js application setup along with get api to get the static"
type textarea "x"
type textarea "create a simple node js application setup along with get api to get the static"
type textarea "x"
type textarea "create a simple node js application setup along with get api to get the static d"
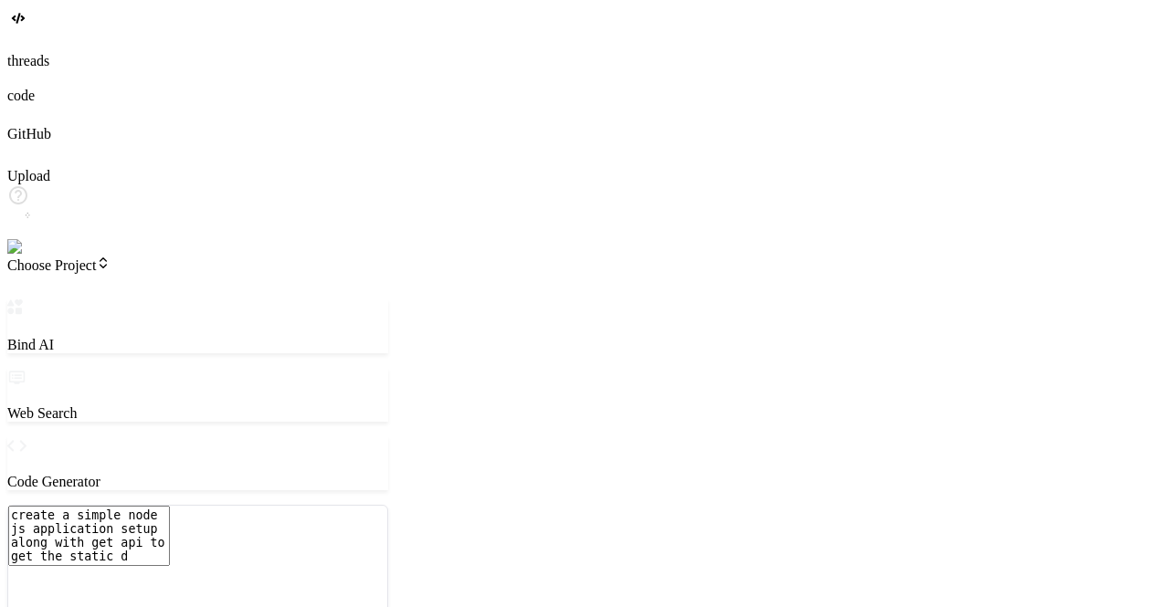
type textarea "x"
type textarea "create a simple node js application setup along with get api to get the static …"
type textarea "x"
type textarea "create a simple node js application setup along with get api to get the static …"
type textarea "x"
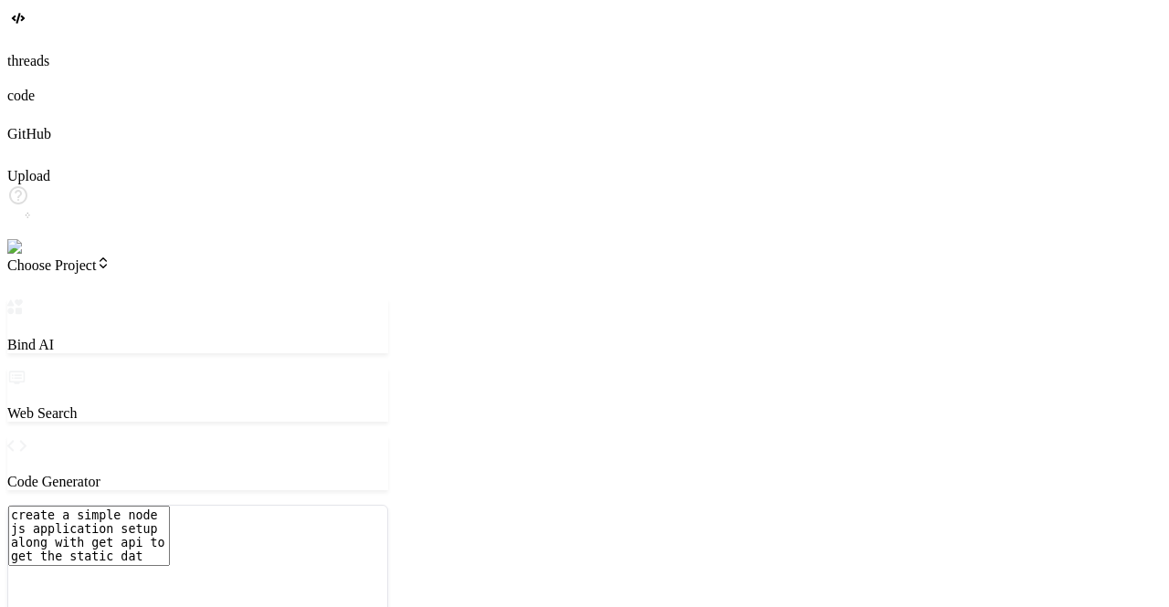
type textarea "create a simple node js application setup along with get api to get the static …"
type textarea "x"
type textarea "create a simple node js application setup along with get api to get the static …"
drag, startPoint x: 237, startPoint y: 480, endPoint x: 127, endPoint y: 253, distance: 252.4
click at [127, 505] on div at bounding box center [197, 505] width 381 height 0
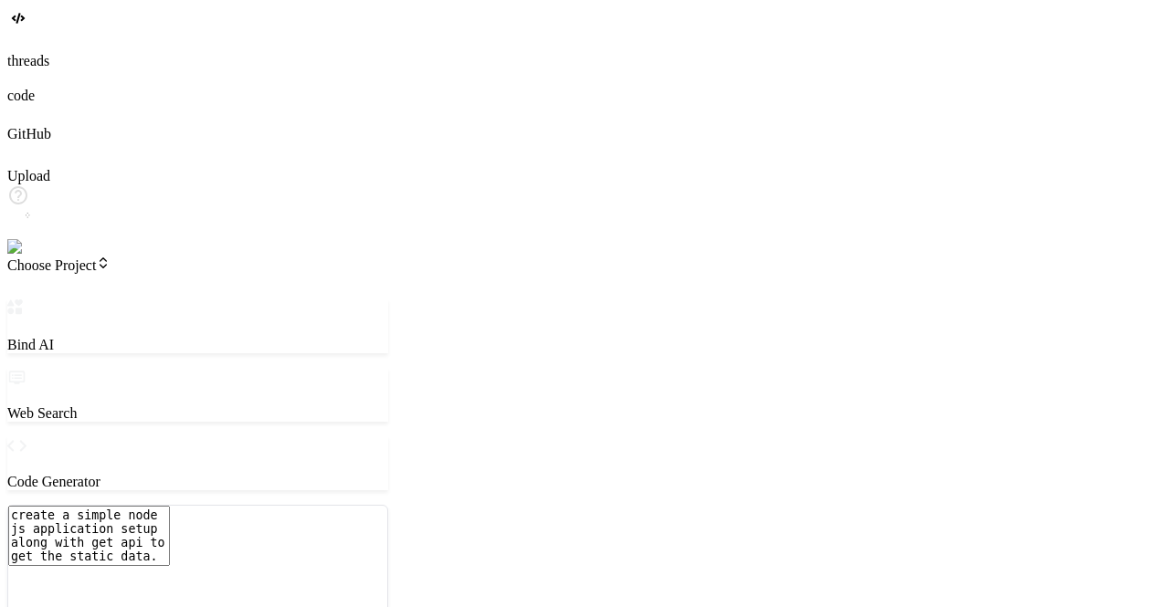
click at [170, 506] on textarea "create a simple node js application setup along with get api to get the static …" at bounding box center [89, 536] width 162 height 60
click at [143, 506] on textarea "create a simple node js application setup along with get api to get the static …" at bounding box center [89, 536] width 162 height 60
type textarea "x"
type textarea "create a simple node js application setup along get api to get the static data."
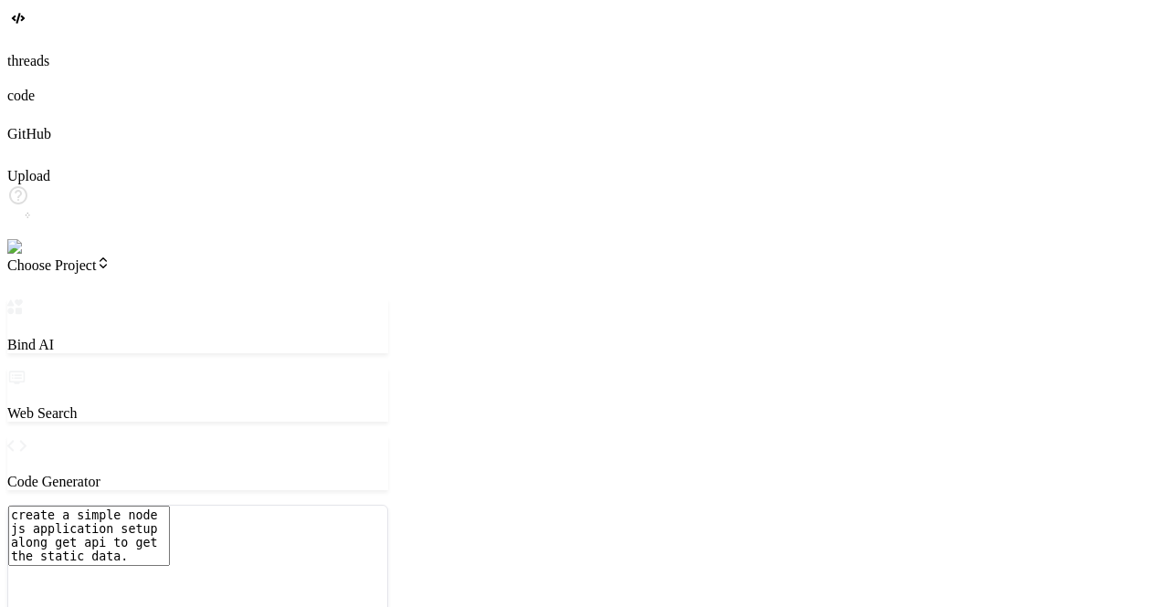
type textarea "x"
type textarea "create a simple node js application setup along cget api to get the static data."
type textarea "x"
type textarea "create a simple node js application setup along crget api to get the static dat…"
type textarea "x"
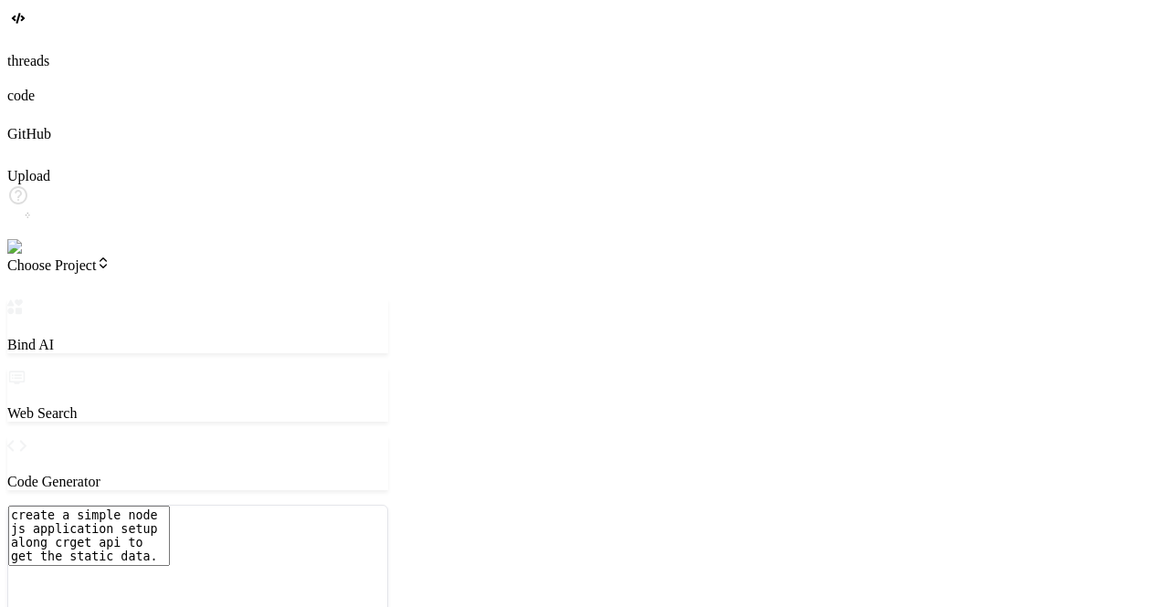
type textarea "create a simple node js application setup along cget api to get the static data."
type textarea "x"
type textarea "create a simple node js application setup along get api to get the static data."
type textarea "x"
type textarea "create a simple node js application setup along wget api to get the static data."
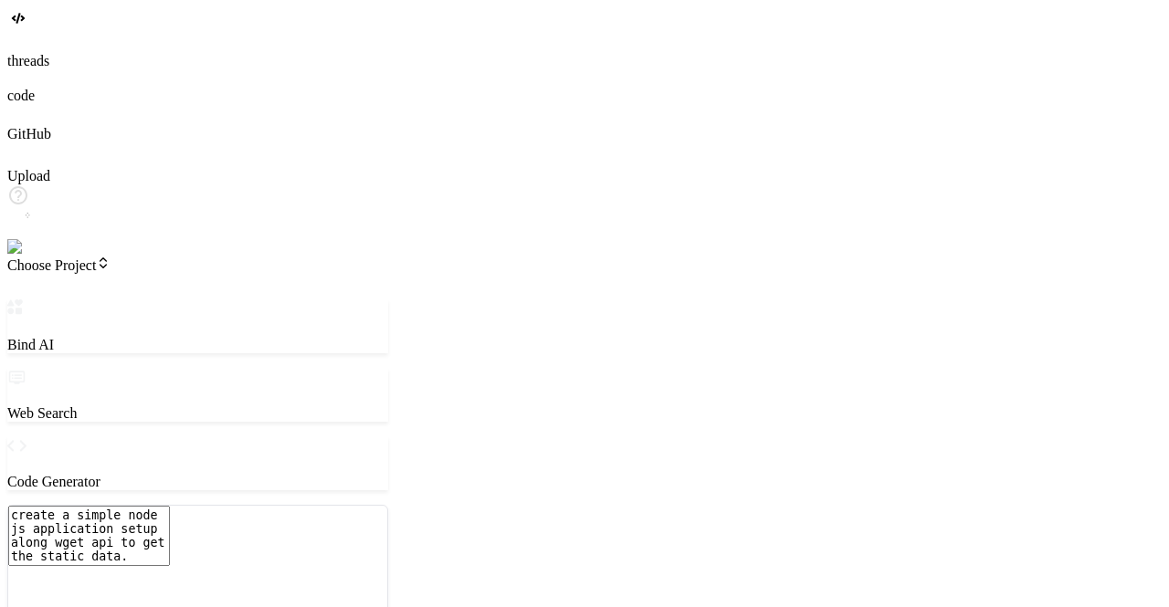
type textarea "x"
type textarea "create a simple node js application setup along [PERSON_NAME] api to get the st…"
type textarea "x"
type textarea "create a simple node js application setup along witget api to get the static da…"
type textarea "x"
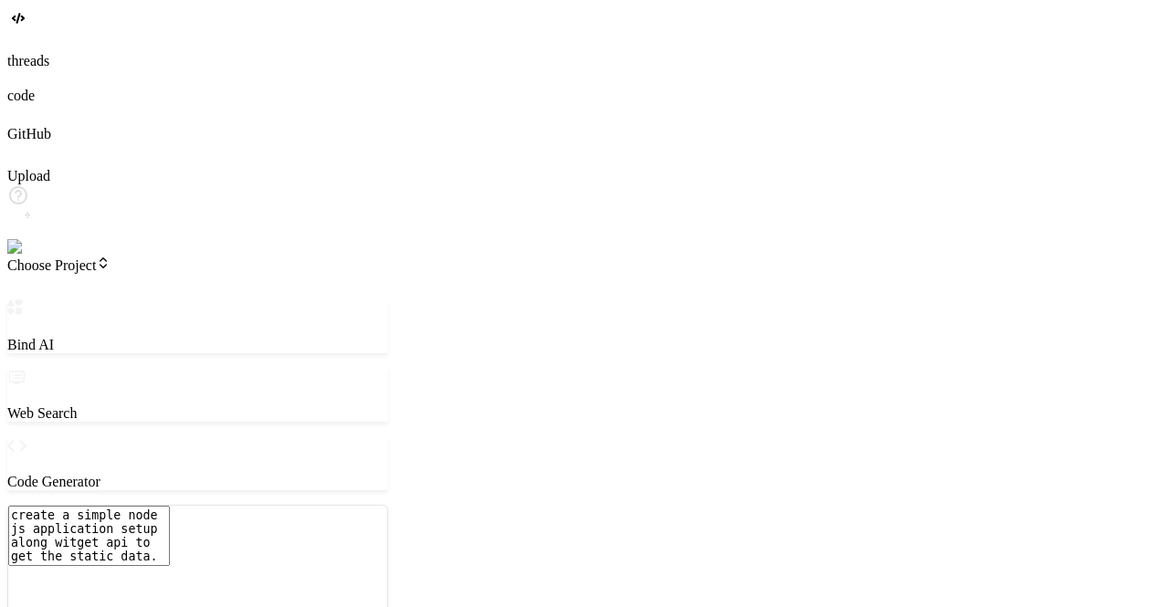
type textarea "create a simple node js application setup along withget api to get the static d…"
type textarea "x"
type textarea "create a simple node js application setup along with get api to get the static …"
click at [170, 506] on textarea "create a simple node js application setup along with create a get api to get th…" at bounding box center [89, 547] width 162 height 82
click at [170, 506] on textarea "create a simple node js application setup along with create a GET api to get th…" at bounding box center [89, 547] width 162 height 82
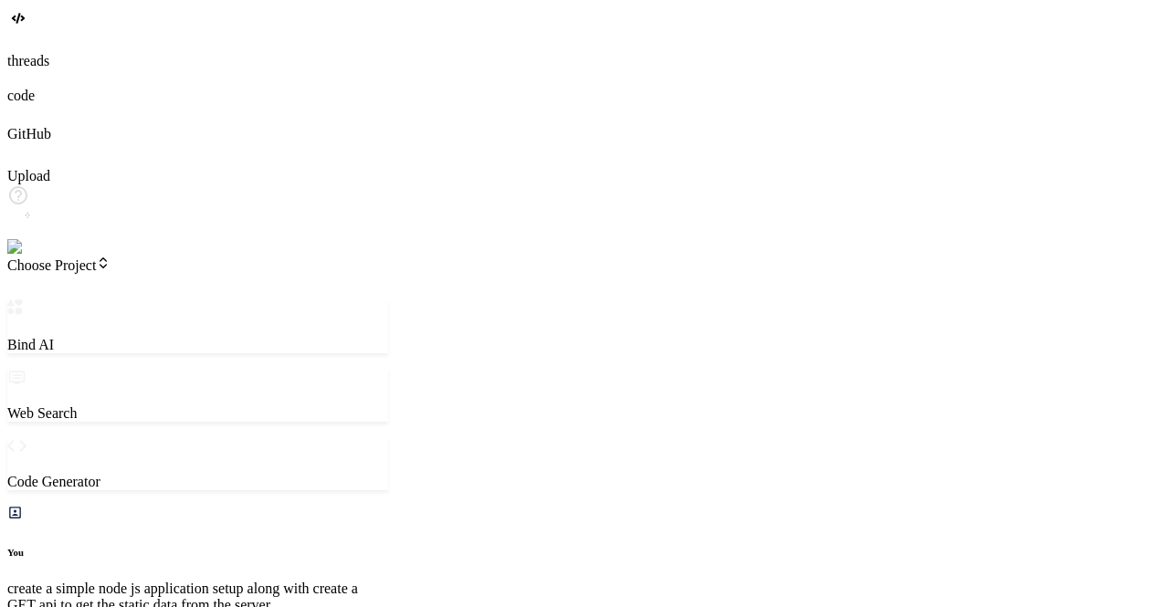
scroll to position [0, 0]
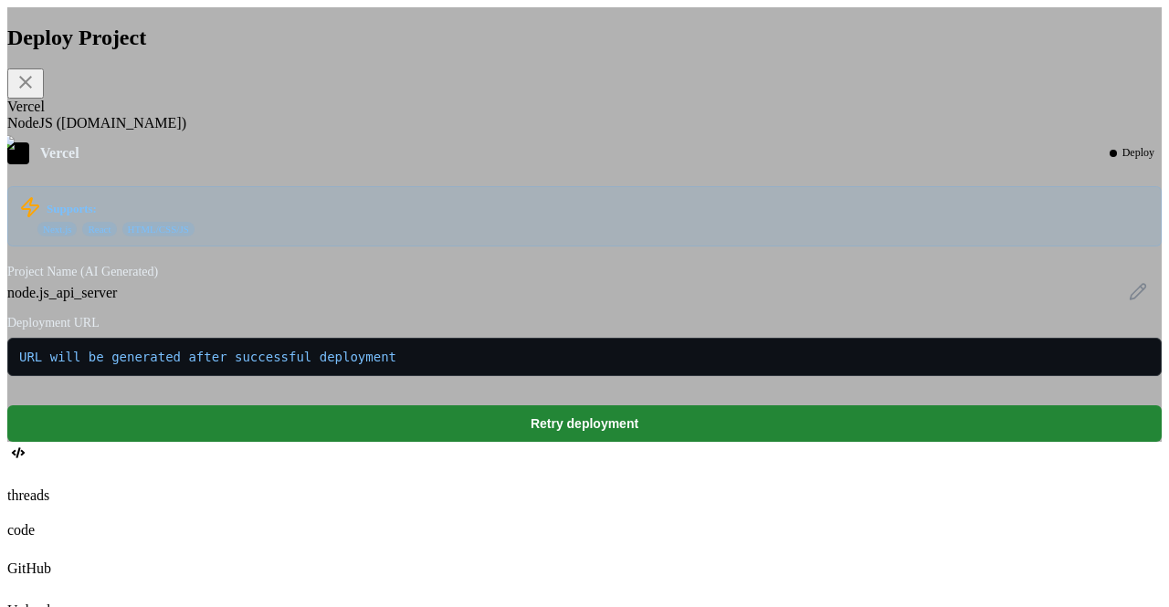
click at [475, 132] on div "NodeJS ([DOMAIN_NAME])" at bounding box center [584, 123] width 1154 height 16
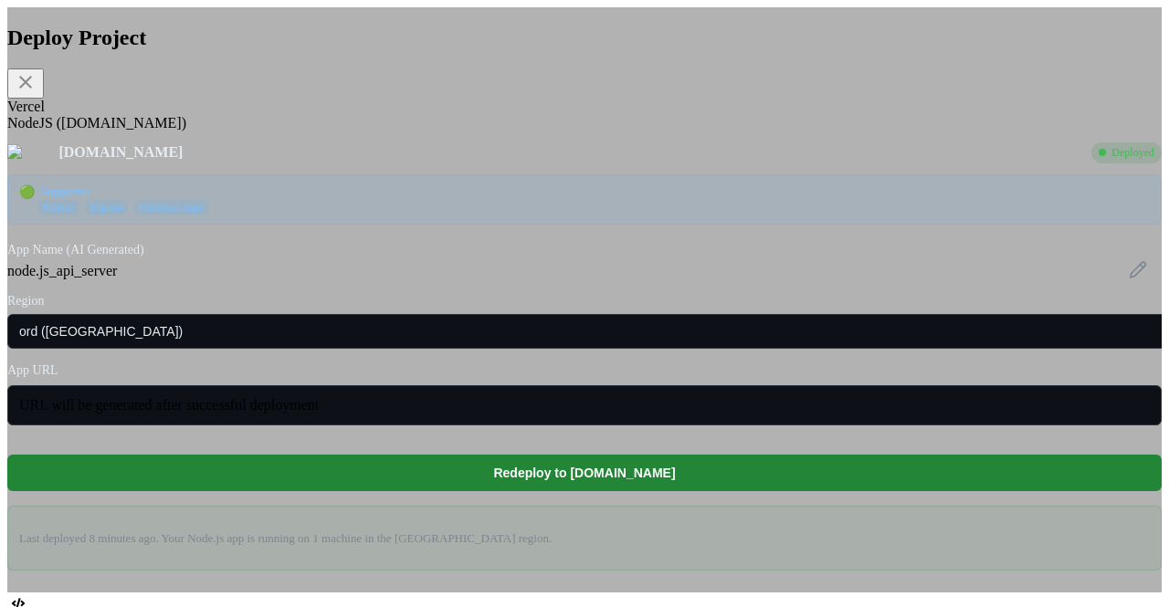
click at [451, 279] on div "node.js_api_server" at bounding box center [584, 271] width 1154 height 16
click at [774, 278] on icon at bounding box center [1139, 270] width 16 height 16
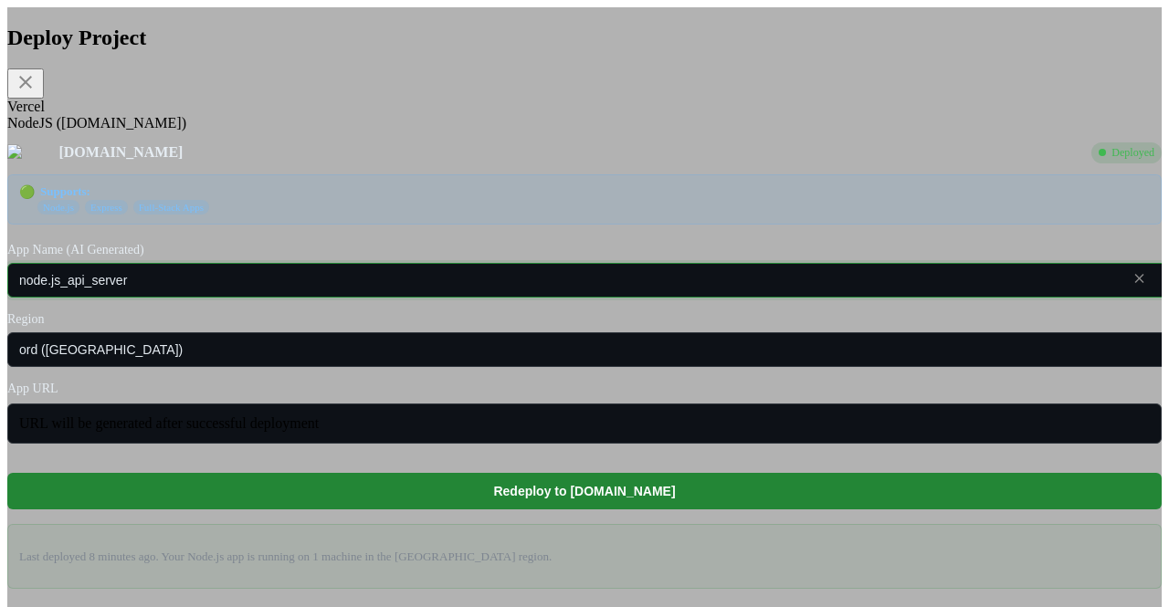
click at [519, 298] on input "node.js_api_server" at bounding box center [609, 280] width 1204 height 35
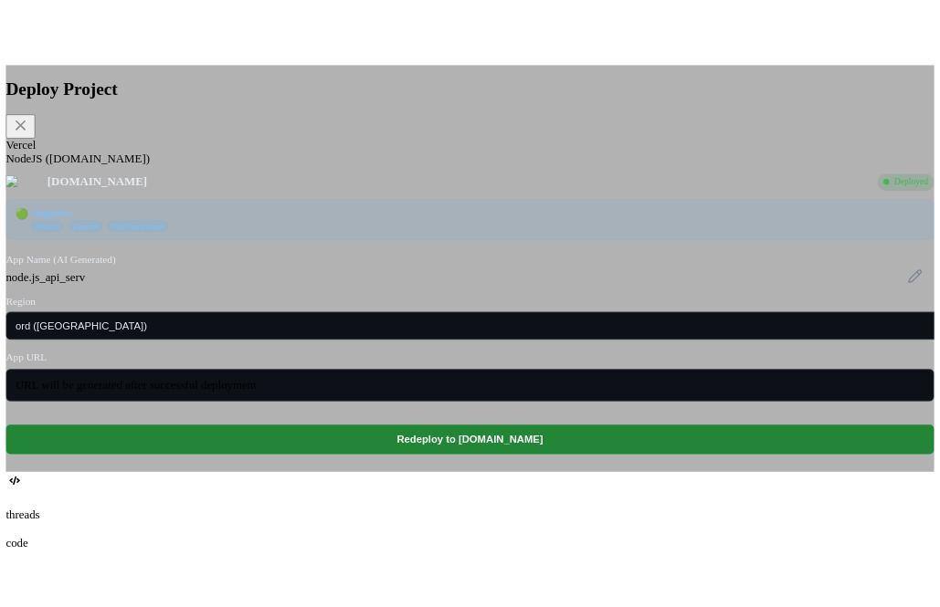
scroll to position [37, 0]
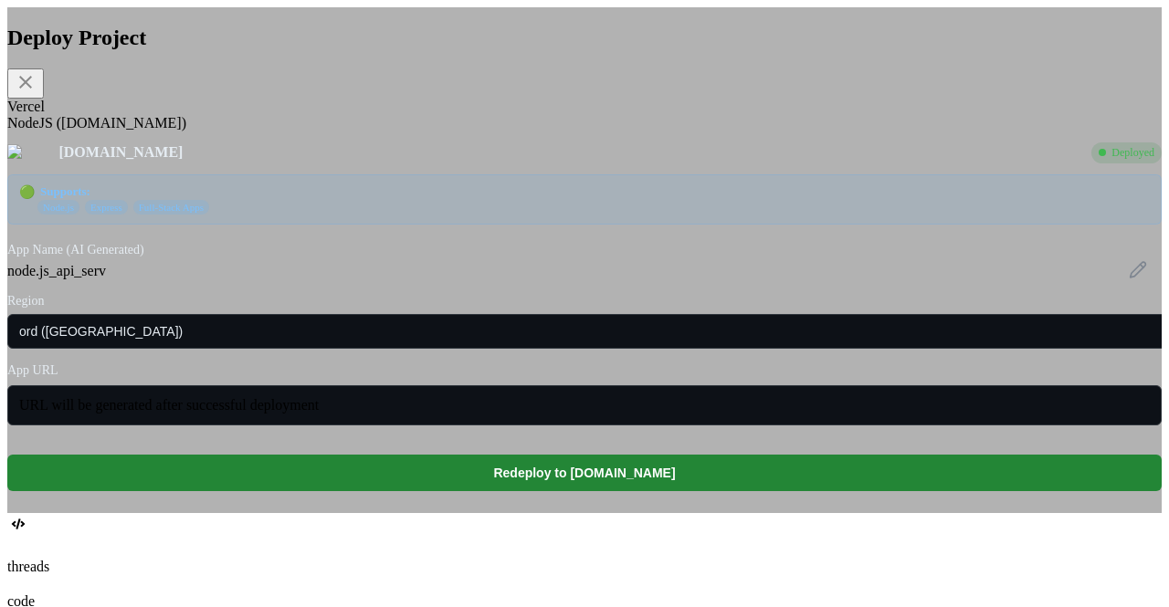
click at [220, 513] on div "Deploy Project Vercel NodeJS ([DOMAIN_NAME]) [DOMAIN_NAME] Deployed 🟢 Supports:…" at bounding box center [584, 260] width 1154 height 506
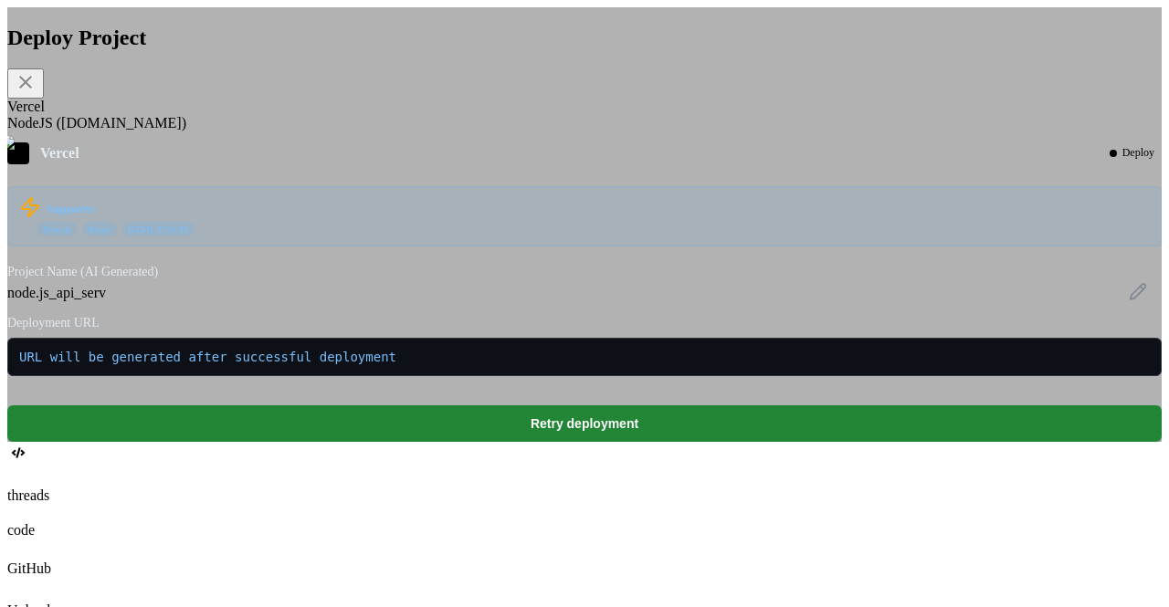
click at [473, 132] on div "NodeJS ([DOMAIN_NAME])" at bounding box center [584, 123] width 1154 height 16
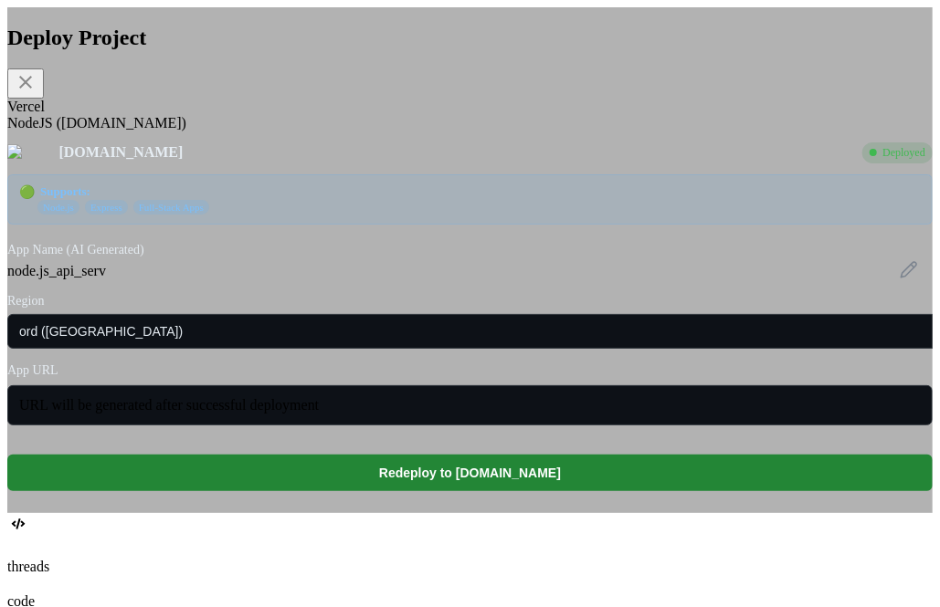
scroll to position [0, 0]
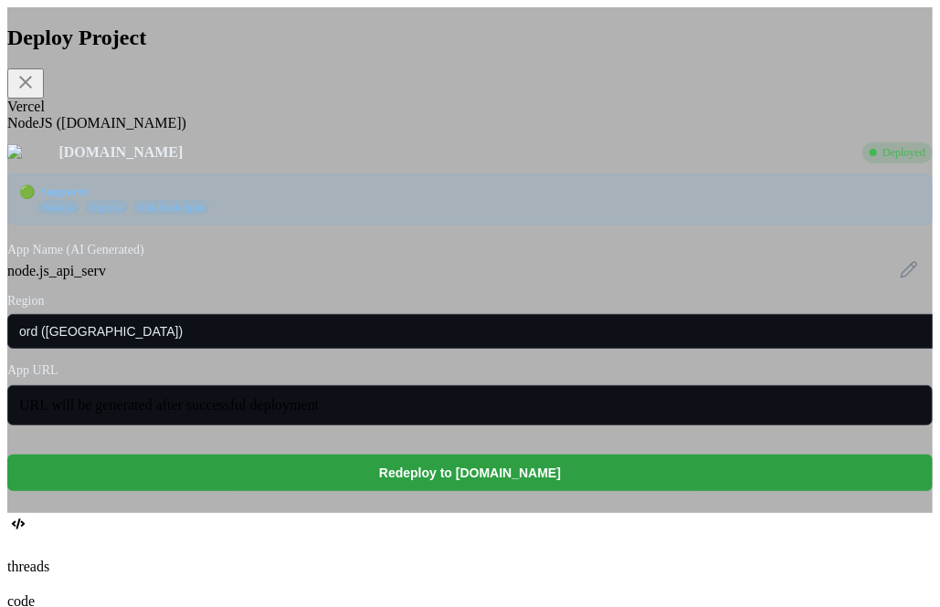
click at [455, 491] on button "Redeploy to [DOMAIN_NAME]" at bounding box center [469, 473] width 925 height 37
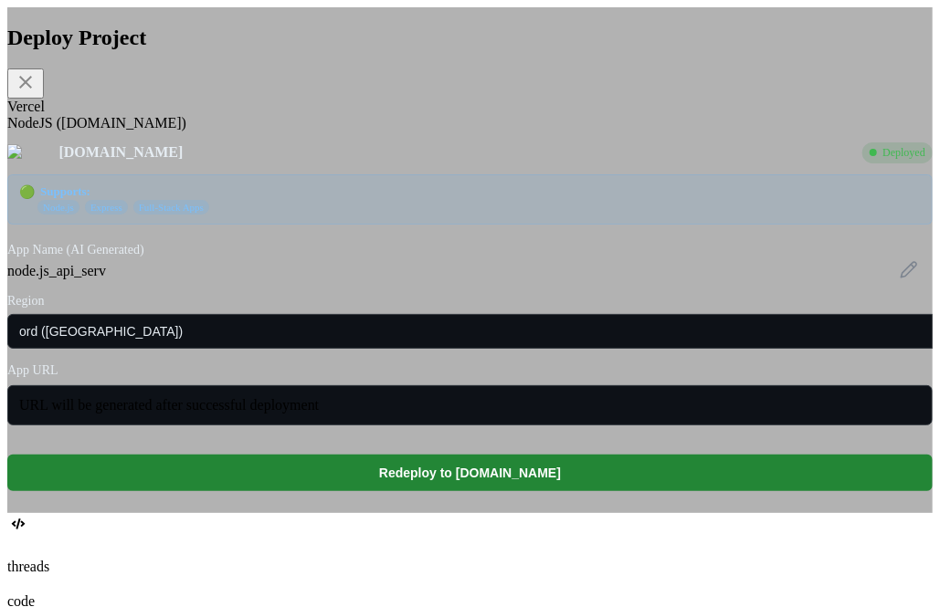
click at [32, 81] on icon at bounding box center [25, 82] width 13 height 13
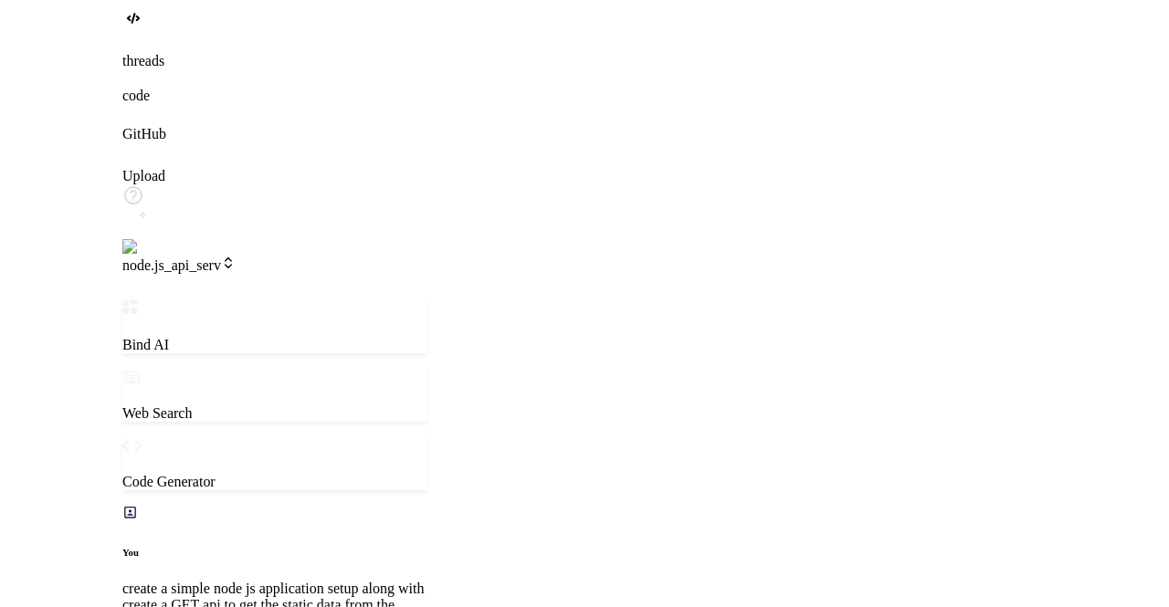
scroll to position [0, 9]
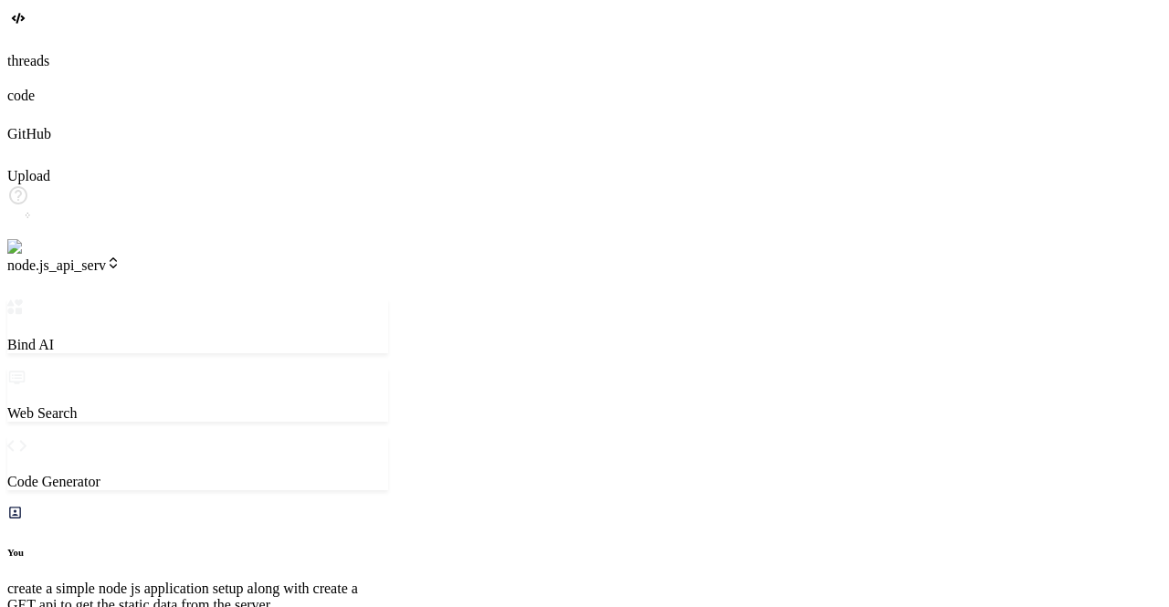
scroll to position [1841, 0]
drag, startPoint x: 93, startPoint y: 321, endPoint x: 306, endPoint y: 326, distance: 212.8
copy h3 "Your Project Deployment Status"
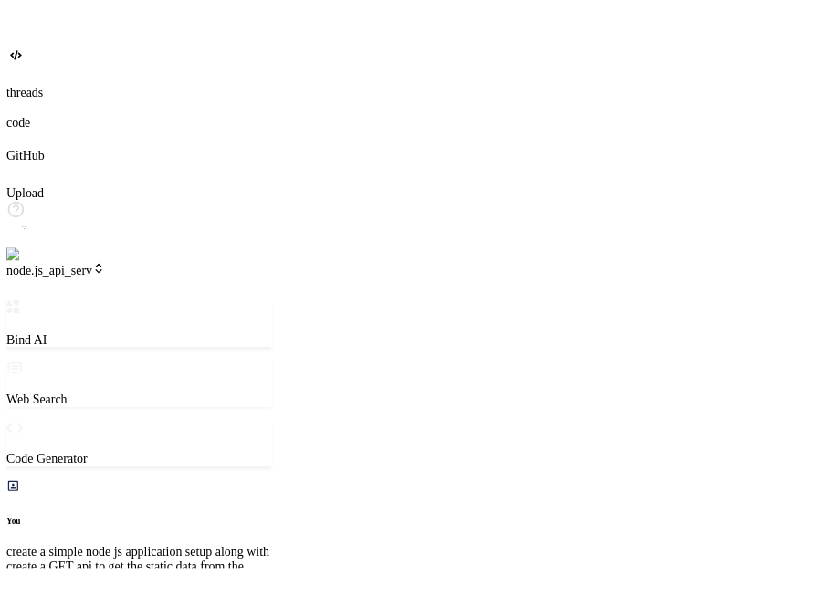
scroll to position [1909, 0]
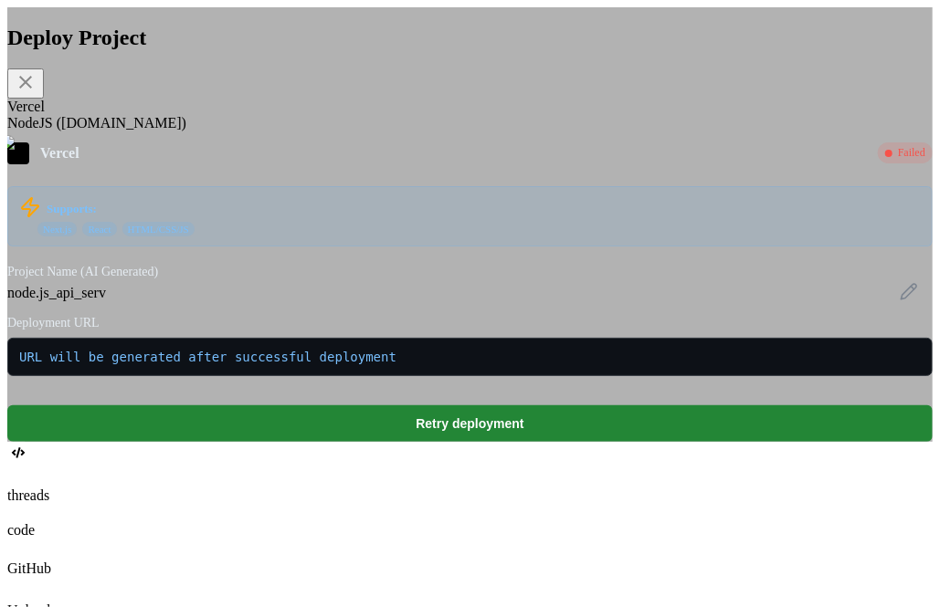
click at [323, 132] on div "NodeJS ([DOMAIN_NAME])" at bounding box center [469, 123] width 925 height 16
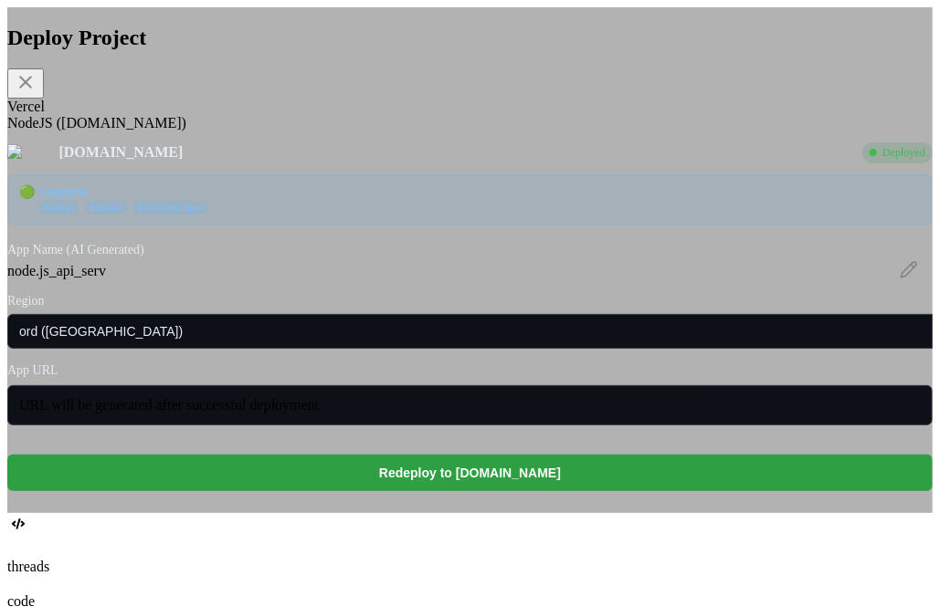
click at [424, 491] on button "Redeploy to [DOMAIN_NAME]" at bounding box center [469, 473] width 925 height 37
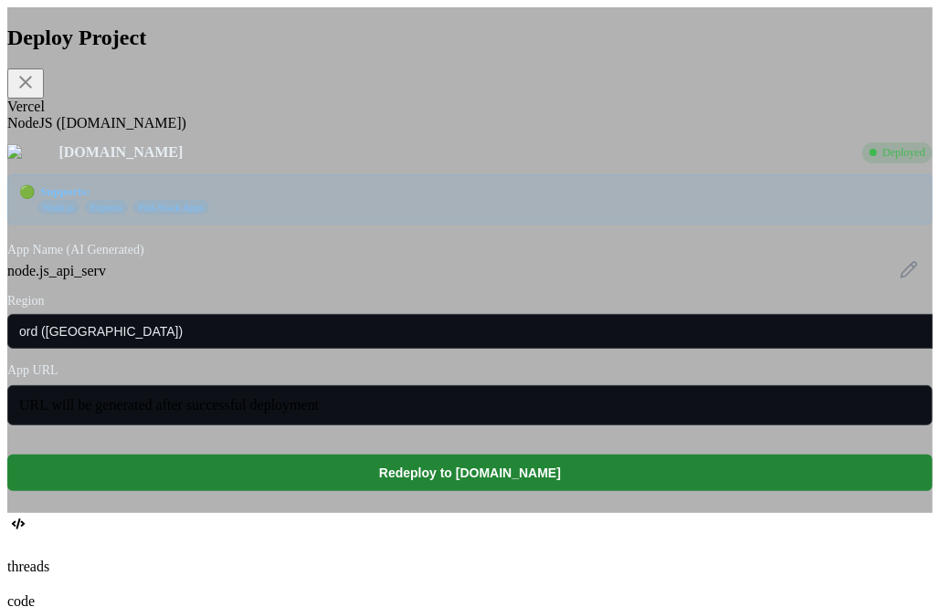
click at [774, 29] on div "Deploy Project Vercel NodeJS ([DOMAIN_NAME]) [DOMAIN_NAME] Deployed 🟢 Supports:…" at bounding box center [469, 260] width 925 height 506
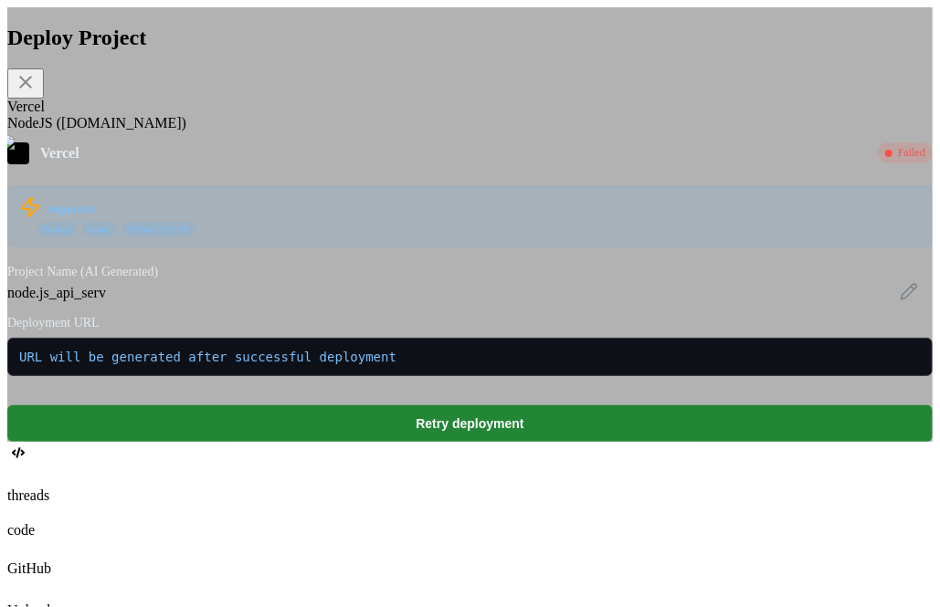
click at [352, 132] on div "NodeJS ([DOMAIN_NAME])" at bounding box center [469, 123] width 925 height 16
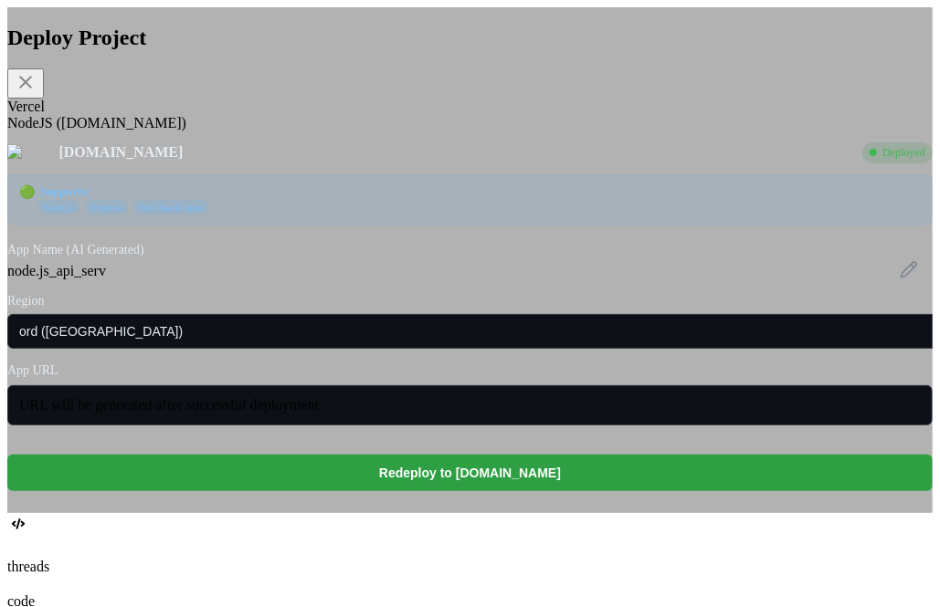
click at [387, 491] on button "Redeploy to [DOMAIN_NAME]" at bounding box center [469, 473] width 925 height 37
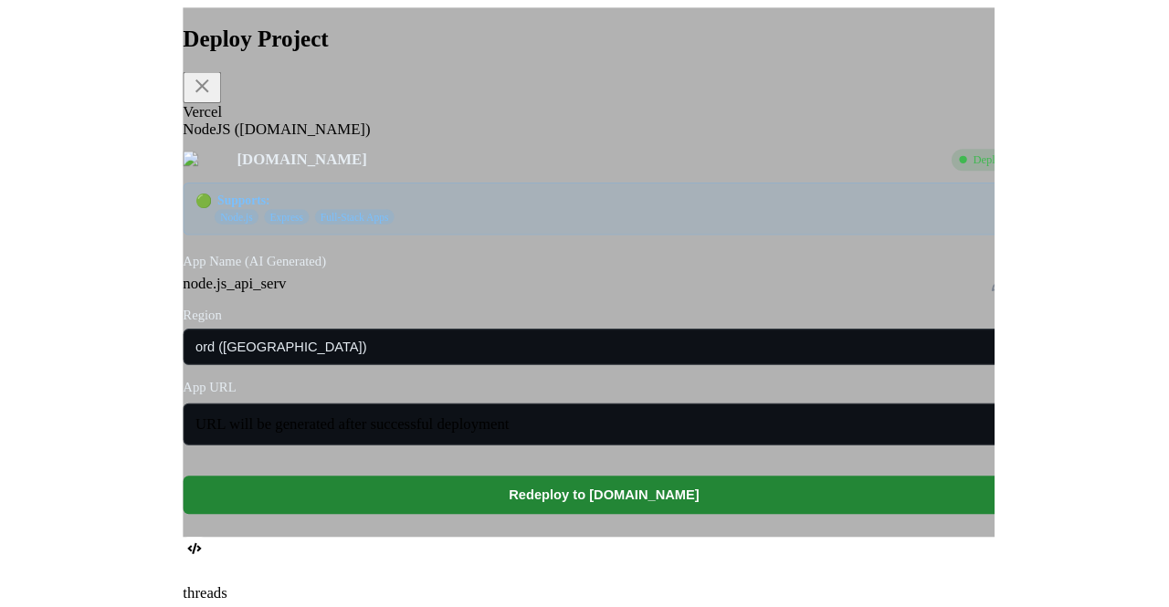
scroll to position [906, 0]
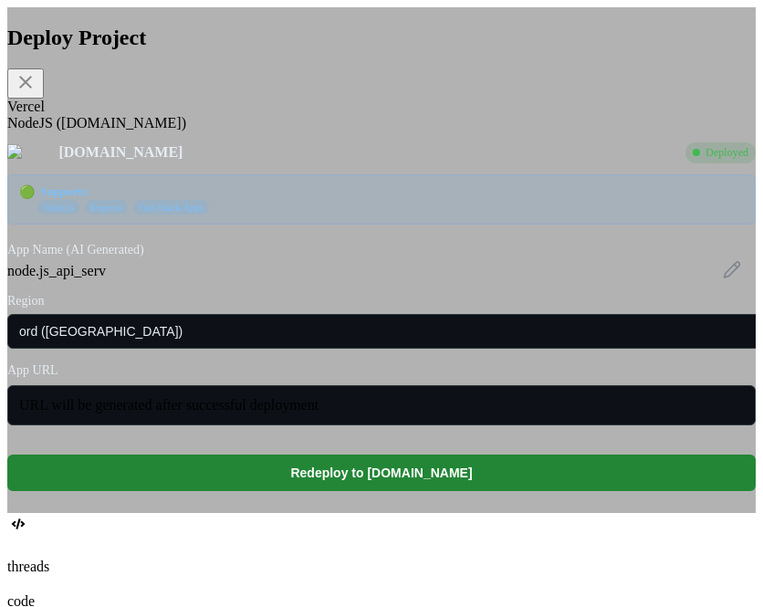
click at [37, 89] on icon at bounding box center [26, 82] width 22 height 22
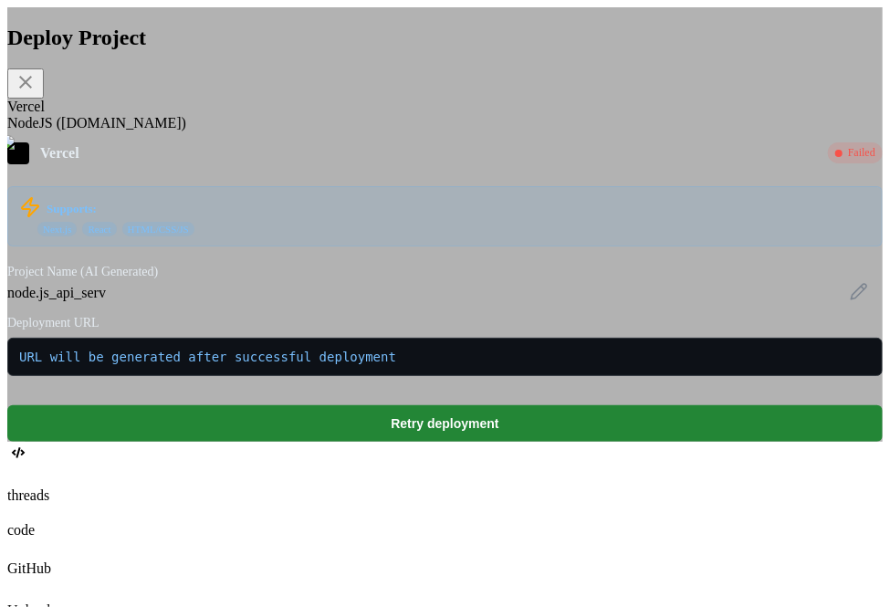
click at [320, 132] on div "NodeJS ([DOMAIN_NAME])" at bounding box center [445, 123] width 876 height 16
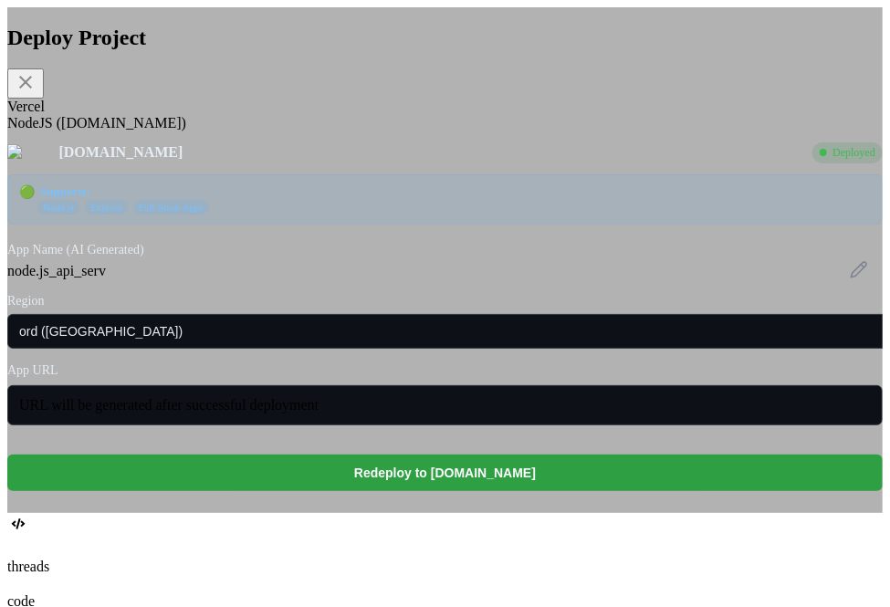
click at [434, 491] on button "Redeploy to [DOMAIN_NAME]" at bounding box center [445, 473] width 876 height 37
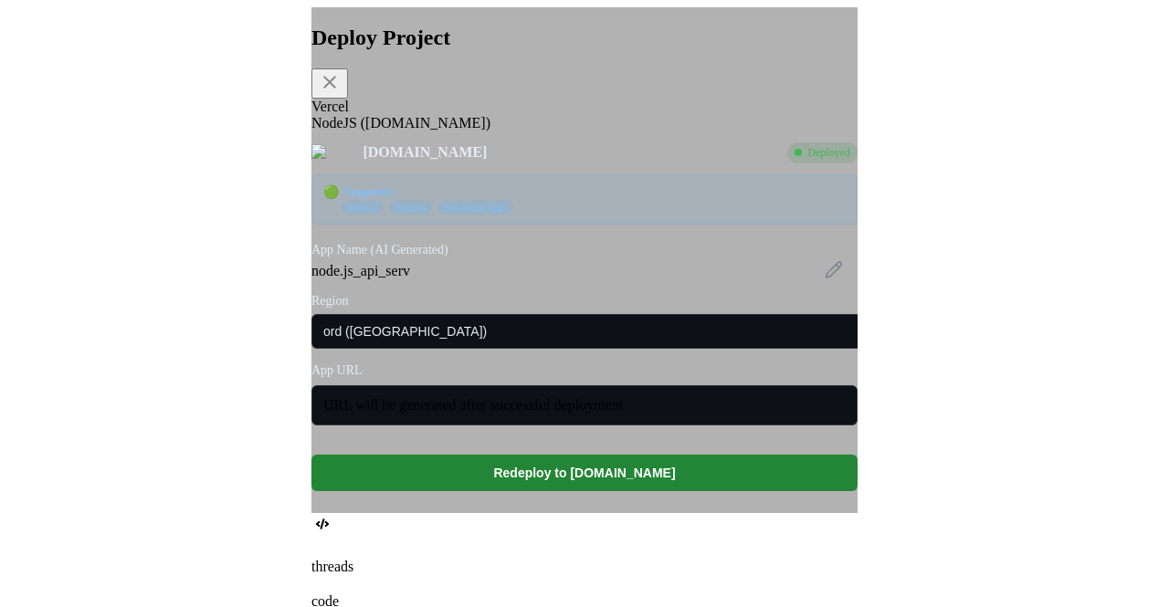
scroll to position [1264, 0]
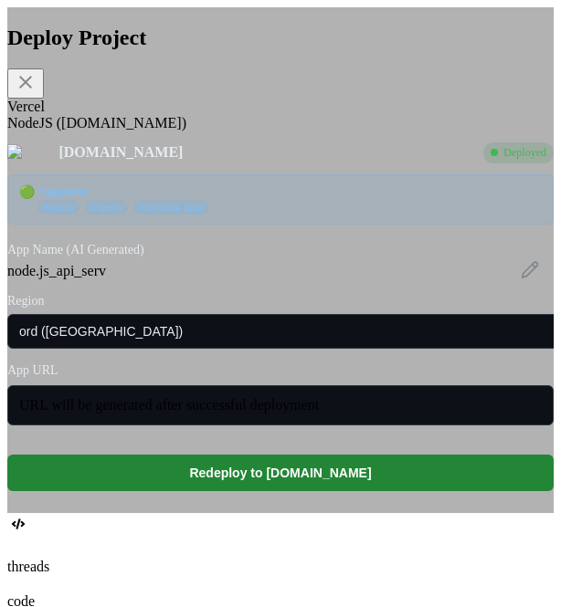
click at [37, 78] on icon at bounding box center [26, 82] width 22 height 22
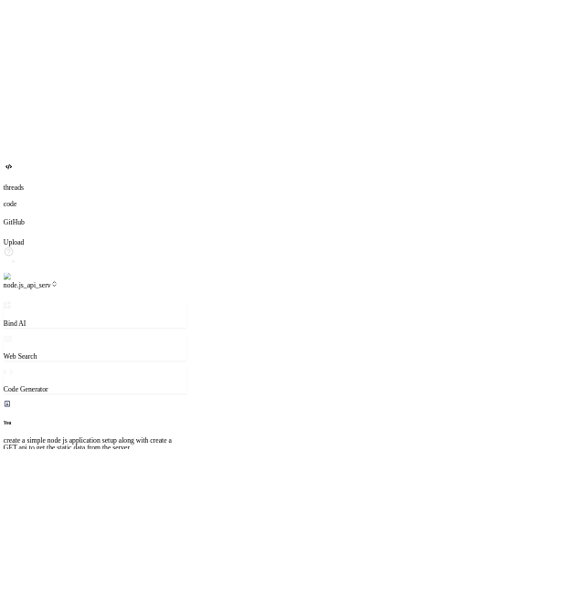
scroll to position [1841, 0]
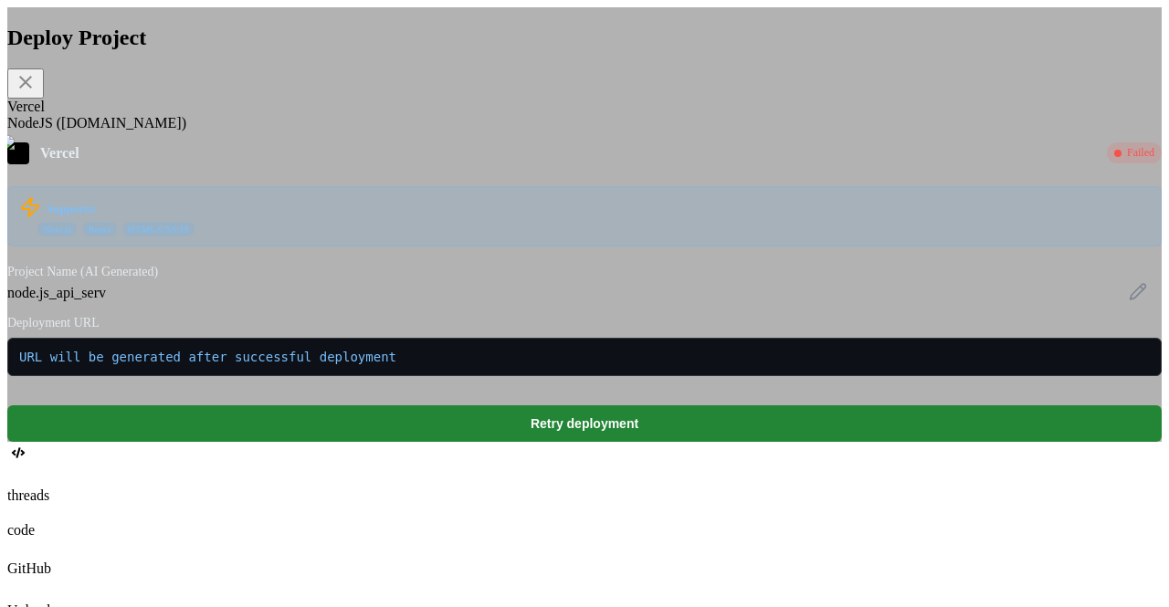
click at [451, 132] on div "NodeJS ([DOMAIN_NAME])" at bounding box center [584, 123] width 1154 height 16
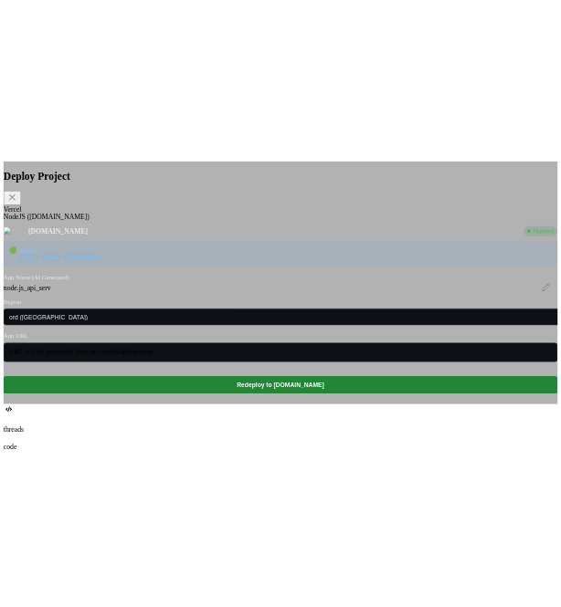
scroll to position [1264, 0]
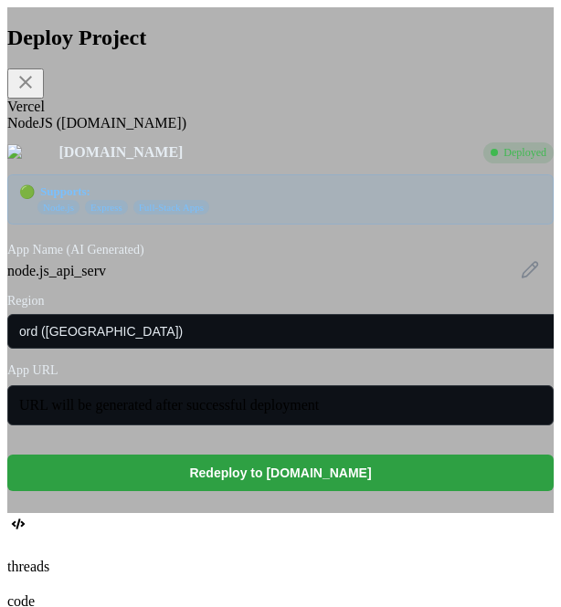
click at [347, 491] on button "Redeploy to [DOMAIN_NAME]" at bounding box center [280, 473] width 546 height 37
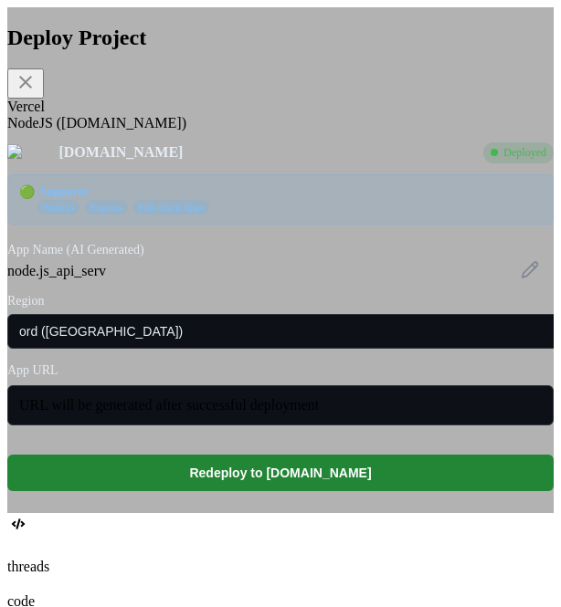
click at [37, 83] on icon at bounding box center [26, 82] width 22 height 22
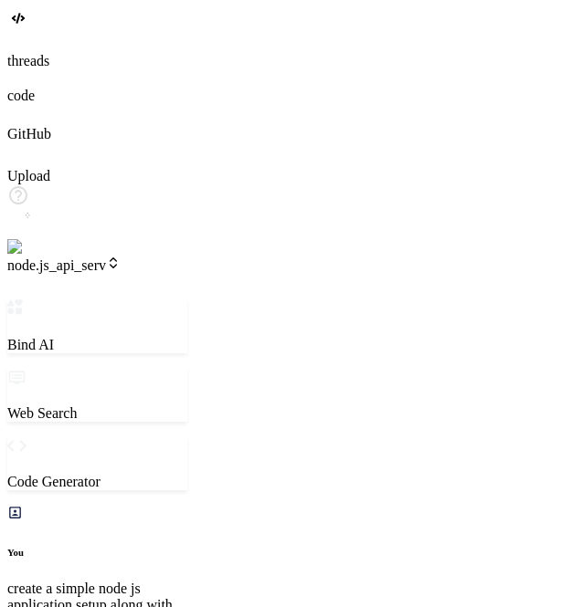
scroll to position [551, 0]
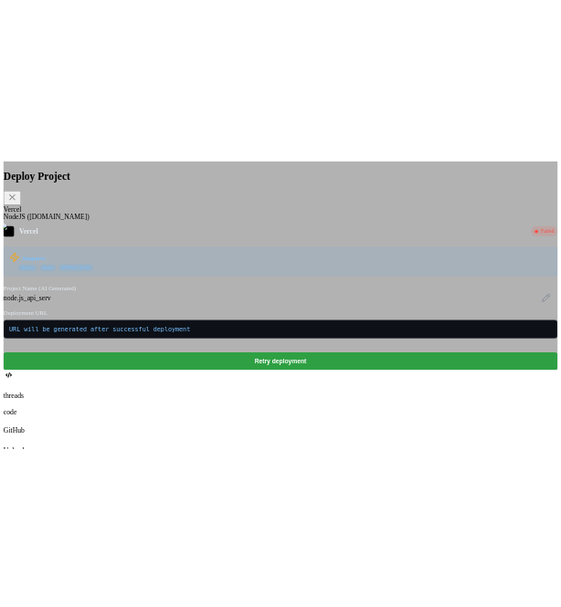
scroll to position [818, 0]
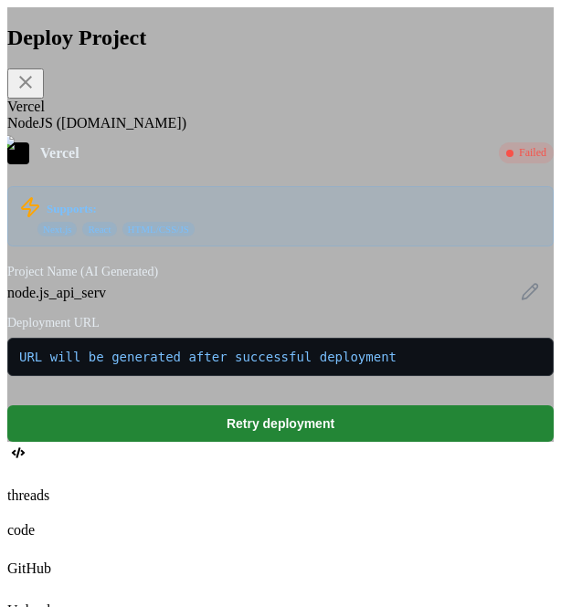
click at [214, 132] on div "NodeJS ([DOMAIN_NAME])" at bounding box center [280, 123] width 546 height 16
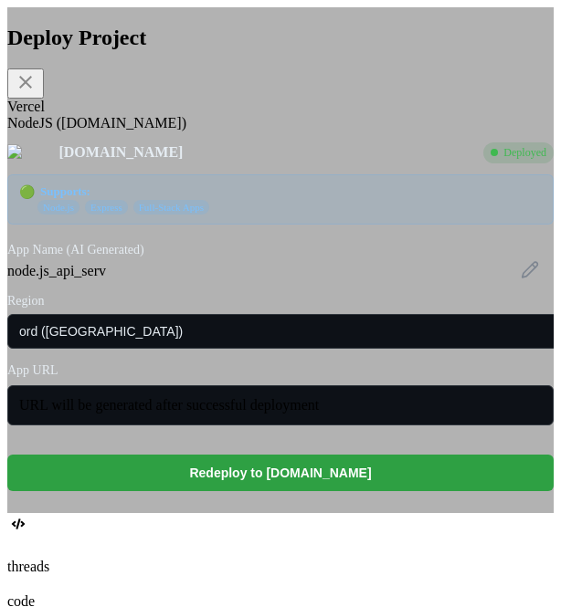
click at [239, 491] on button "Redeploy to [DOMAIN_NAME]" at bounding box center [280, 473] width 546 height 37
click at [295, 485] on button "Redeploy to [DOMAIN_NAME]" at bounding box center [280, 473] width 546 height 37
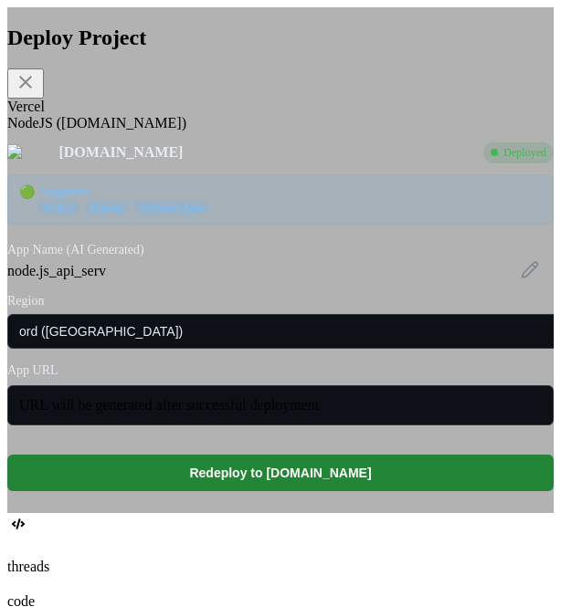
click at [115, 115] on div "Vercel" at bounding box center [280, 107] width 546 height 16
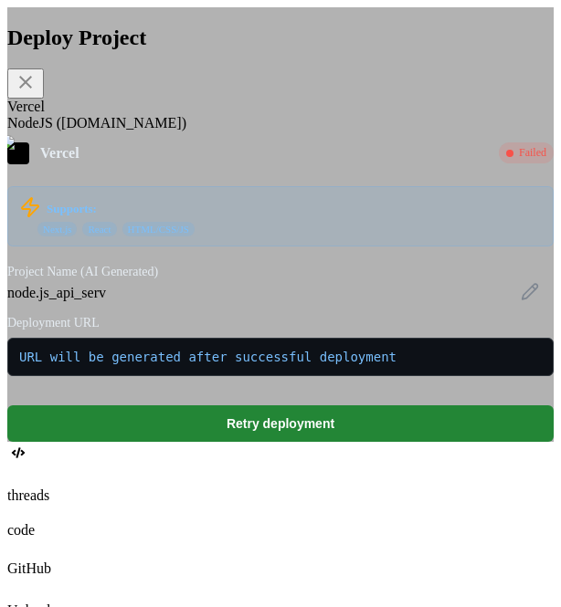
click at [177, 132] on div "NodeJS ([DOMAIN_NAME])" at bounding box center [280, 123] width 546 height 16
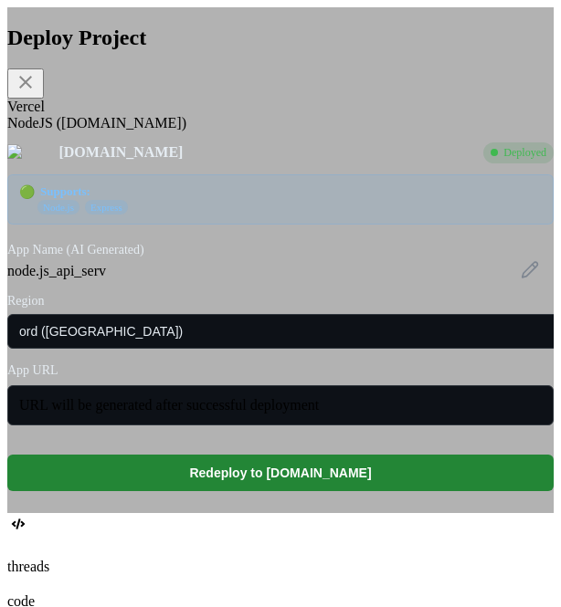
click at [37, 89] on icon at bounding box center [26, 82] width 22 height 22
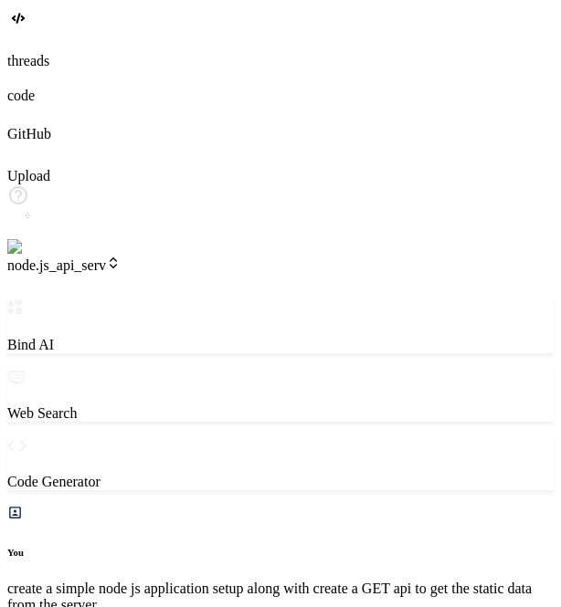
click at [29, 278] on icon at bounding box center [18, 285] width 22 height 15
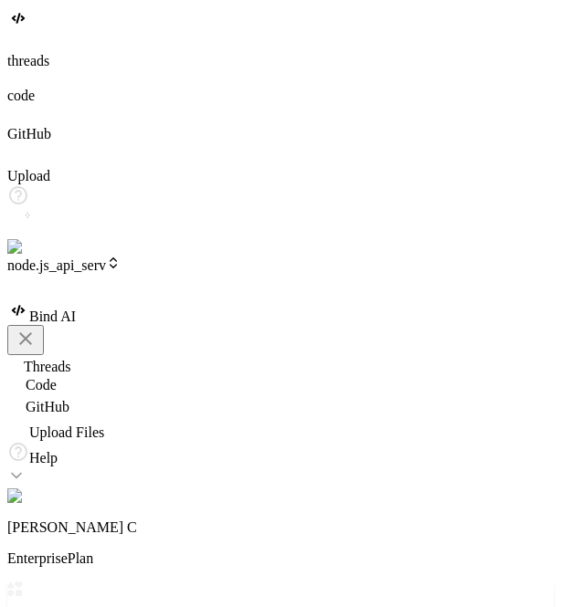
click at [463, 300] on div at bounding box center [280, 300] width 546 height 0
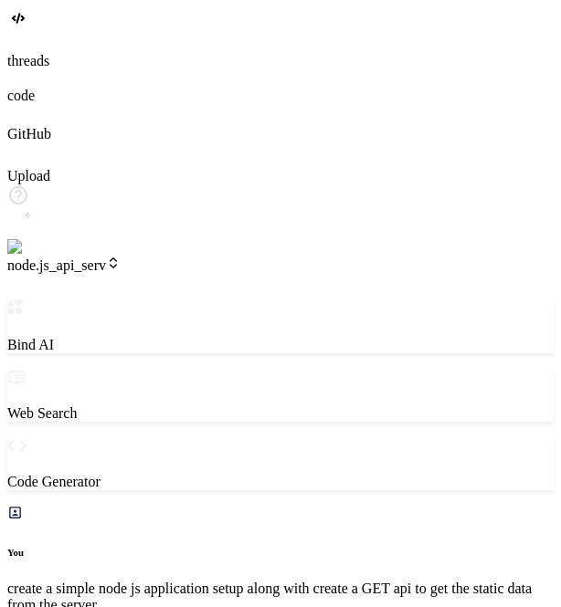
scroll to position [1909, 0]
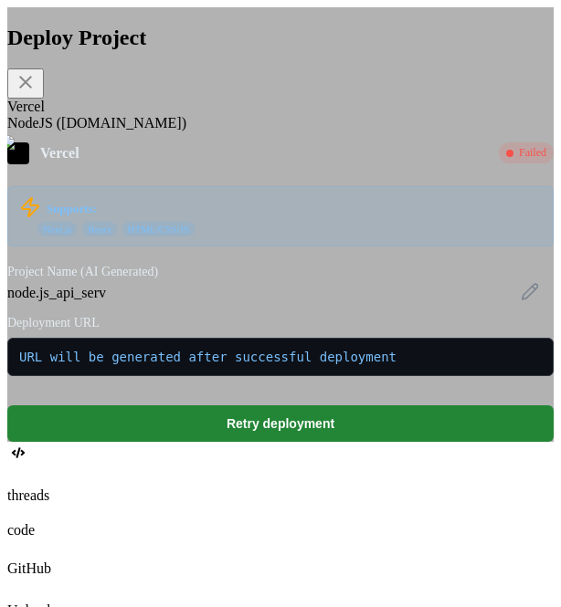
click at [198, 132] on div "NodeJS ([DOMAIN_NAME])" at bounding box center [280, 123] width 546 height 16
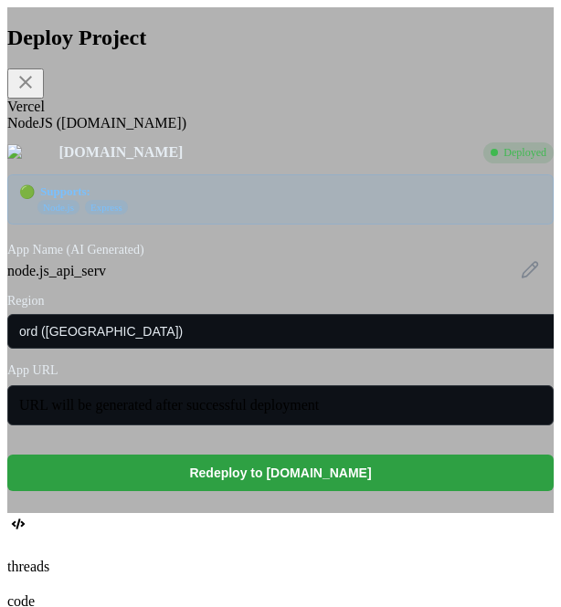
click at [290, 491] on button "Redeploy to [DOMAIN_NAME]" at bounding box center [280, 473] width 546 height 37
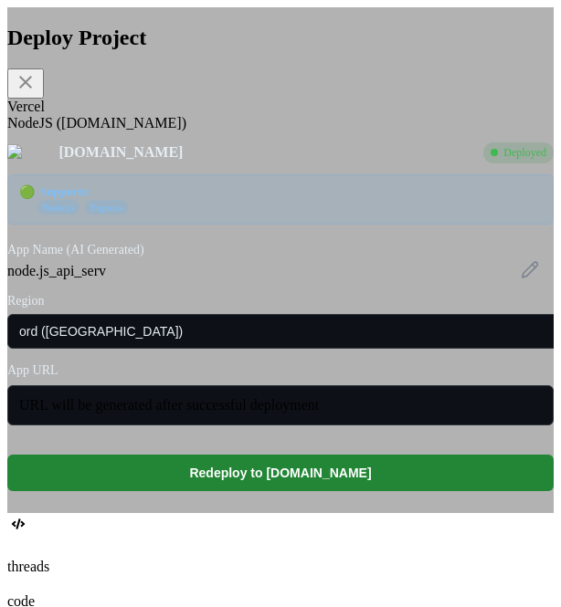
scroll to position [0, 0]
click at [95, 102] on div "Deploy Project Vercel NodeJS ([DOMAIN_NAME]) [DOMAIN_NAME] Deployed 🟢 Supports:…" at bounding box center [280, 259] width 546 height 466
click at [104, 115] on div "Vercel" at bounding box center [280, 107] width 546 height 16
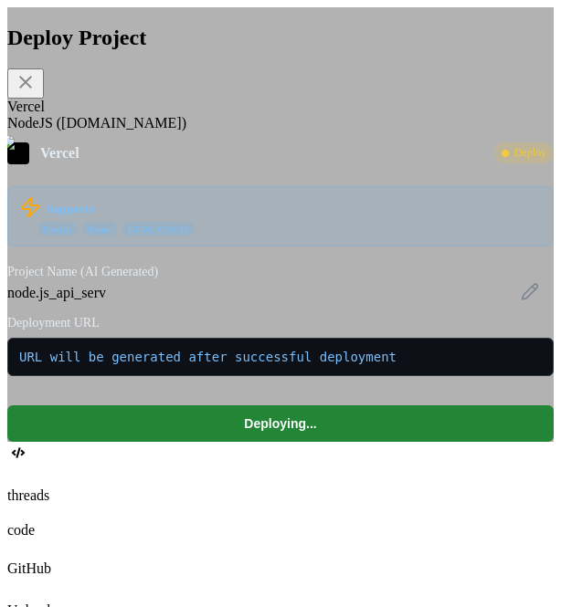
click at [195, 132] on div "NodeJS ([DOMAIN_NAME])" at bounding box center [280, 123] width 546 height 16
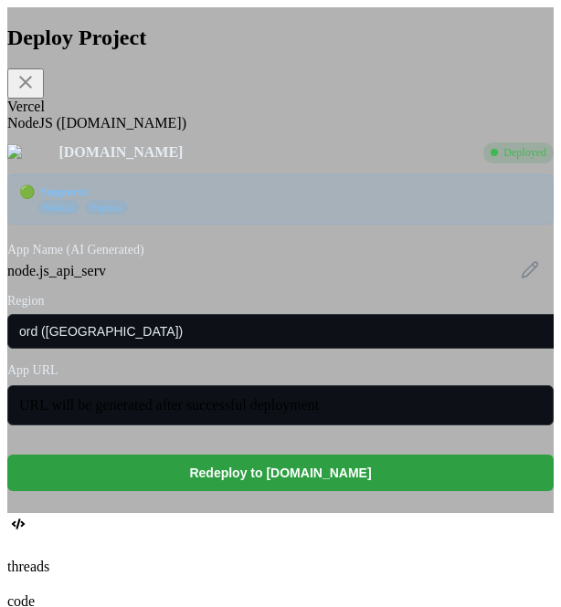
click at [267, 491] on button "Redeploy to [DOMAIN_NAME]" at bounding box center [280, 473] width 546 height 37
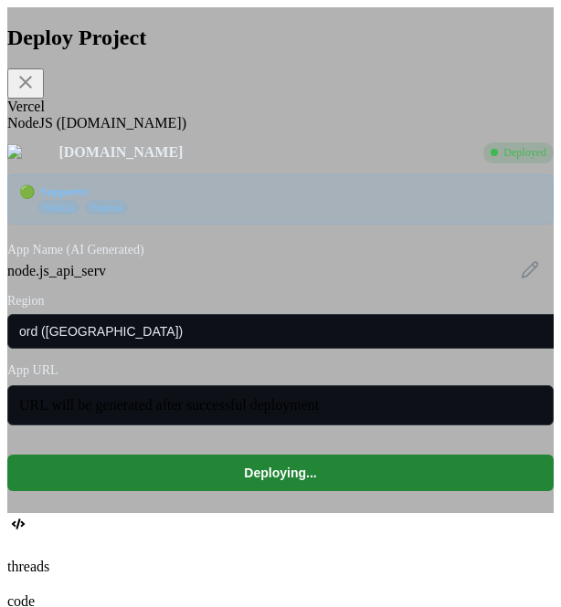
click at [120, 115] on div "Vercel" at bounding box center [280, 107] width 546 height 16
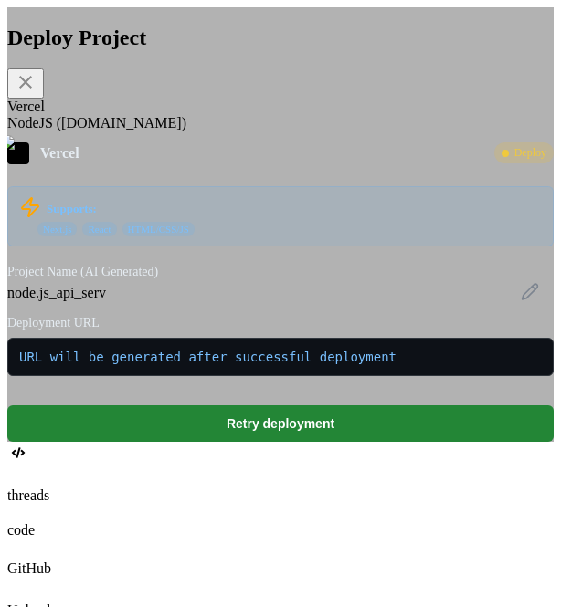
click at [216, 132] on div "NodeJS ([DOMAIN_NAME])" at bounding box center [280, 123] width 546 height 16
